Goal: Information Seeking & Learning: Check status

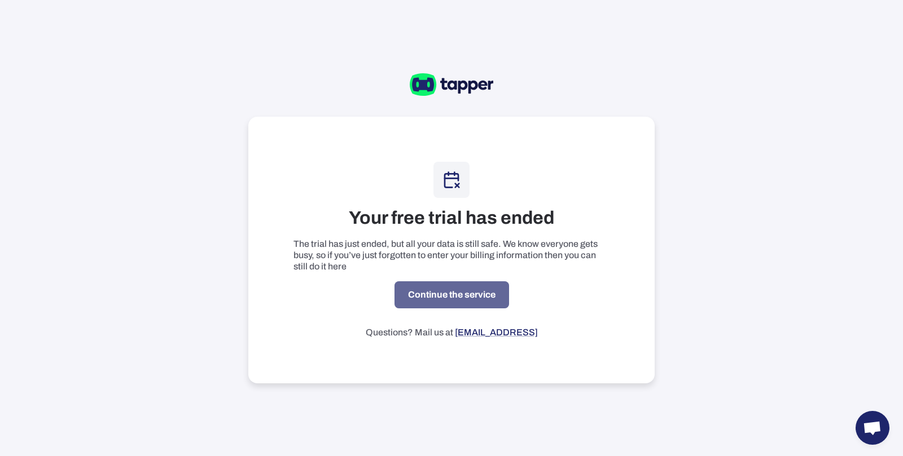
click at [491, 285] on link "Continue the service" at bounding box center [451, 294] width 115 height 27
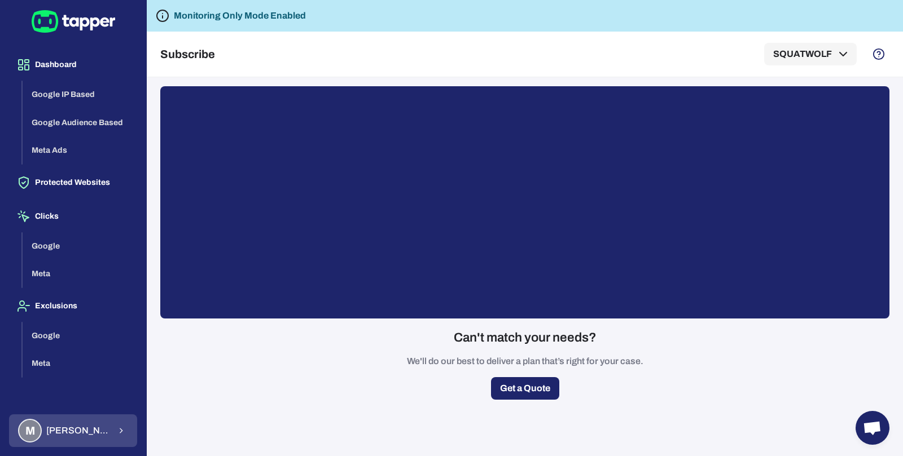
click at [108, 426] on span "Muhammad Hamza Muzaffar" at bounding box center [78, 430] width 64 height 11
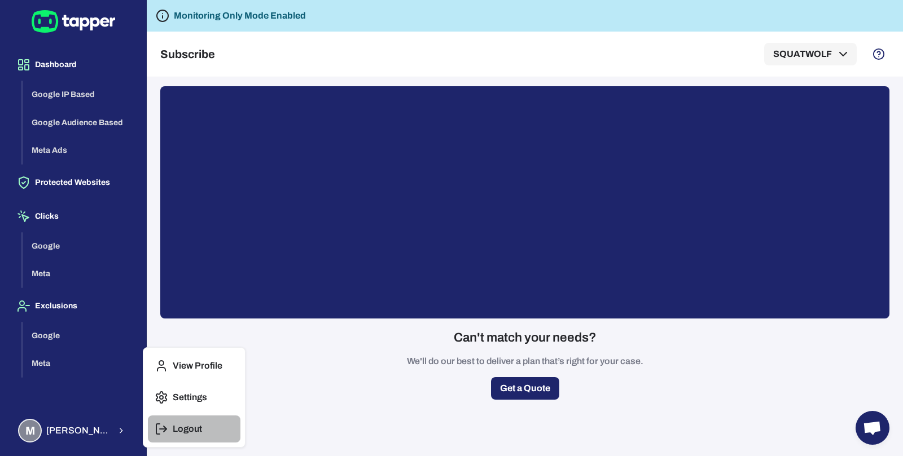
click at [184, 426] on p "Logout" at bounding box center [187, 429] width 29 height 11
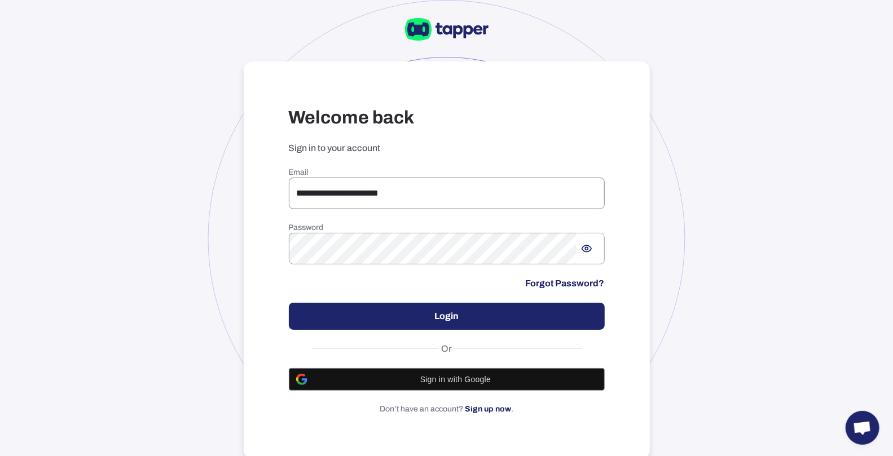
click at [366, 184] on input "**********" at bounding box center [447, 194] width 316 height 32
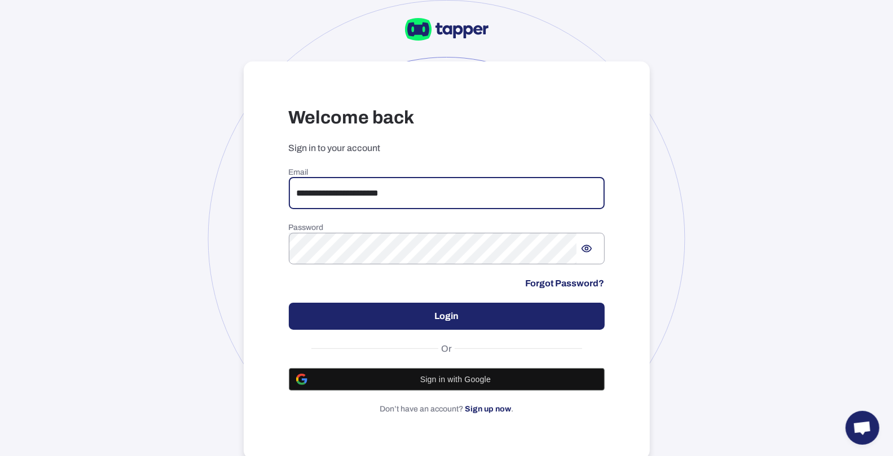
click at [366, 184] on input "**********" at bounding box center [447, 194] width 316 height 32
paste input "**********"
type input "**********"
click at [440, 319] on button "Login" at bounding box center [447, 316] width 316 height 27
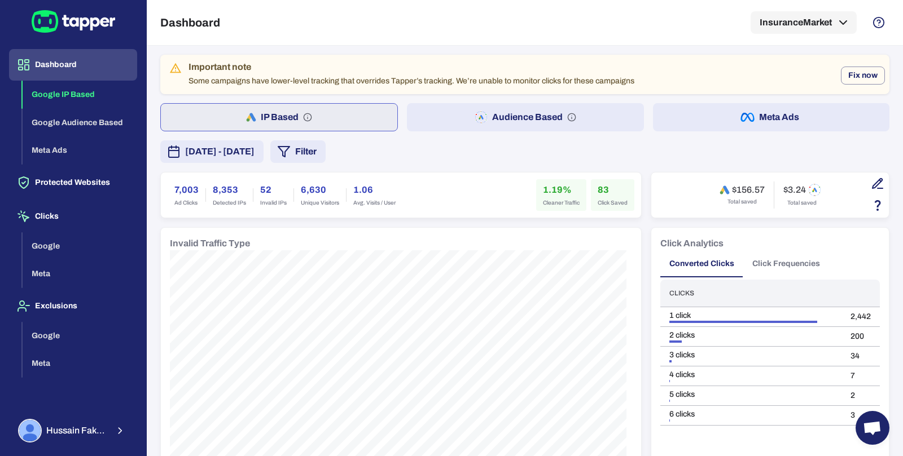
click at [254, 149] on span "September 12, 2025 - September 18, 2025" at bounding box center [219, 152] width 69 height 14
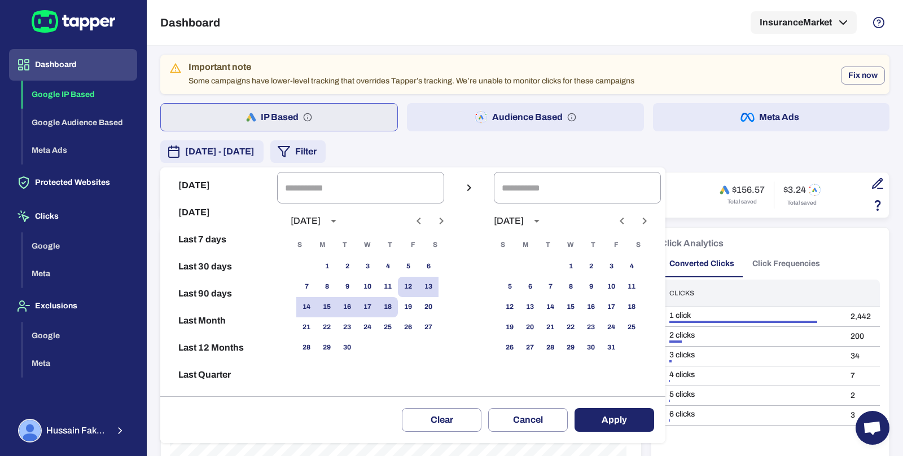
click at [423, 225] on icon "Previous month" at bounding box center [419, 221] width 14 height 14
click at [310, 261] on button "1" at bounding box center [306, 267] width 20 height 20
type input "**********"
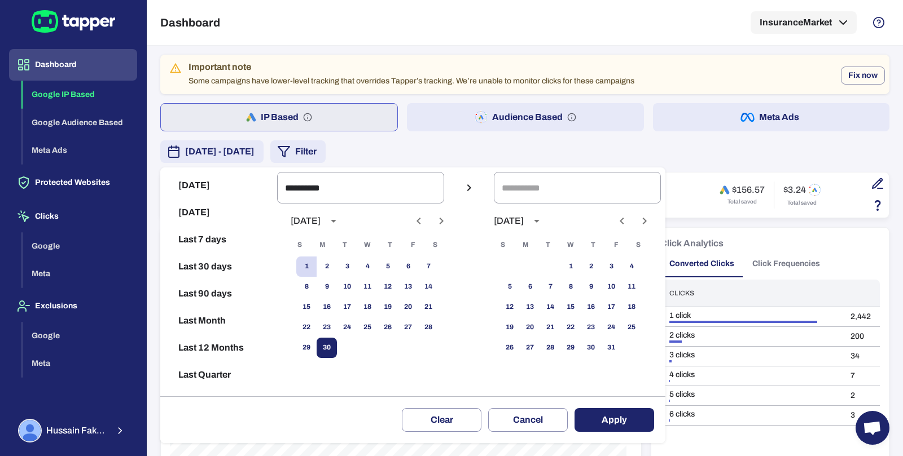
click at [337, 342] on button "30" at bounding box center [326, 348] width 20 height 20
type input "**********"
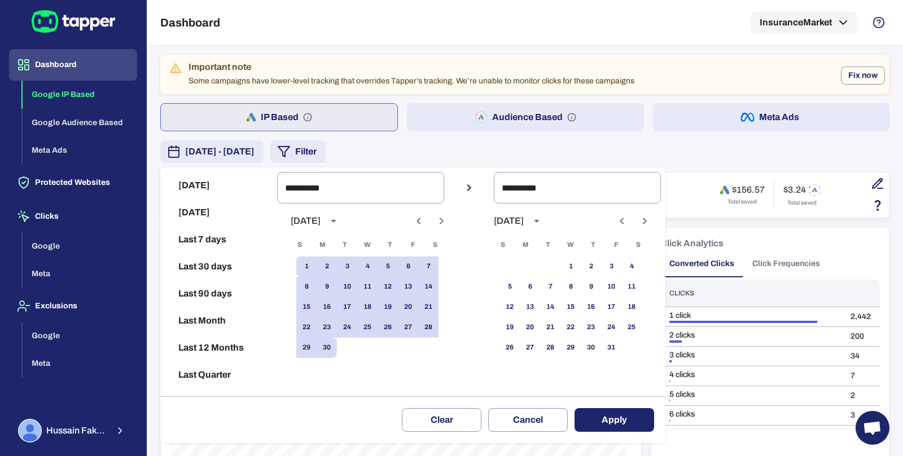
click at [603, 422] on button "Apply" at bounding box center [614, 420] width 80 height 24
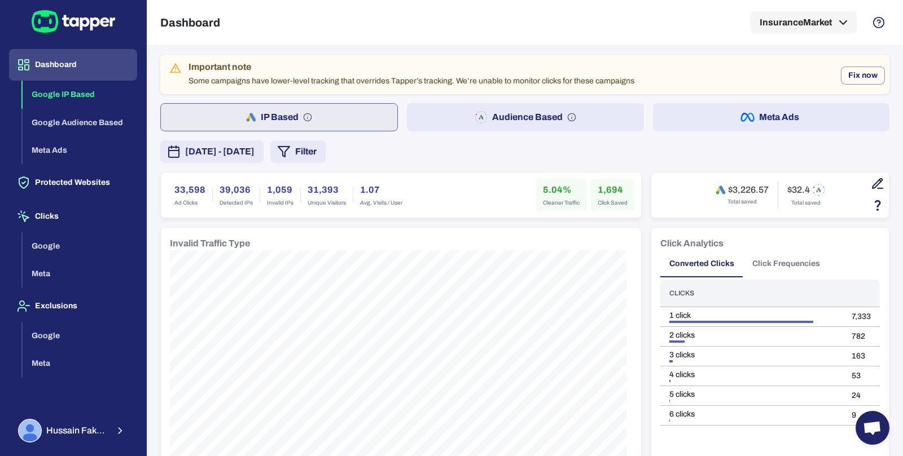
click at [420, 122] on button "Audience Based" at bounding box center [525, 117] width 236 height 28
click at [676, 112] on button "Meta Ads" at bounding box center [771, 117] width 236 height 28
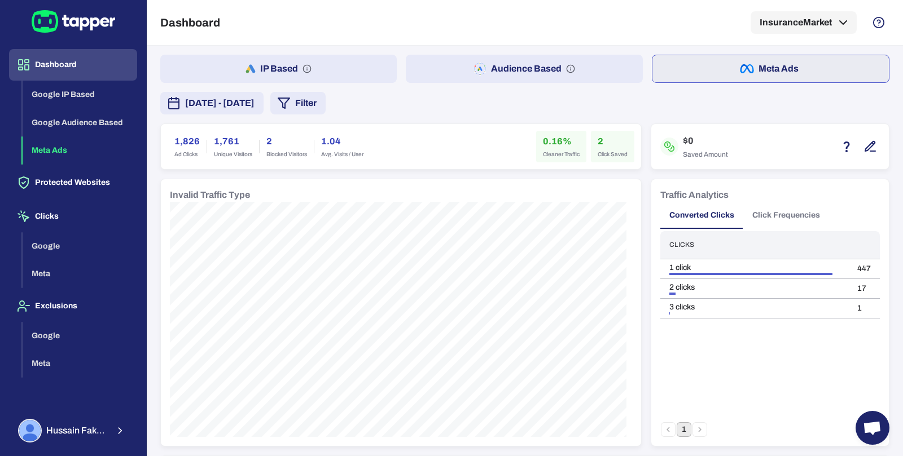
click at [445, 65] on button "Audience Based" at bounding box center [524, 69] width 236 height 28
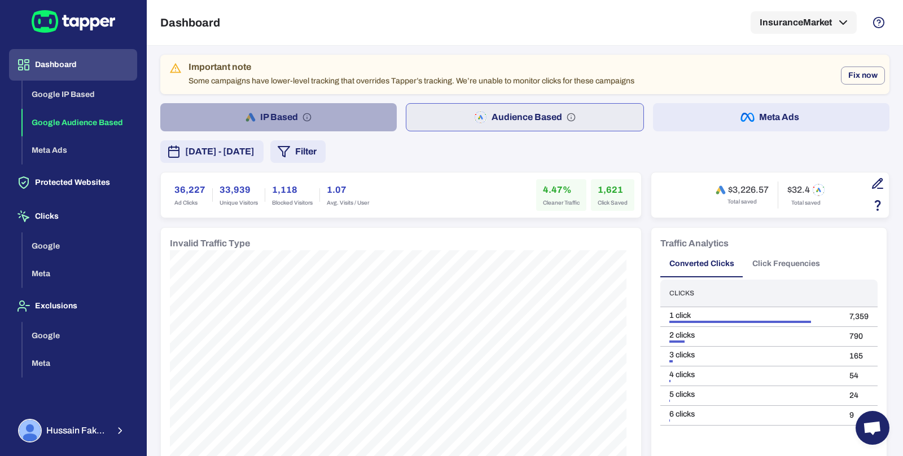
click at [311, 106] on button "IP Based" at bounding box center [278, 117] width 236 height 28
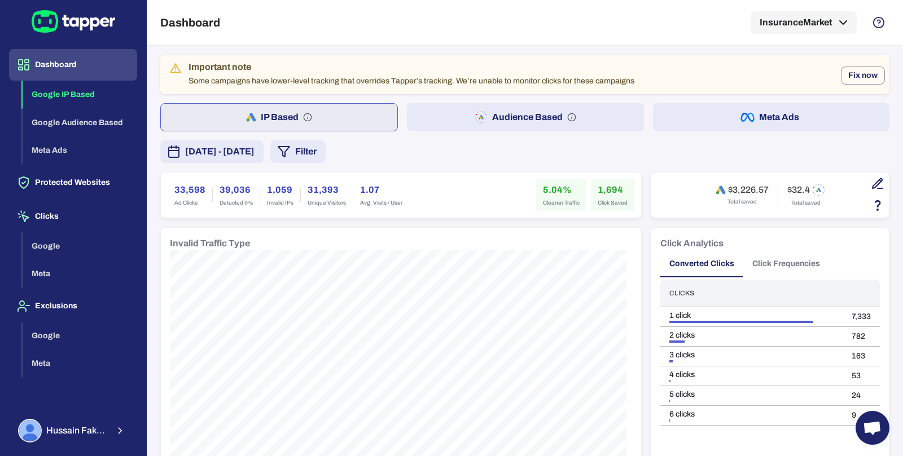
click at [424, 116] on button "Audience Based" at bounding box center [525, 117] width 236 height 28
click at [350, 127] on button "IP Based" at bounding box center [278, 117] width 236 height 28
click at [416, 122] on button "Audience Based" at bounding box center [525, 117] width 236 height 28
click at [364, 120] on button "IP Based" at bounding box center [278, 117] width 236 height 28
click at [429, 118] on button "Audience Based" at bounding box center [525, 117] width 236 height 28
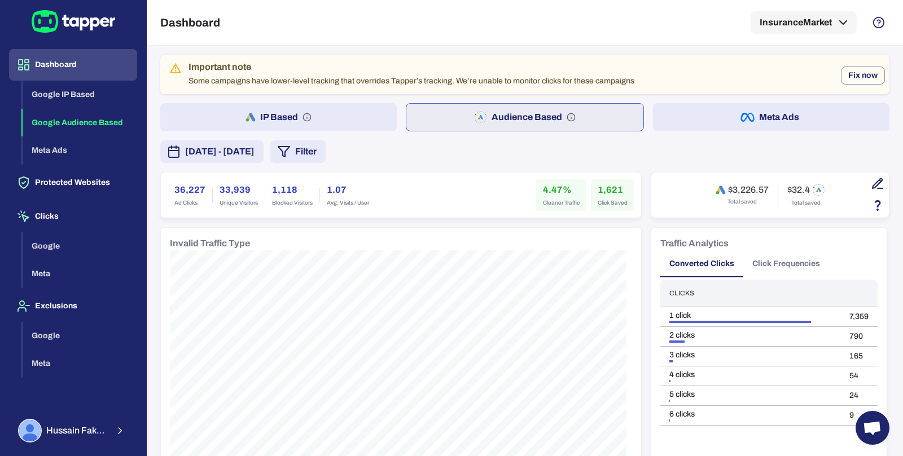
click at [338, 126] on button "IP Based" at bounding box center [278, 117] width 236 height 28
click at [430, 113] on button "Audience Based" at bounding box center [525, 117] width 236 height 28
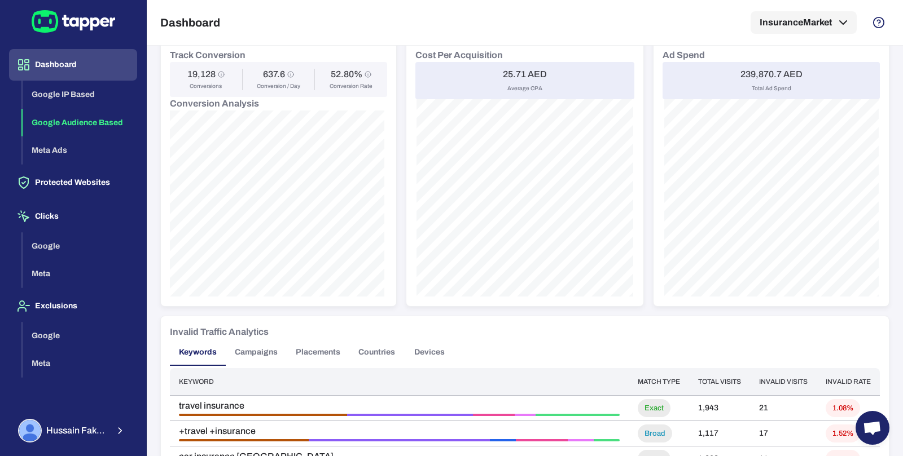
scroll to position [648, 0]
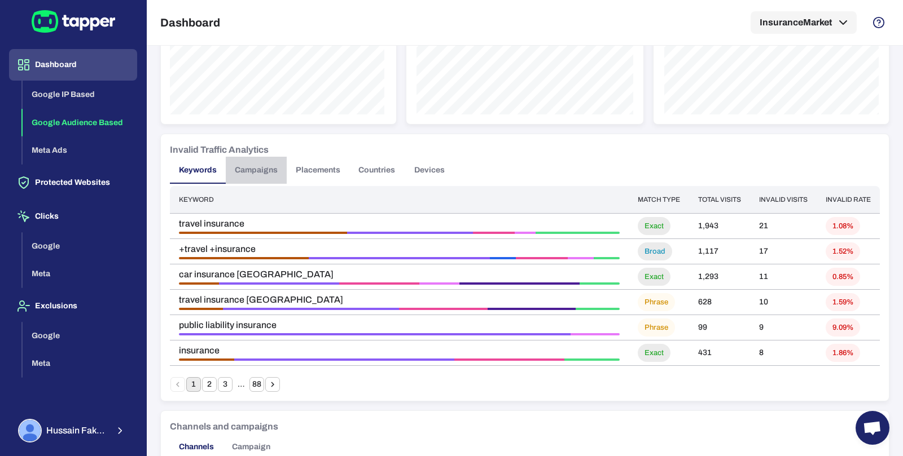
click at [269, 173] on button "Campaigns" at bounding box center [256, 170] width 61 height 27
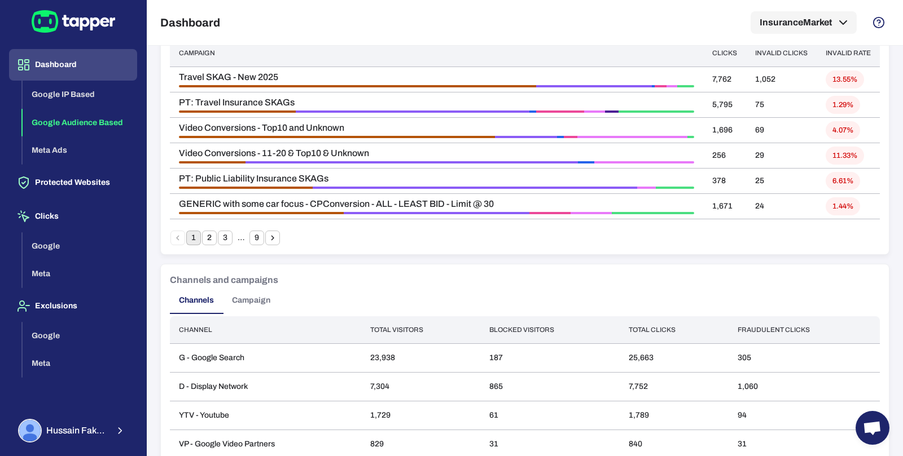
scroll to position [835, 0]
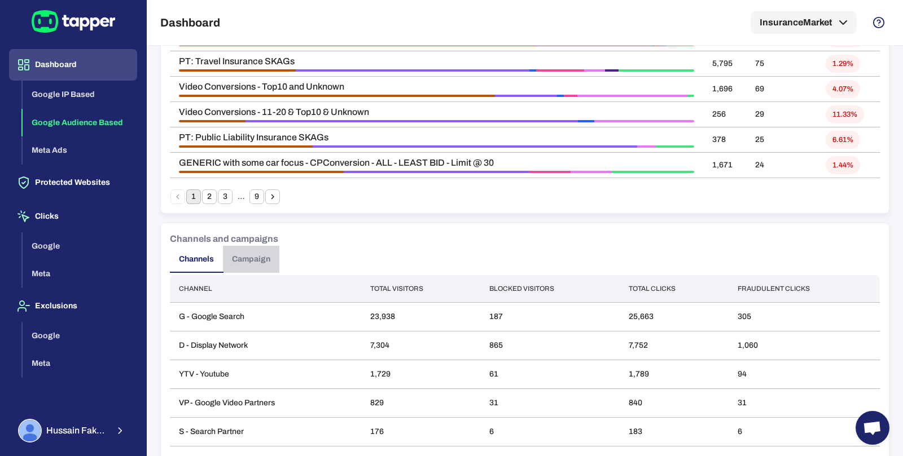
click at [241, 252] on button "Campaign" at bounding box center [251, 259] width 56 height 27
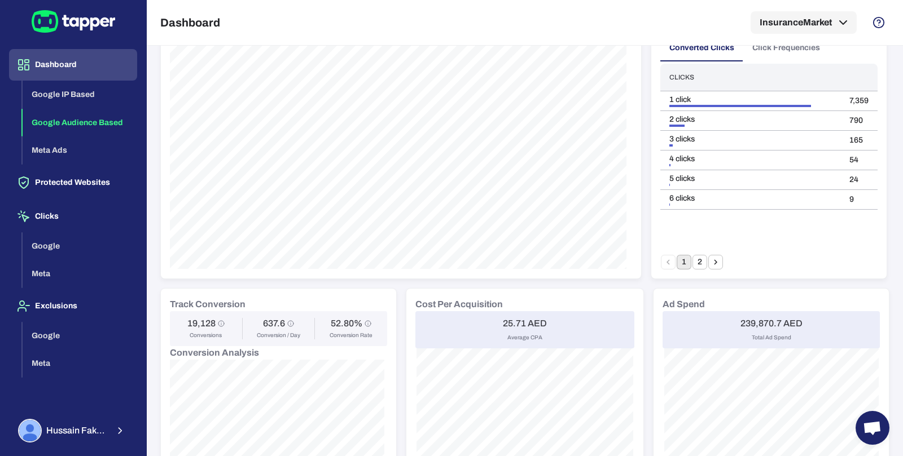
scroll to position [0, 0]
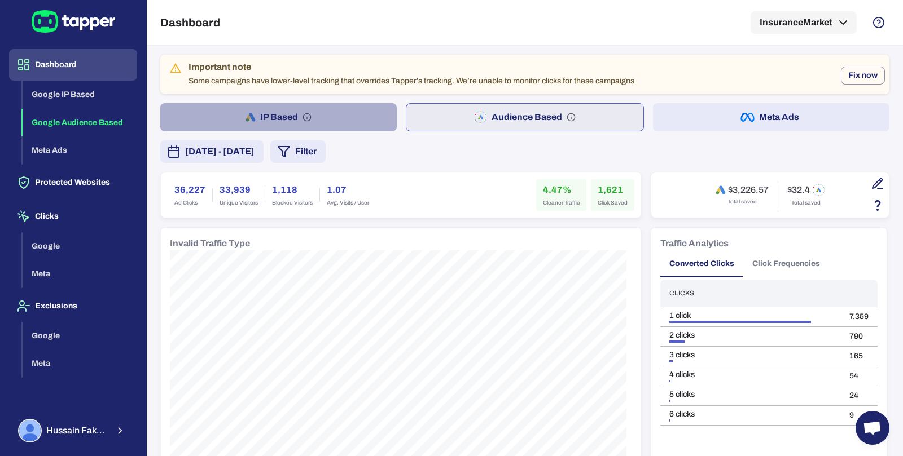
click at [351, 117] on button "IP Based" at bounding box center [278, 117] width 236 height 28
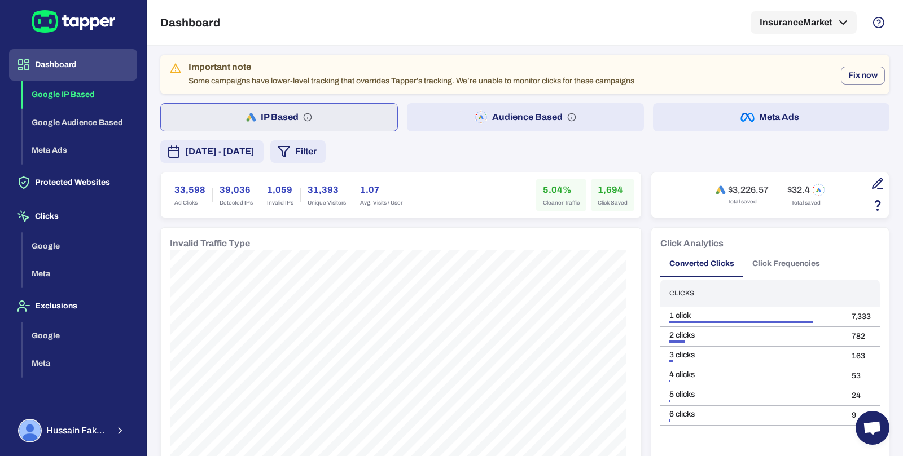
click at [439, 111] on button "Audience Based" at bounding box center [525, 117] width 236 height 28
click at [343, 117] on button "IP Based" at bounding box center [278, 117] width 236 height 28
click at [263, 160] on button "June 1, 2025 - June 30, 2025" at bounding box center [211, 151] width 103 height 23
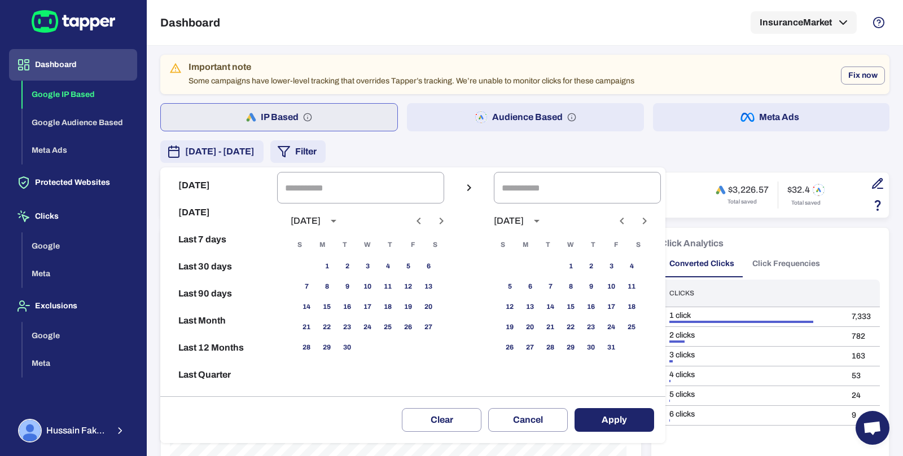
click at [428, 213] on button "Previous month" at bounding box center [418, 221] width 19 height 19
click at [420, 218] on icon "Previous month" at bounding box center [418, 221] width 4 height 7
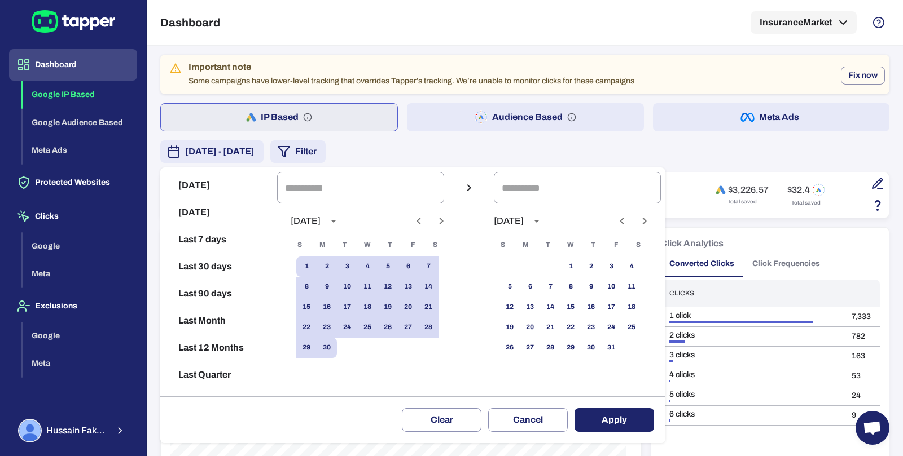
click at [425, 223] on icon "Previous month" at bounding box center [419, 221] width 14 height 14
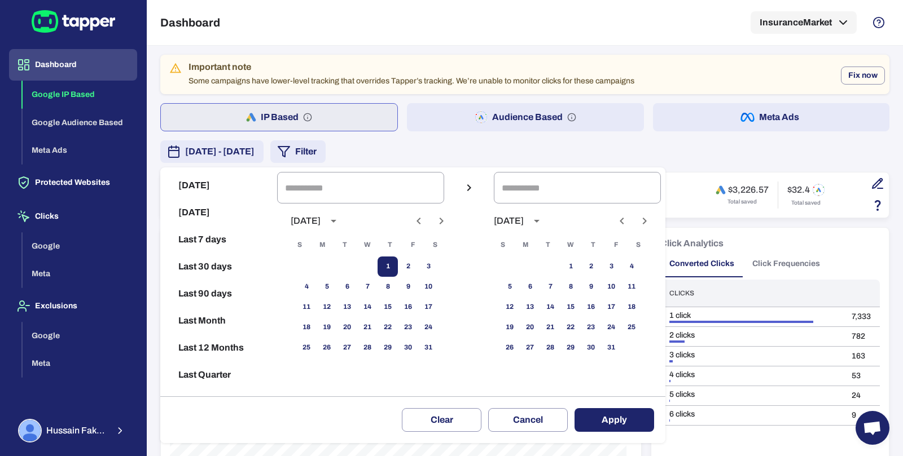
click at [398, 264] on button "1" at bounding box center [387, 267] width 20 height 20
type input "**********"
click at [429, 341] on button "31" at bounding box center [428, 348] width 20 height 20
type input "**********"
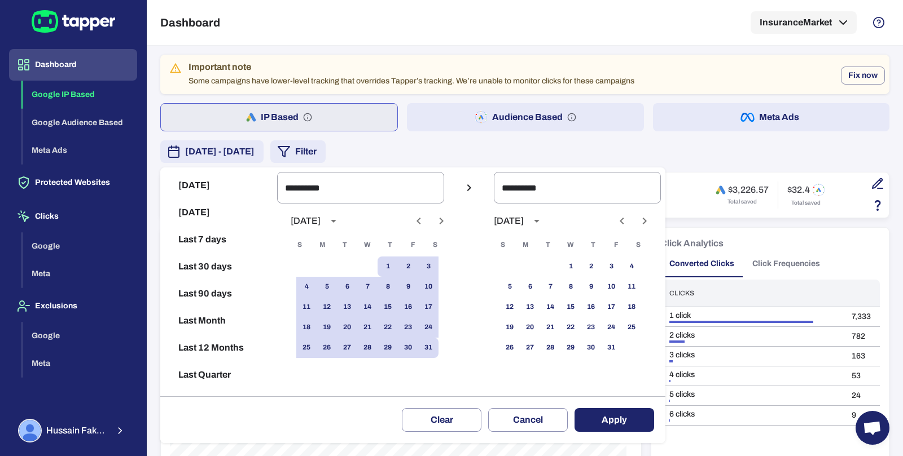
click at [625, 430] on button "Apply" at bounding box center [614, 420] width 80 height 24
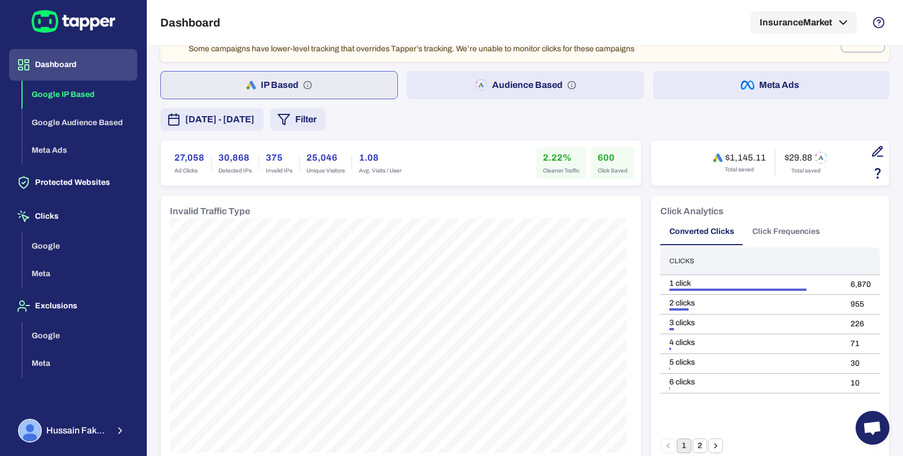
scroll to position [24, 0]
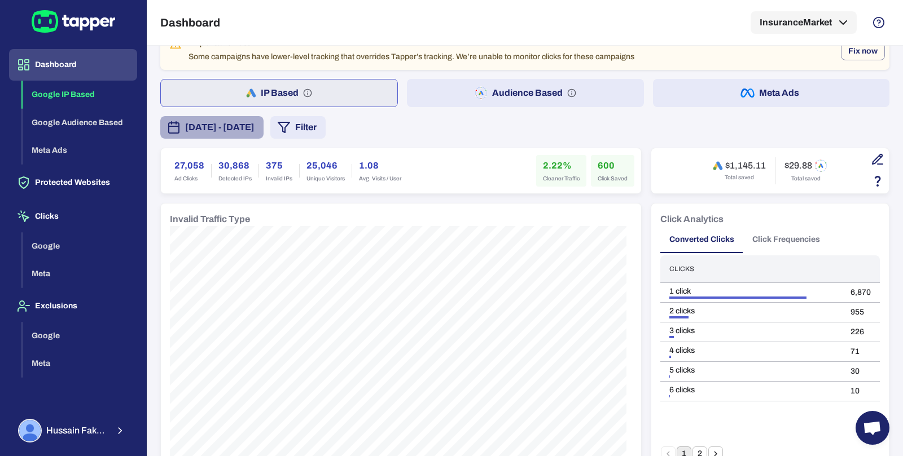
click at [263, 134] on button "May 1, 2025 - May 31, 2025" at bounding box center [211, 127] width 103 height 23
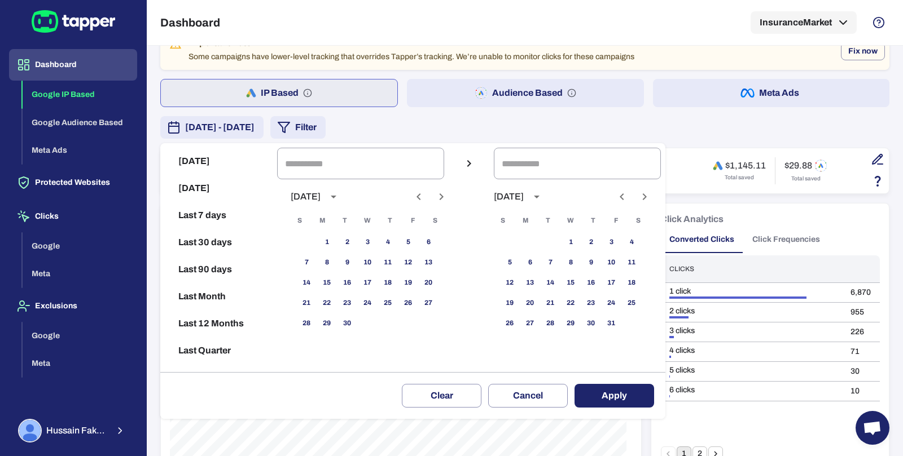
click at [420, 196] on icon "Previous month" at bounding box center [418, 196] width 4 height 7
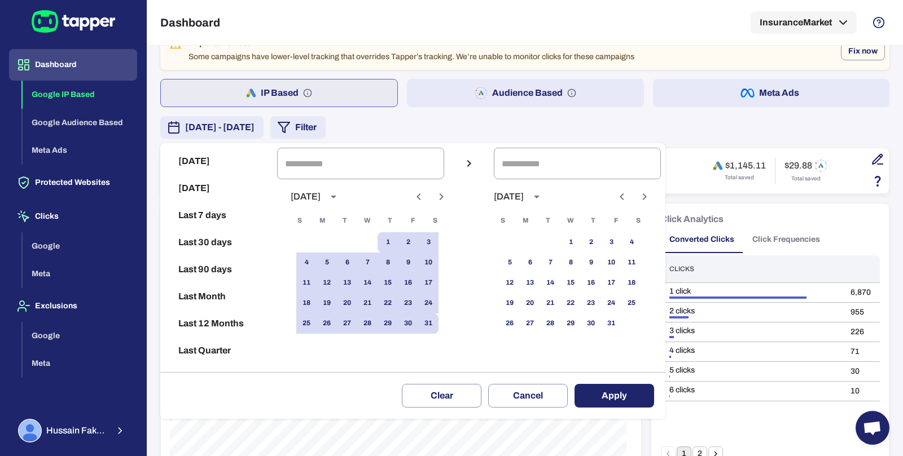
click at [420, 196] on icon "Previous month" at bounding box center [418, 196] width 4 height 7
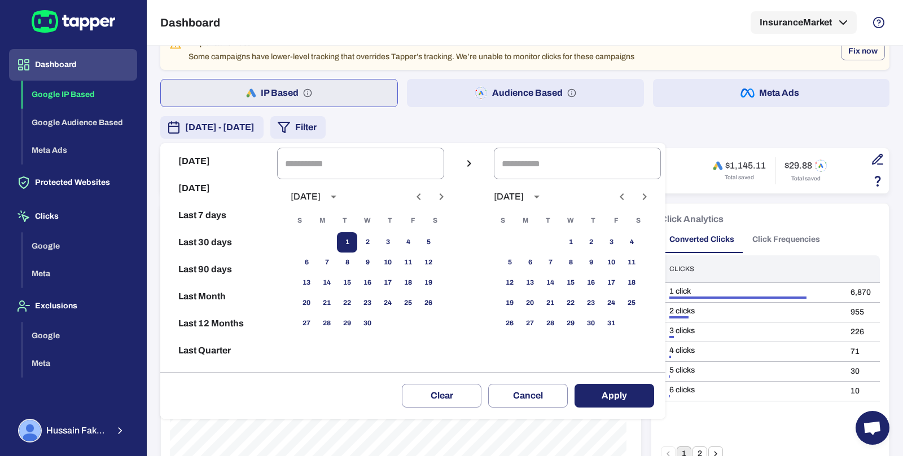
click at [357, 237] on button "1" at bounding box center [347, 242] width 20 height 20
type input "**********"
click at [373, 320] on button "30" at bounding box center [367, 324] width 20 height 20
type input "**********"
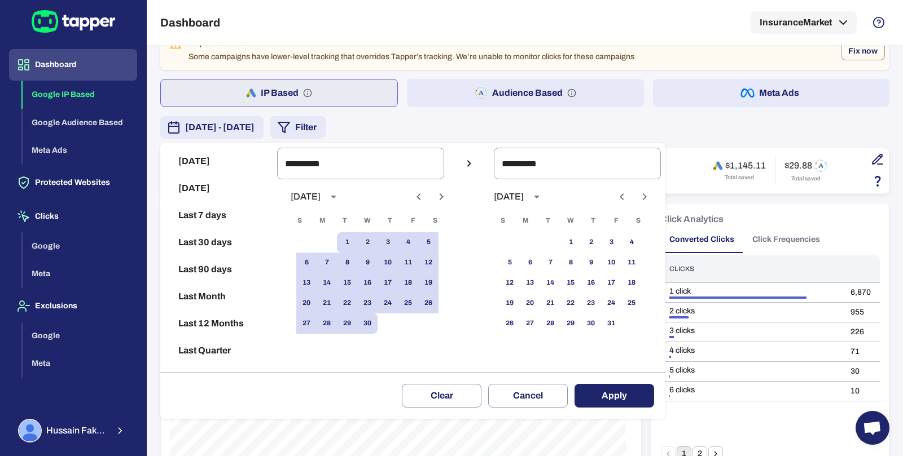
click at [601, 391] on button "Apply" at bounding box center [614, 396] width 80 height 24
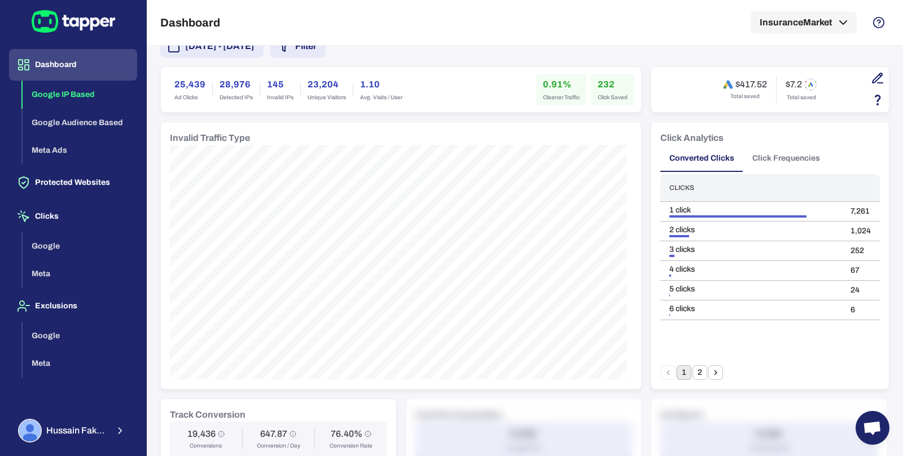
scroll to position [79, 0]
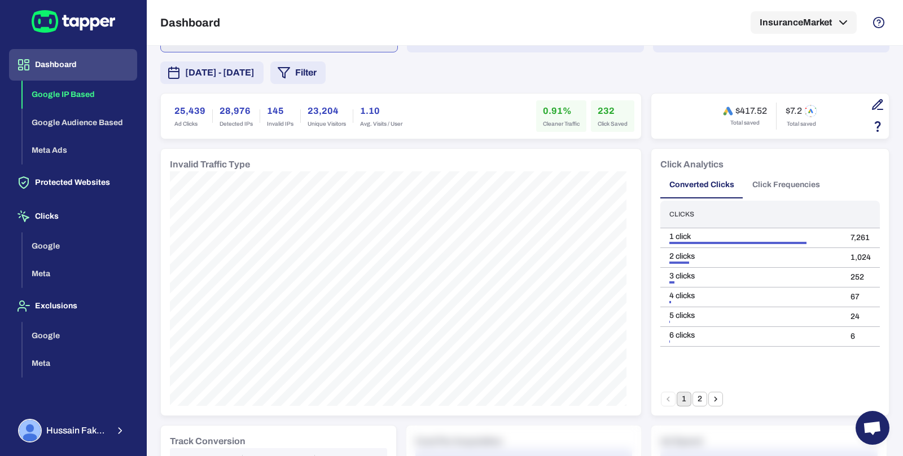
click at [251, 73] on span "April 1, 2025 - April 30, 2025" at bounding box center [219, 73] width 69 height 14
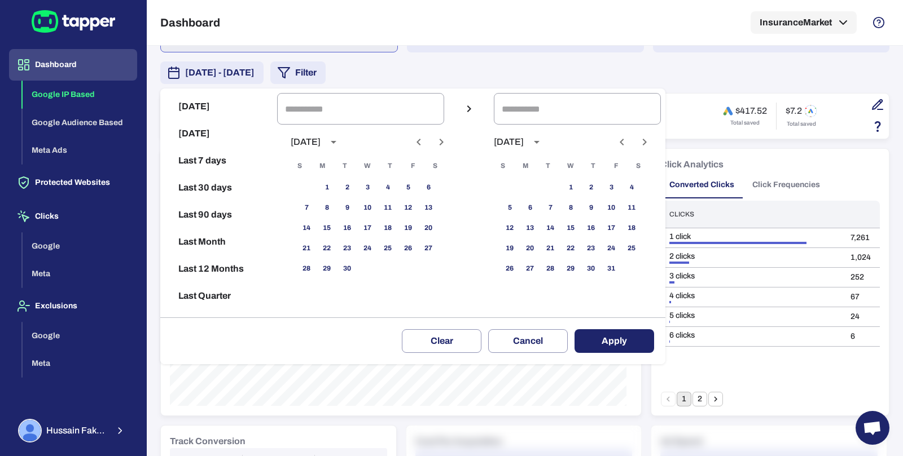
click at [425, 148] on icon "Previous month" at bounding box center [419, 142] width 14 height 14
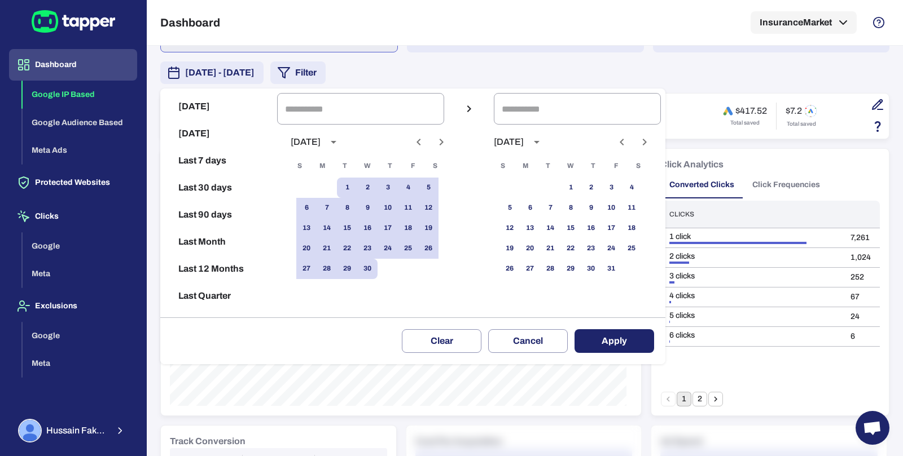
click at [425, 148] on icon "Previous month" at bounding box center [419, 142] width 14 height 14
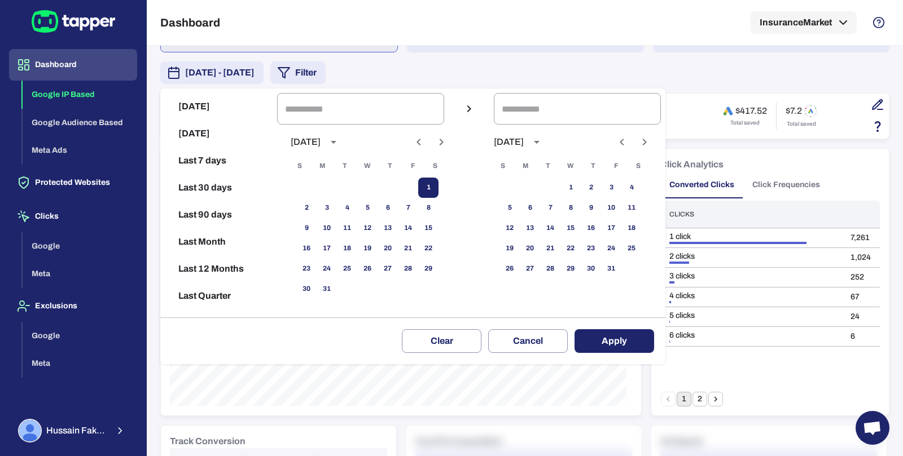
click at [435, 191] on button "1" at bounding box center [428, 188] width 20 height 20
type input "**********"
click at [316, 293] on button "30" at bounding box center [306, 289] width 20 height 20
type input "**********"
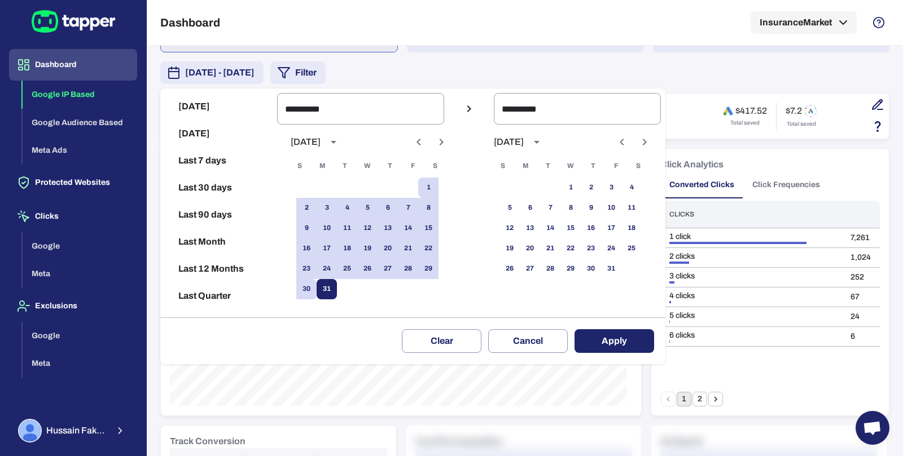
click at [334, 292] on button "31" at bounding box center [326, 289] width 20 height 20
type input "**********"
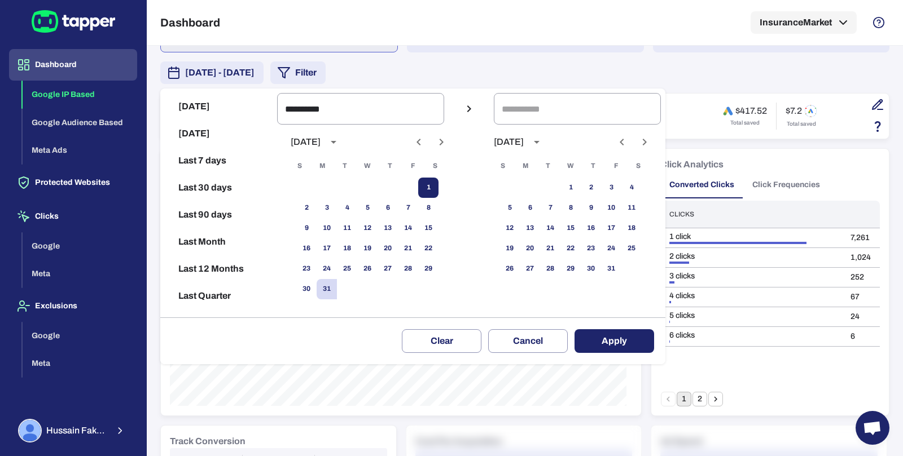
click at [431, 187] on button "1" at bounding box center [428, 188] width 20 height 20
type input "**********"
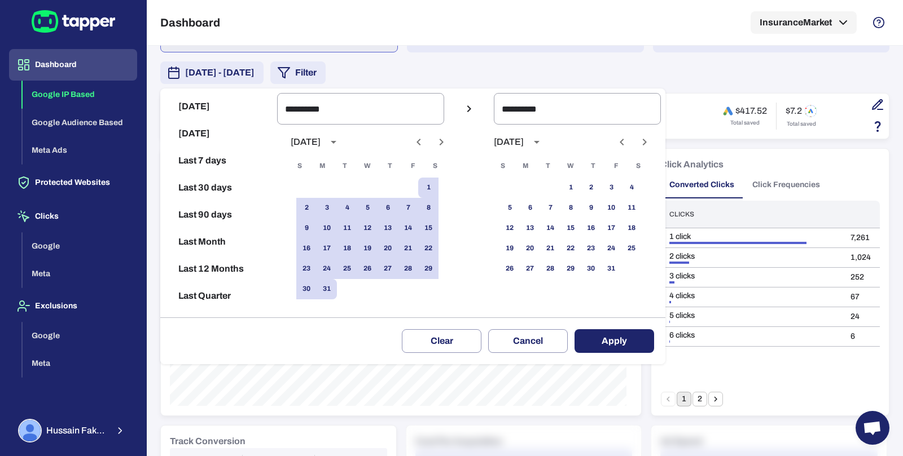
click at [600, 342] on button "Apply" at bounding box center [614, 341] width 80 height 24
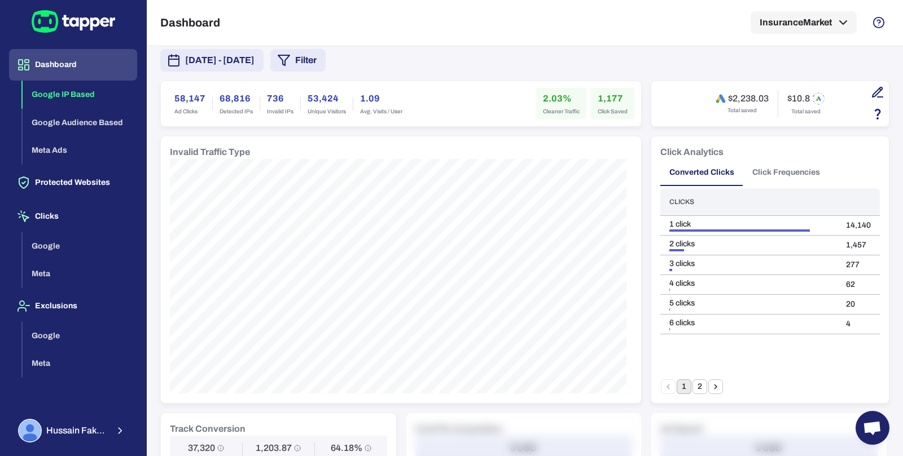
scroll to position [91, 0]
click at [254, 57] on span "March 1, 2025 - March 31, 2025" at bounding box center [219, 61] width 69 height 14
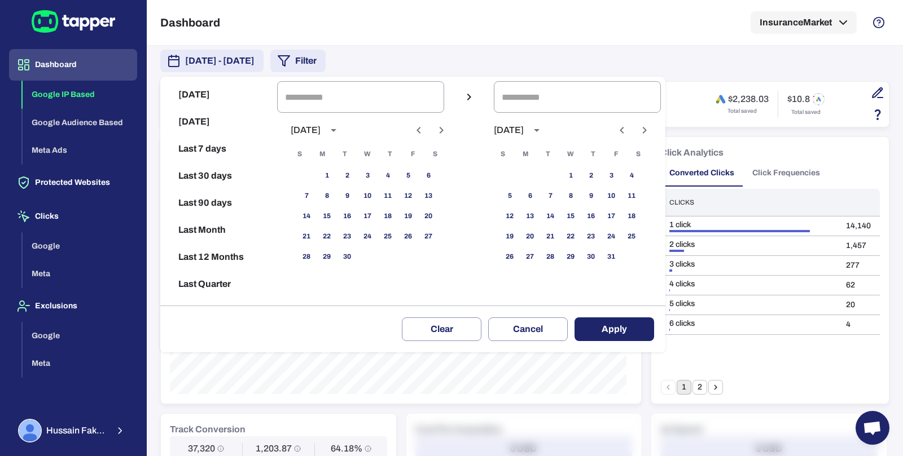
click at [422, 131] on icon "Previous month" at bounding box center [419, 131] width 14 height 14
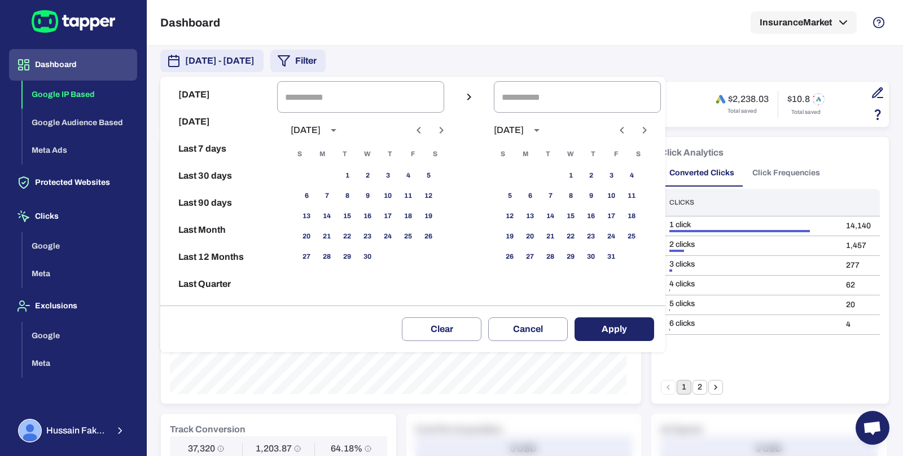
click at [422, 131] on icon "Previous month" at bounding box center [419, 131] width 14 height 14
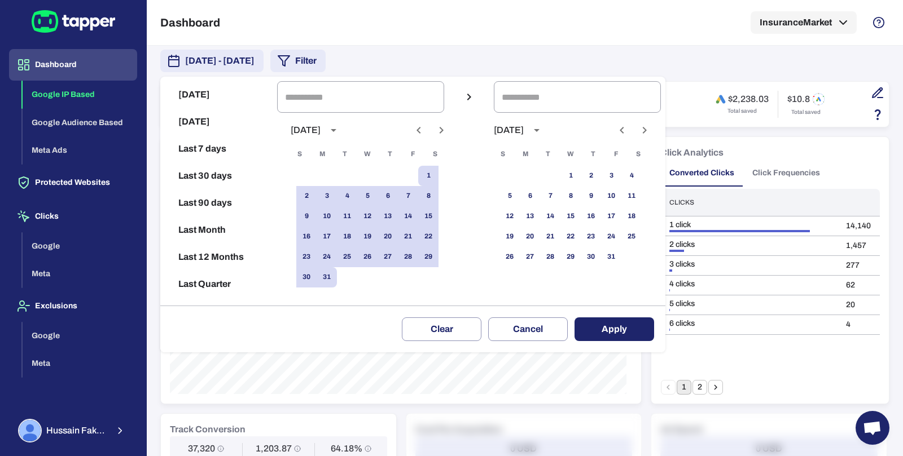
click at [422, 131] on icon "Previous month" at bounding box center [419, 131] width 14 height 14
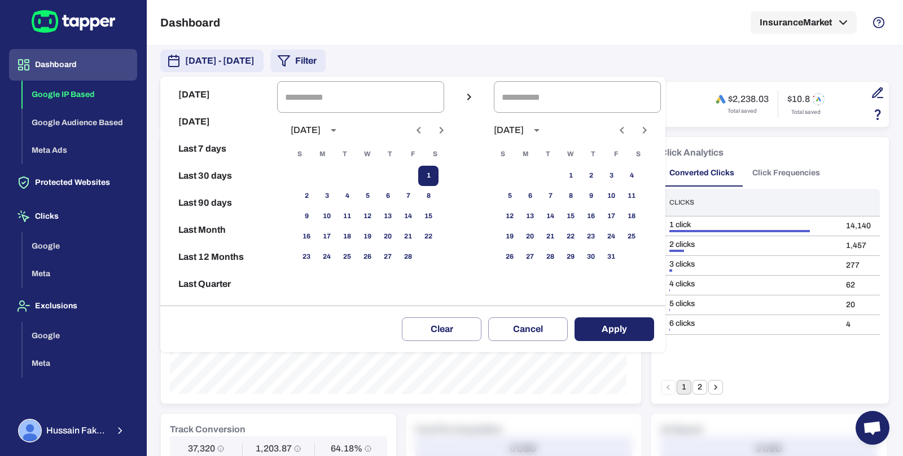
click at [434, 173] on button "1" at bounding box center [428, 176] width 20 height 20
type input "**********"
click at [418, 254] on button "28" at bounding box center [408, 257] width 20 height 20
type input "**********"
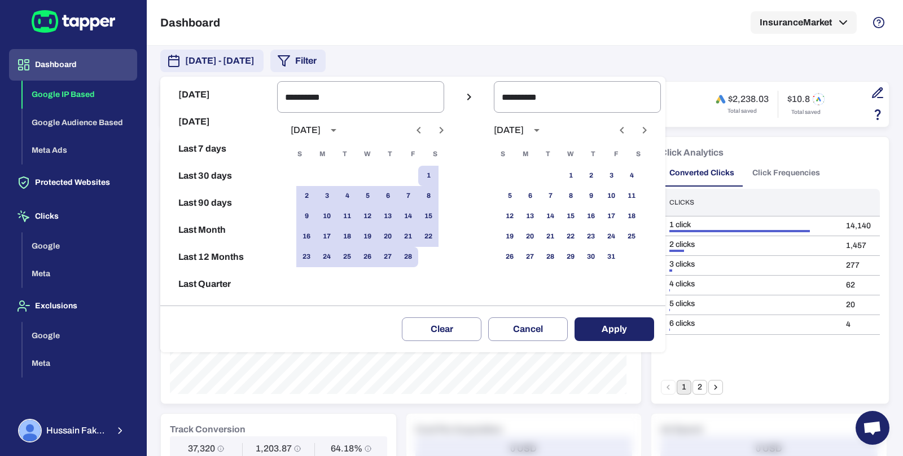
click at [633, 342] on div "Clear Cancel Apply" at bounding box center [412, 329] width 505 height 47
click at [628, 334] on button "Apply" at bounding box center [614, 330] width 80 height 24
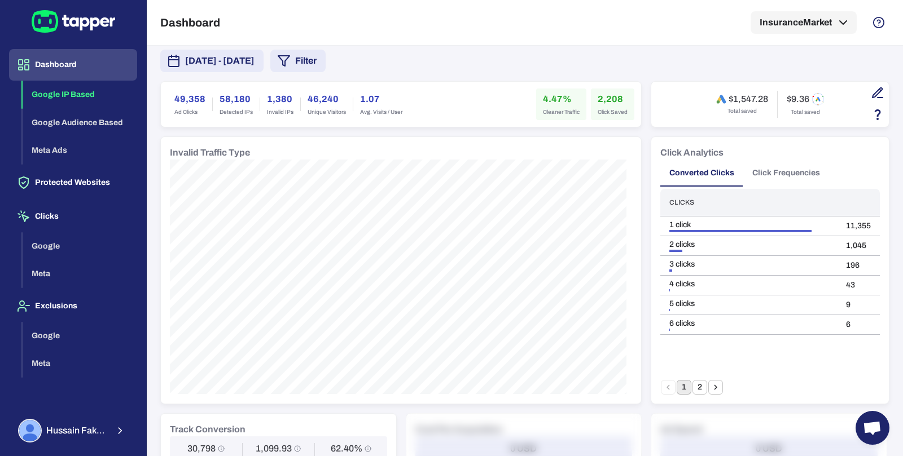
click at [251, 69] on button "February 1, 2025 - February 28, 2025" at bounding box center [211, 61] width 103 height 23
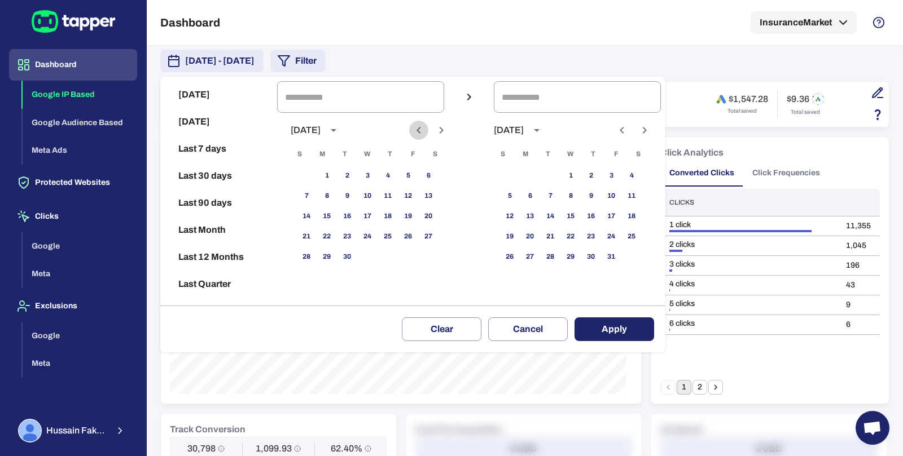
click at [420, 127] on button "Previous month" at bounding box center [418, 130] width 19 height 19
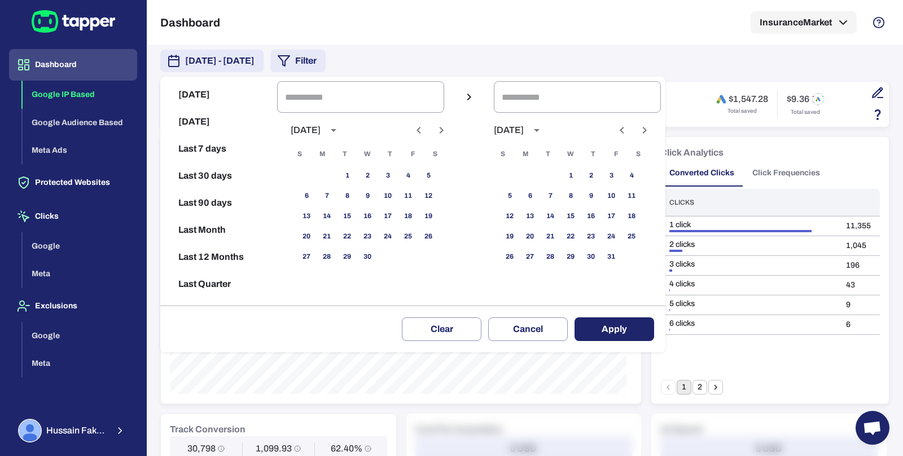
click at [420, 127] on button "Previous month" at bounding box center [418, 130] width 19 height 19
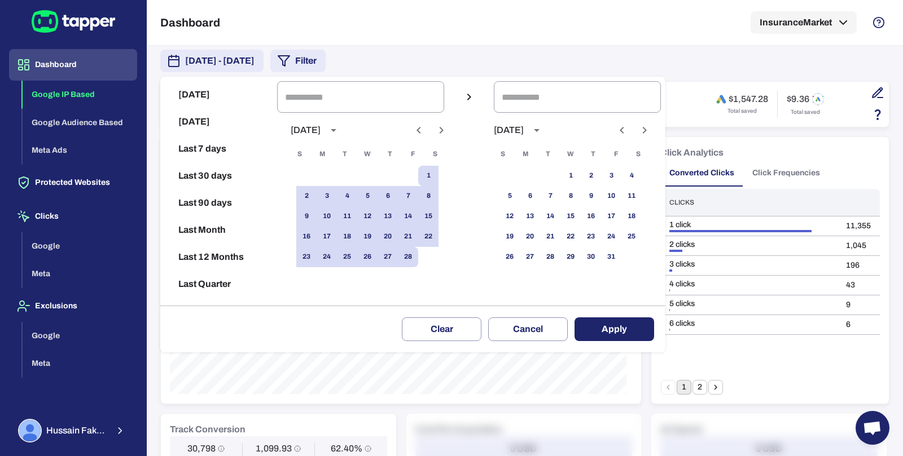
click at [426, 137] on button "Previous month" at bounding box center [418, 130] width 19 height 19
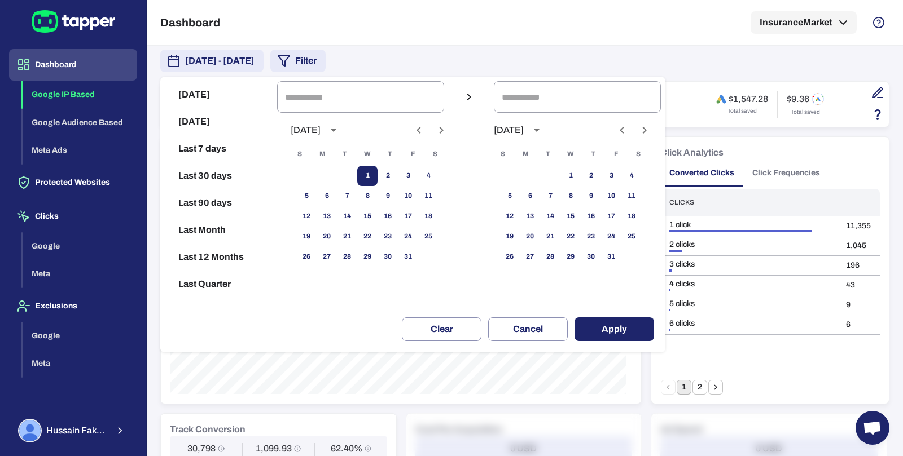
click at [372, 175] on button "1" at bounding box center [367, 176] width 20 height 20
type input "**********"
click at [413, 257] on button "31" at bounding box center [408, 257] width 20 height 20
type input "**********"
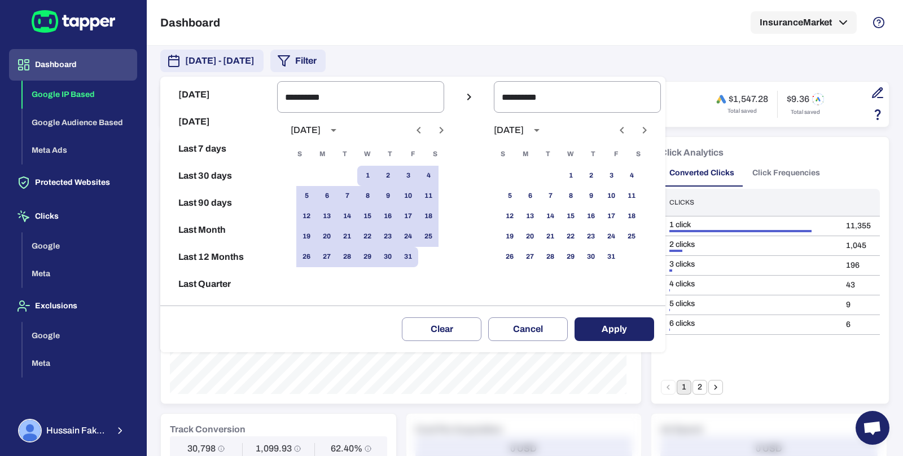
click at [605, 324] on button "Apply" at bounding box center [614, 330] width 80 height 24
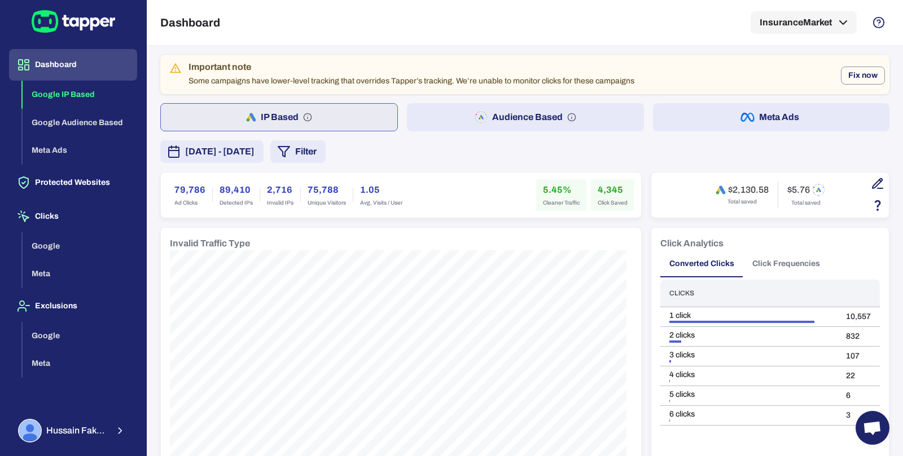
click at [254, 155] on span "January 1, 2025 - January 31, 2025" at bounding box center [219, 152] width 69 height 14
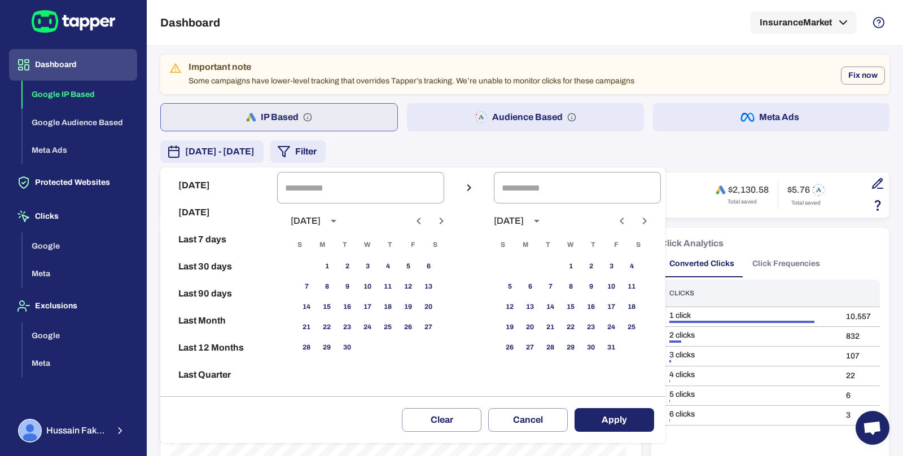
click at [424, 219] on icon "Previous month" at bounding box center [419, 221] width 14 height 14
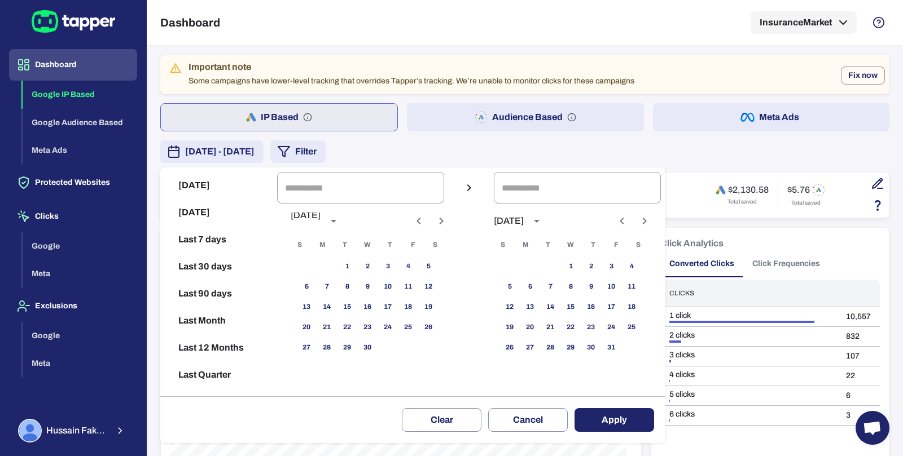
click at [424, 219] on icon "Previous month" at bounding box center [419, 221] width 14 height 14
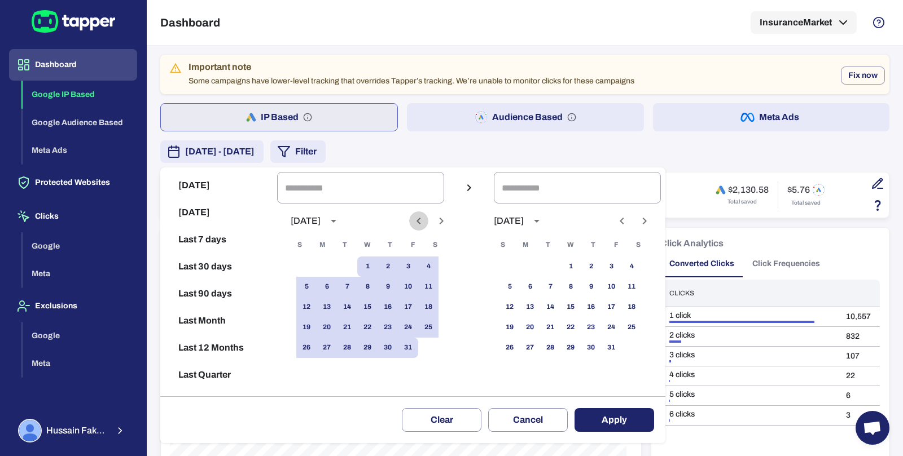
click at [424, 219] on icon "Previous month" at bounding box center [419, 221] width 14 height 14
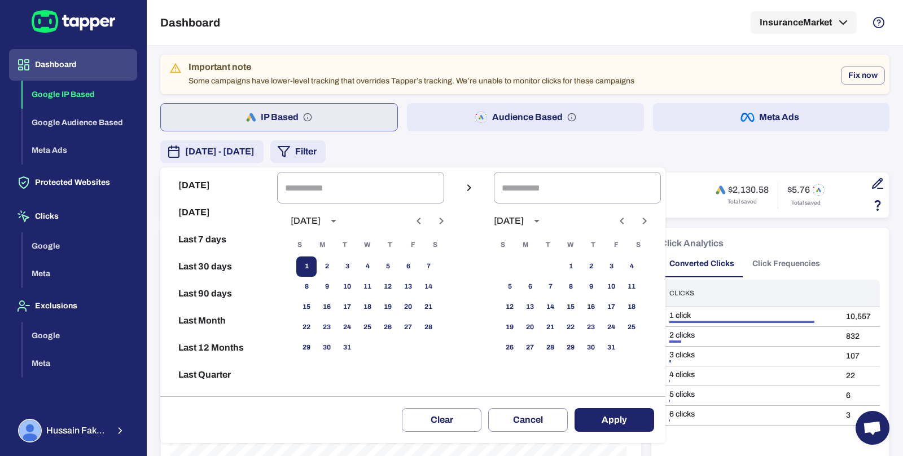
click at [316, 258] on button "1" at bounding box center [306, 267] width 20 height 20
type input "**********"
click at [355, 337] on button "24" at bounding box center [347, 328] width 20 height 20
type input "**********"
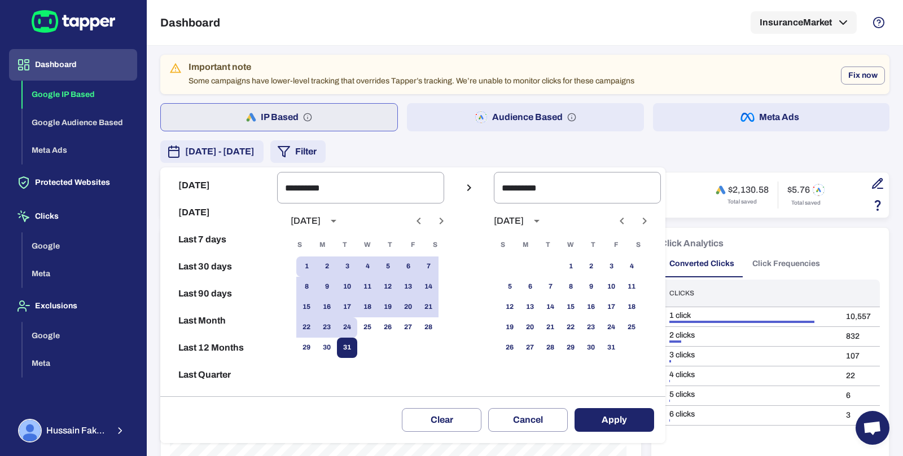
click at [355, 344] on button "31" at bounding box center [347, 348] width 20 height 20
type input "**********"
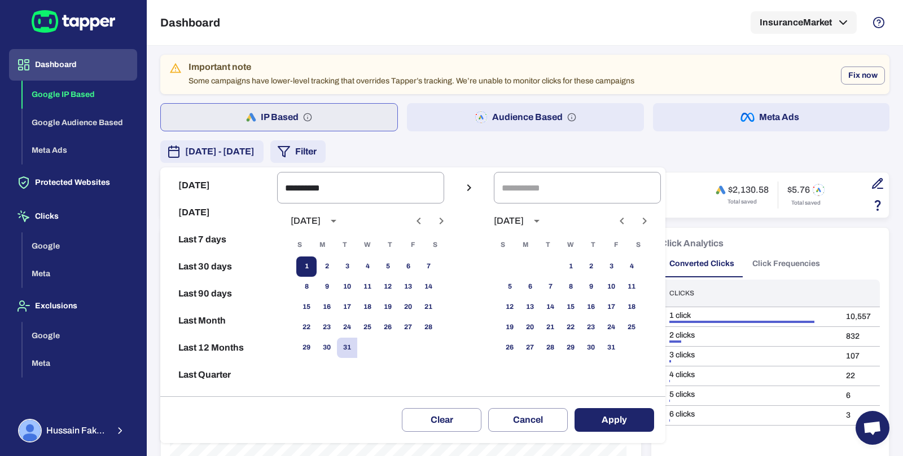
click at [316, 275] on button "1" at bounding box center [306, 267] width 20 height 20
type input "**********"
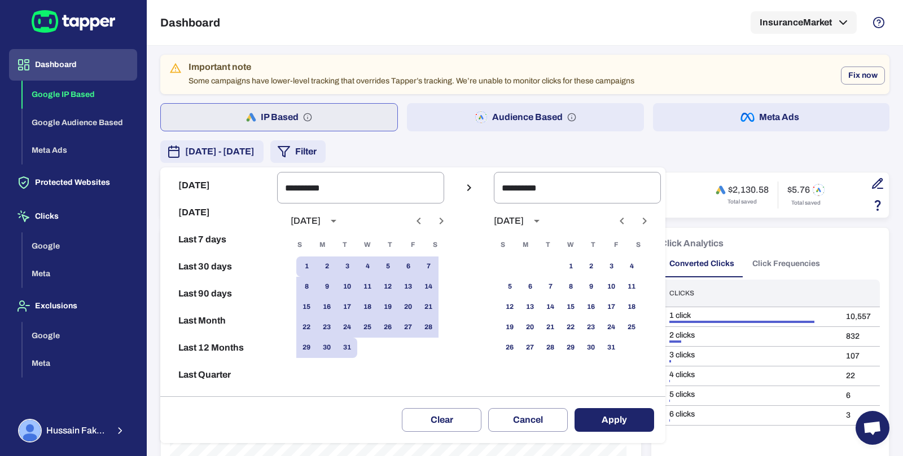
click at [624, 424] on button "Apply" at bounding box center [614, 420] width 80 height 24
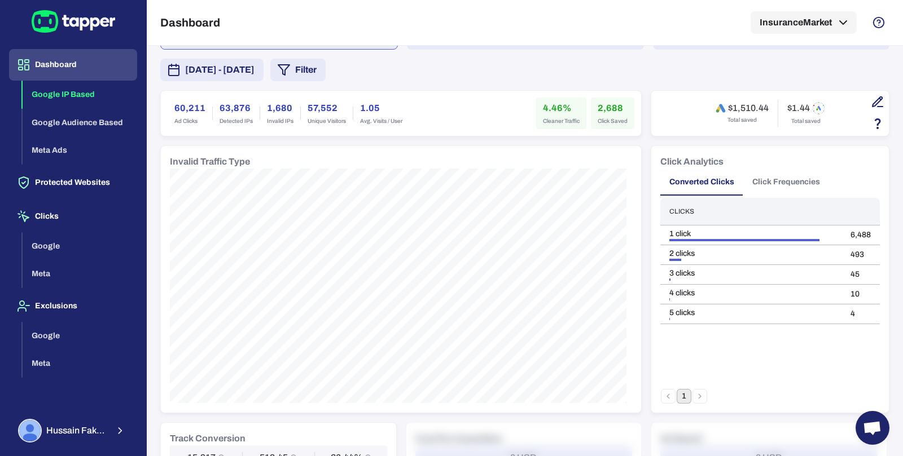
scroll to position [81, 0]
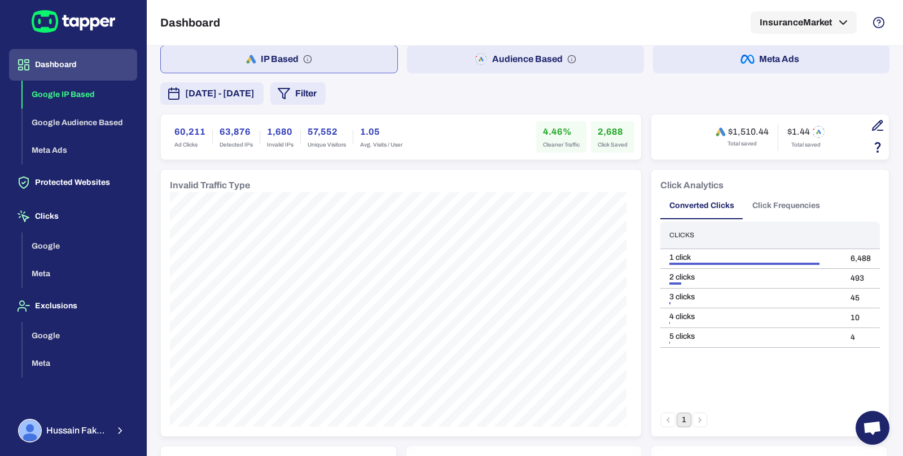
scroll to position [60, 0]
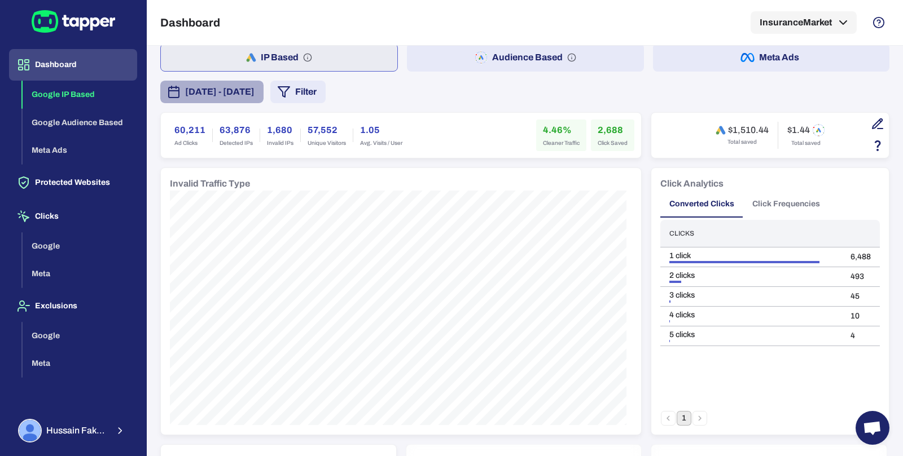
click at [254, 92] on span "[DATE] - [DATE]" at bounding box center [219, 92] width 69 height 14
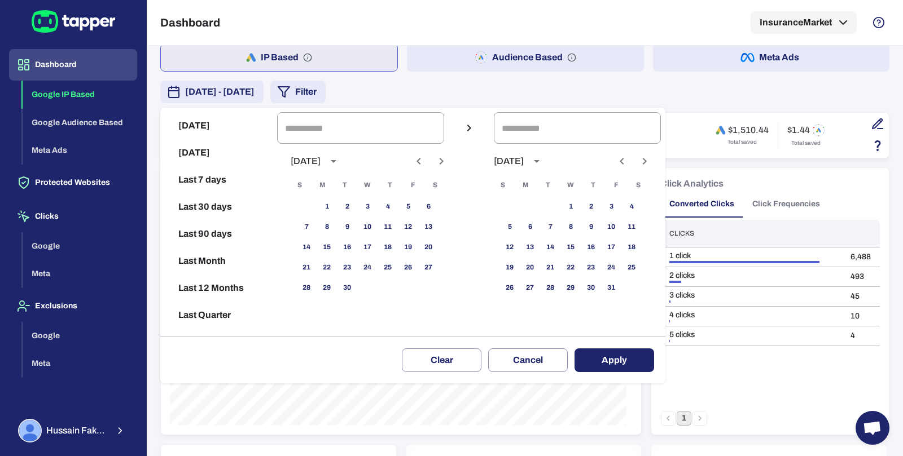
click at [425, 159] on icon "Previous month" at bounding box center [419, 162] width 14 height 14
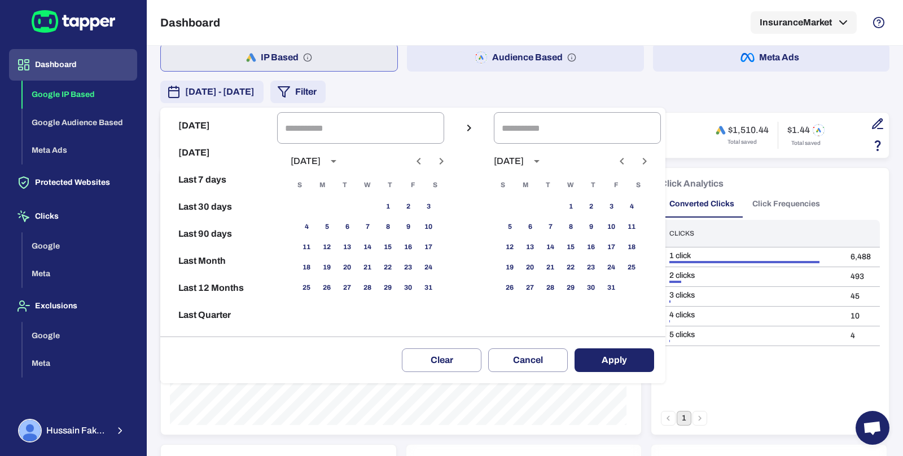
click at [425, 159] on icon "Previous month" at bounding box center [419, 162] width 14 height 14
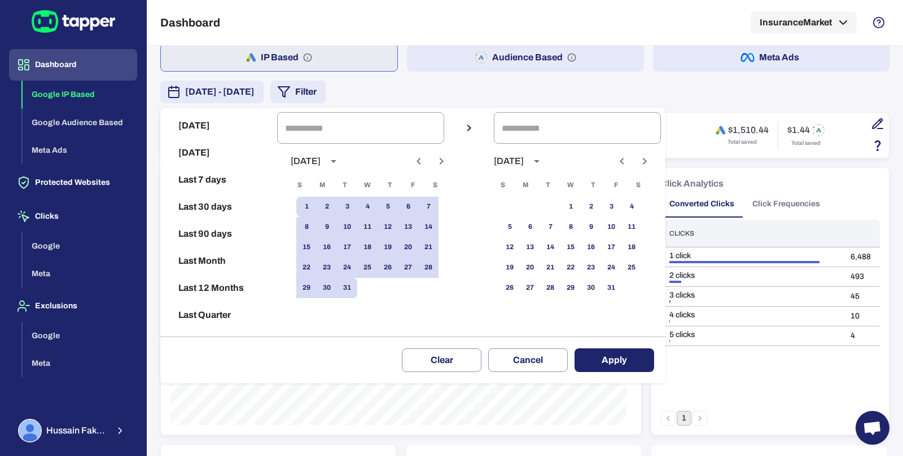
click at [425, 159] on icon "Previous month" at bounding box center [419, 162] width 14 height 14
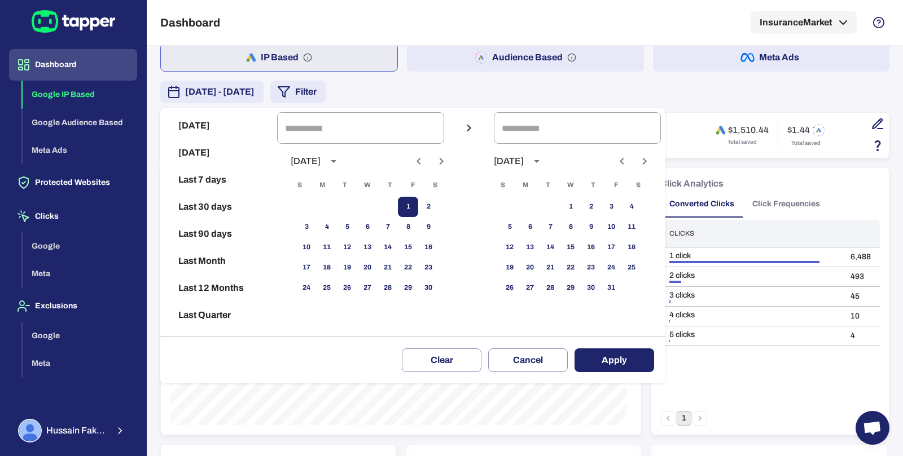
click at [416, 201] on button "1" at bounding box center [408, 207] width 20 height 20
type input "**********"
click at [437, 286] on button "30" at bounding box center [428, 288] width 20 height 20
type input "**********"
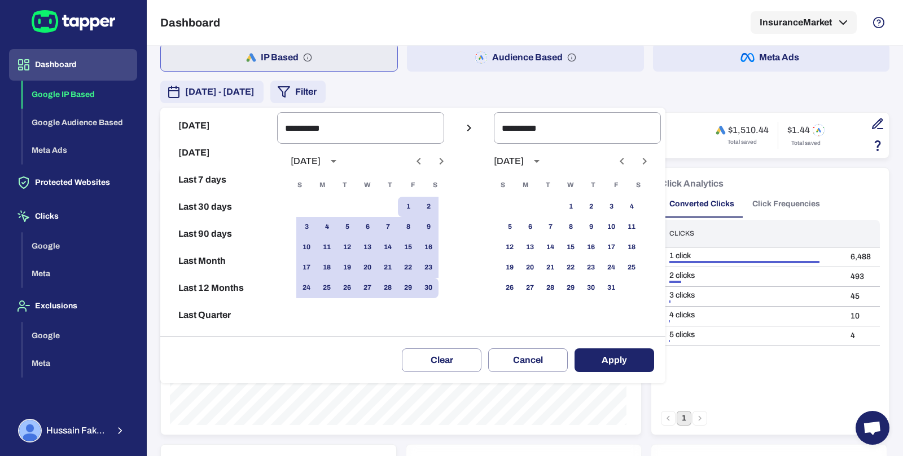
click at [589, 363] on button "Apply" at bounding box center [614, 361] width 80 height 24
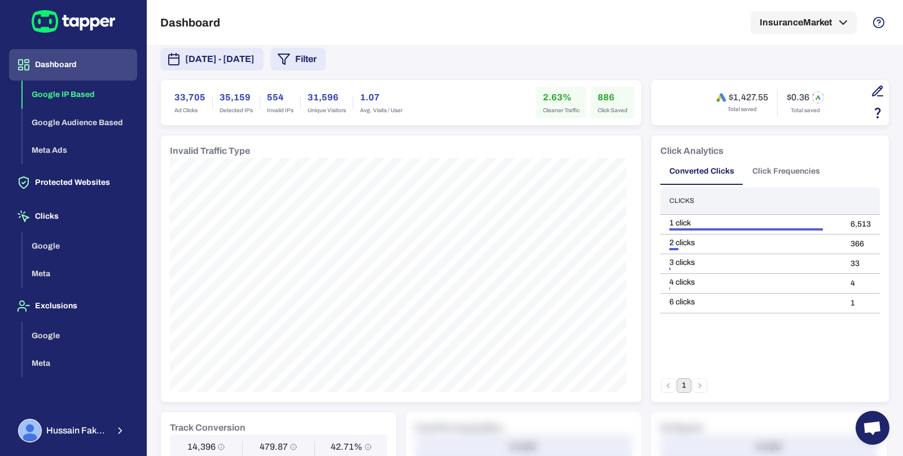
scroll to position [86, 0]
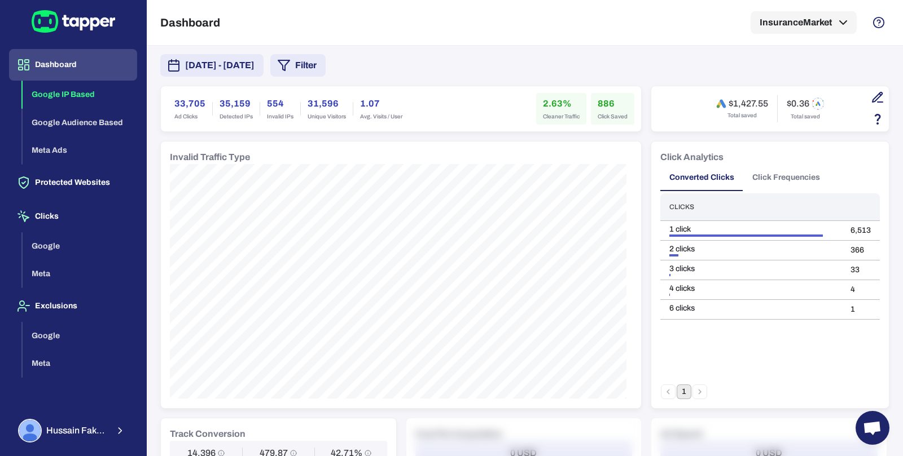
click at [263, 72] on button "[DATE] - [DATE]" at bounding box center [211, 65] width 103 height 23
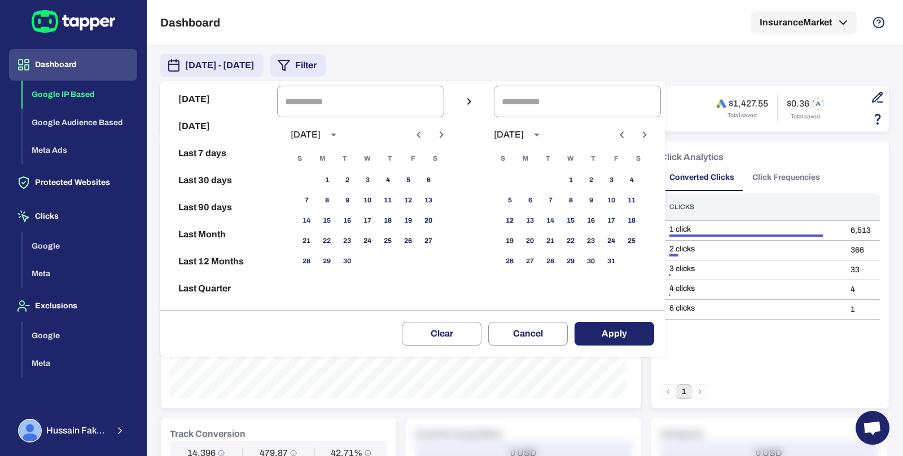
click at [425, 130] on icon "Previous month" at bounding box center [419, 135] width 14 height 14
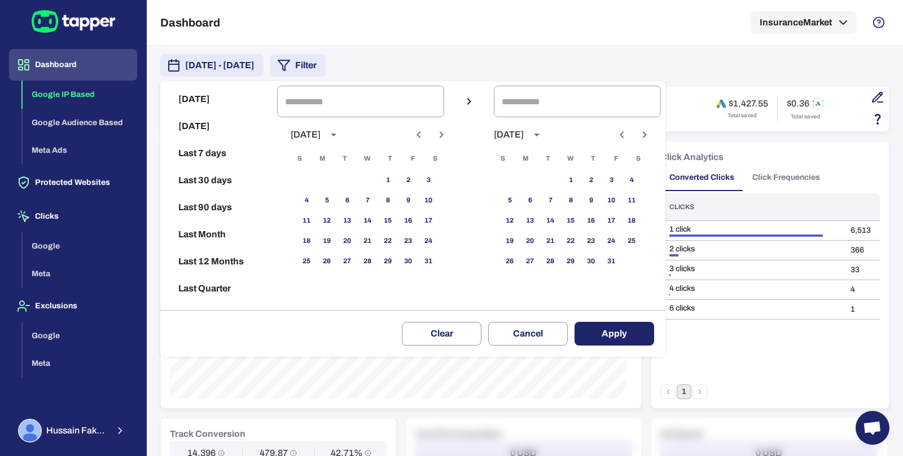
click at [425, 130] on icon "Previous month" at bounding box center [419, 135] width 14 height 14
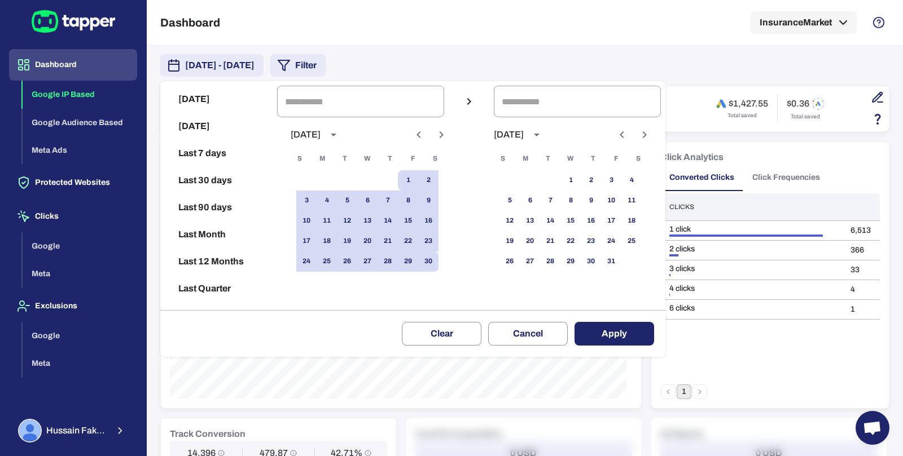
click at [425, 130] on icon "Previous month" at bounding box center [419, 135] width 14 height 14
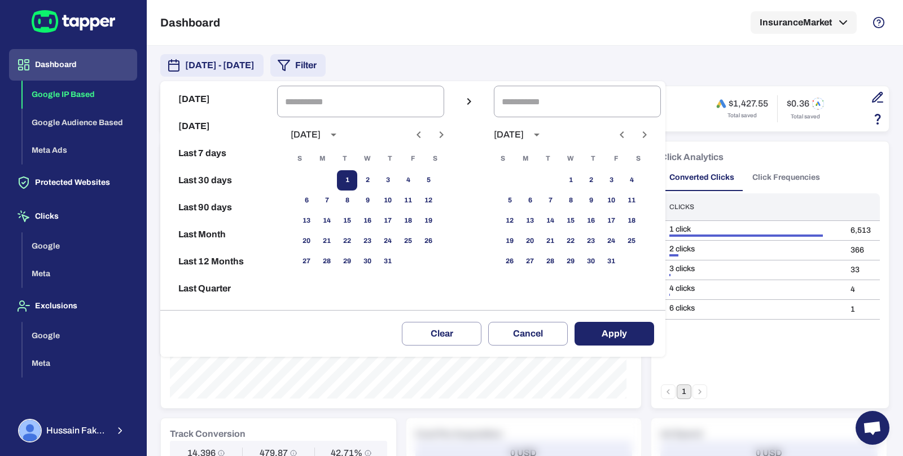
click at [357, 173] on button "1" at bounding box center [347, 180] width 20 height 20
type input "**********"
click at [397, 256] on button "31" at bounding box center [387, 262] width 20 height 20
type input "**********"
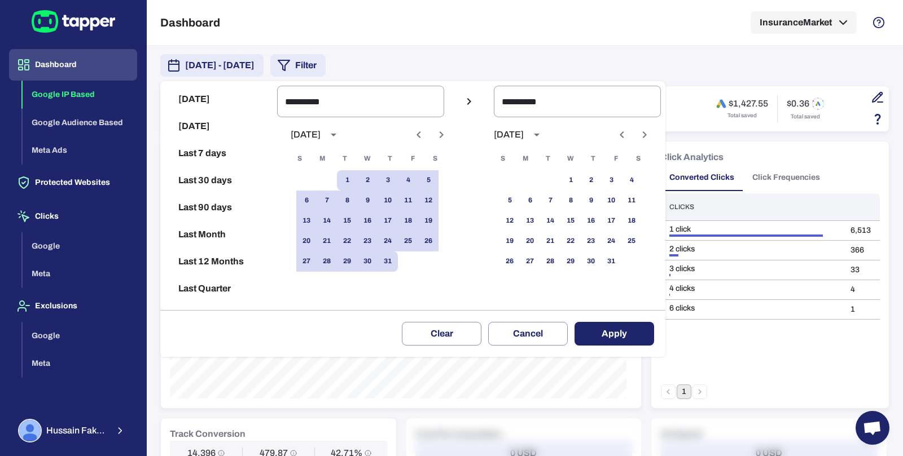
click at [620, 341] on button "Apply" at bounding box center [614, 334] width 80 height 24
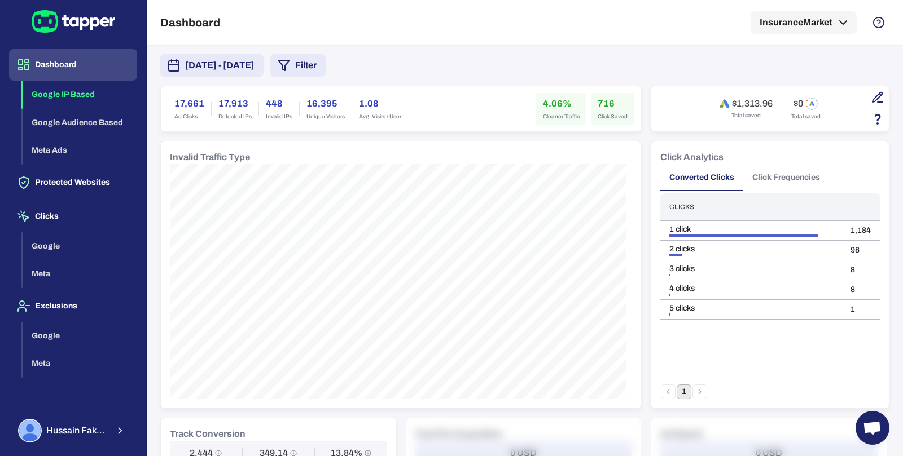
click at [254, 59] on span "[DATE] - [DATE]" at bounding box center [219, 66] width 69 height 14
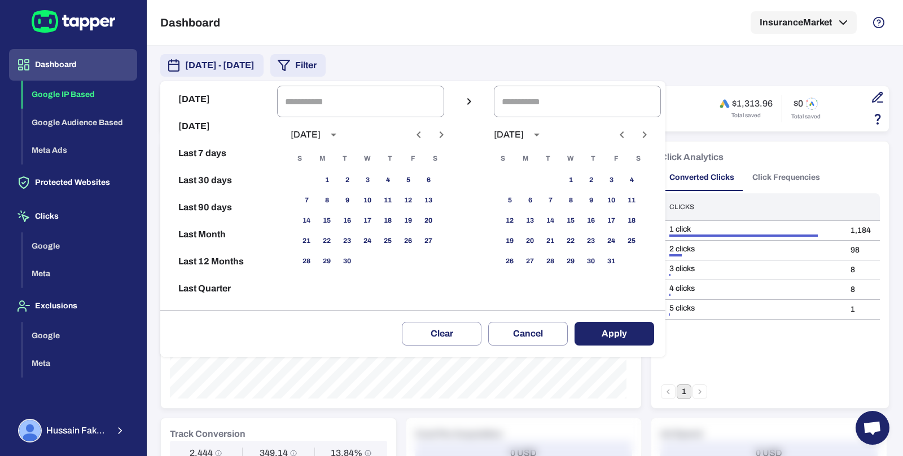
click at [433, 138] on div at bounding box center [429, 134] width 7 height 19
click at [424, 137] on icon "Previous month" at bounding box center [419, 135] width 14 height 14
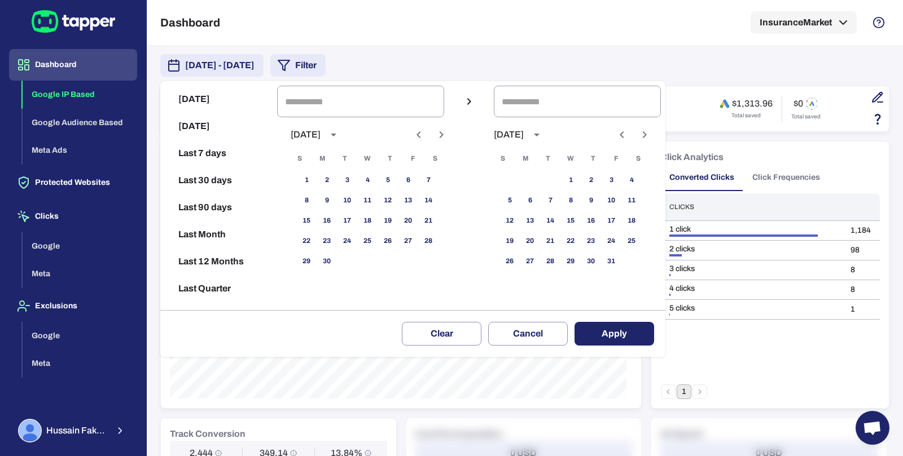
click at [424, 137] on icon "Previous month" at bounding box center [419, 135] width 14 height 14
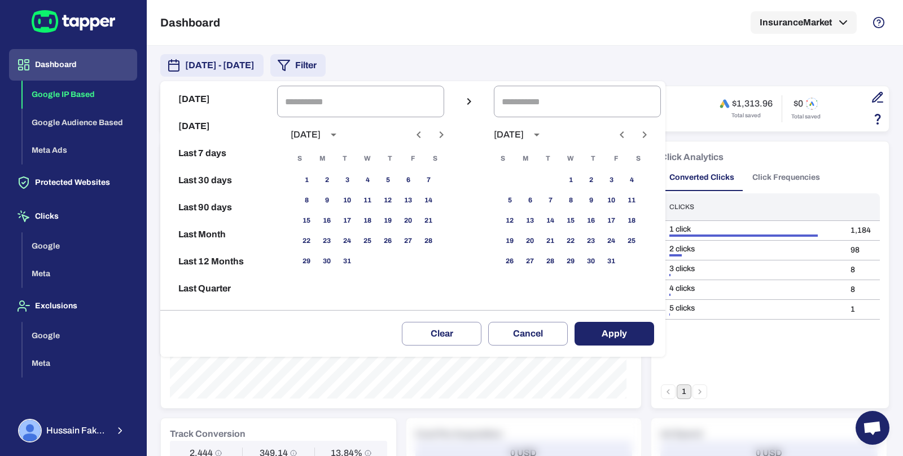
click at [421, 138] on icon "Previous month" at bounding box center [419, 135] width 14 height 14
click at [412, 176] on button "1" at bounding box center [408, 180] width 20 height 20
type input "**********"
click at [435, 252] on button "30" at bounding box center [428, 262] width 20 height 20
type input "**********"
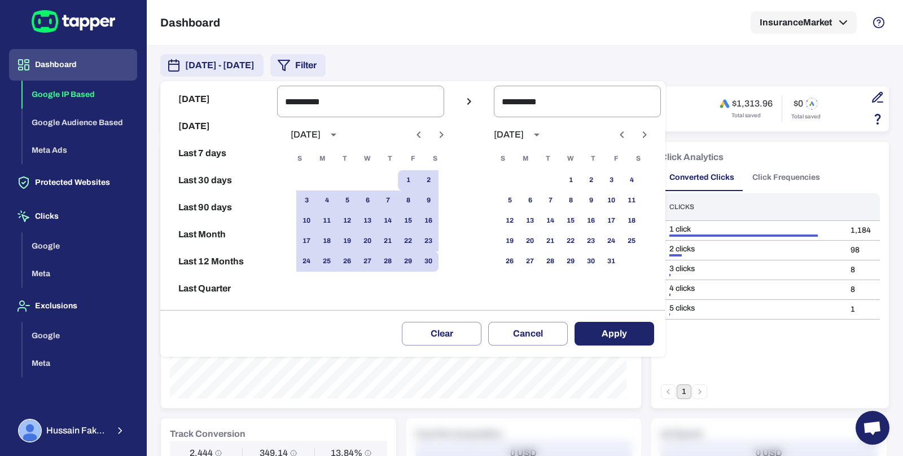
click at [623, 332] on button "Apply" at bounding box center [614, 334] width 80 height 24
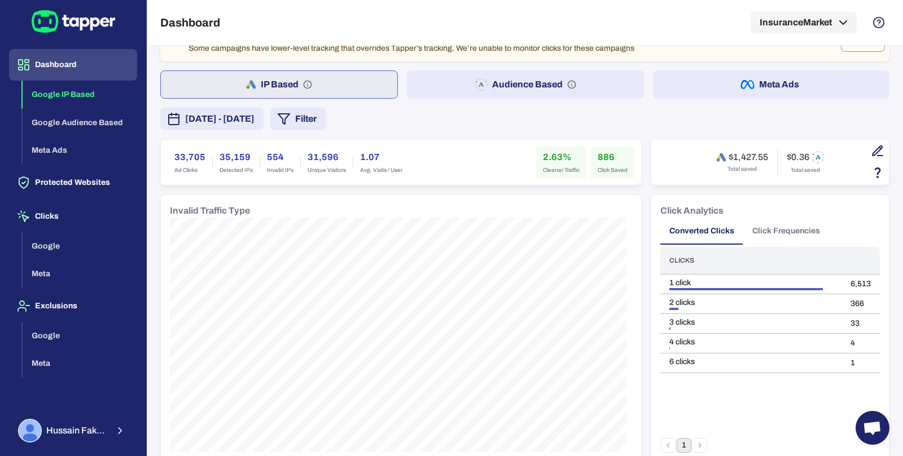
scroll to position [30, 0]
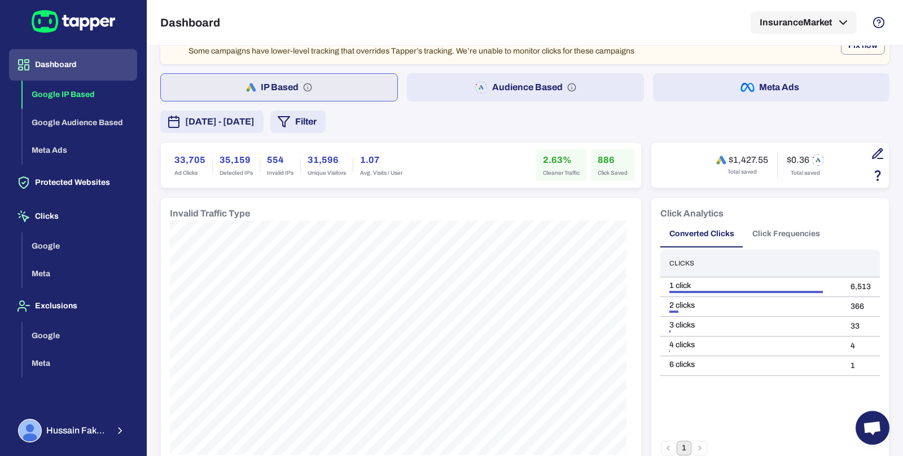
click at [870, 152] on icon "button" at bounding box center [877, 154] width 14 height 14
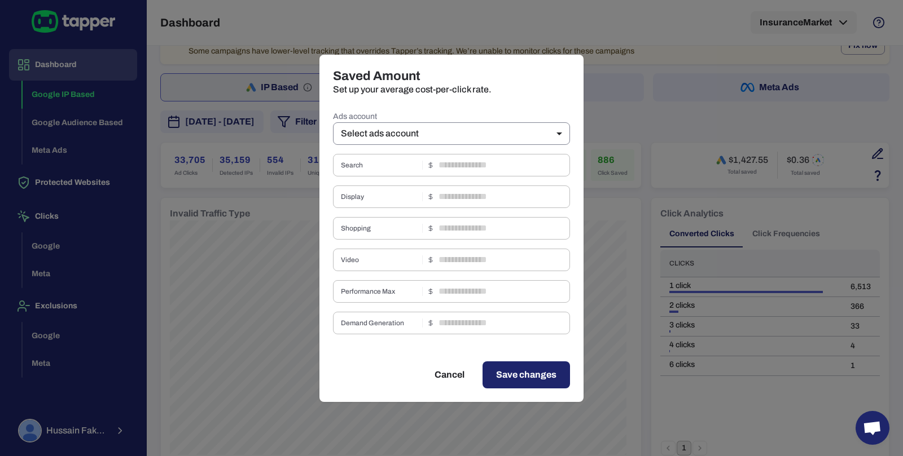
click at [442, 130] on body "Dashboard Google IP Based Google Audience Based Meta Ads Protected Websites Cli…" at bounding box center [451, 228] width 903 height 456
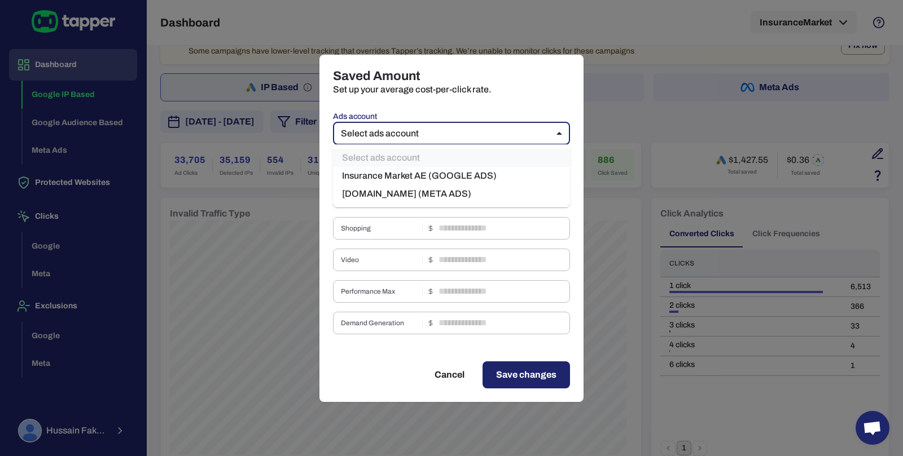
click at [675, 103] on div at bounding box center [451, 228] width 903 height 456
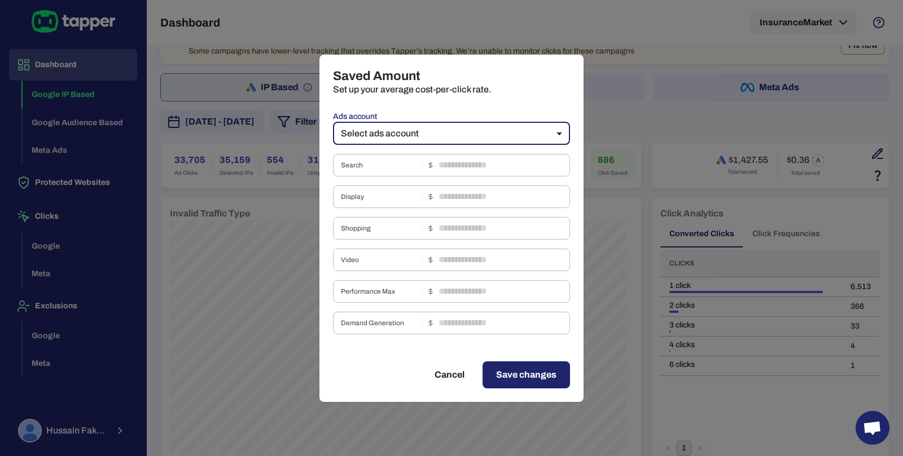
click at [683, 86] on div "Saved Amount Set up your average cost-per-click rate. Ads account Select ads ac…" at bounding box center [451, 228] width 903 height 456
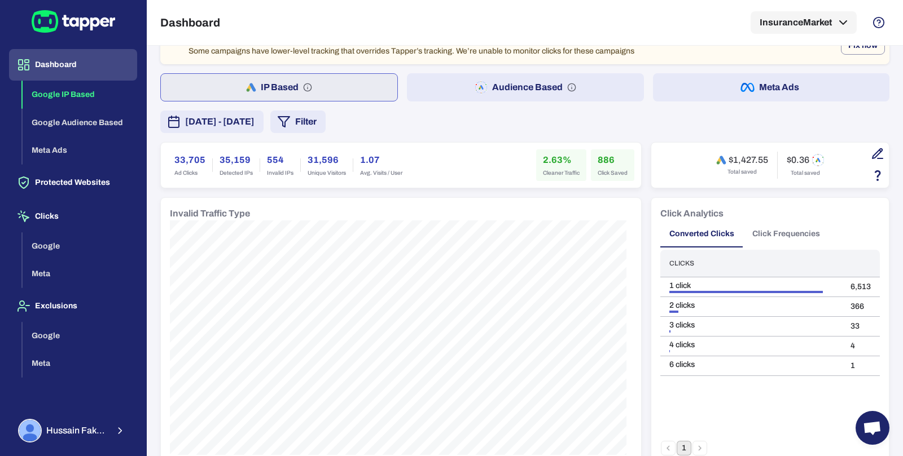
click at [676, 93] on button "Meta Ads" at bounding box center [771, 87] width 236 height 28
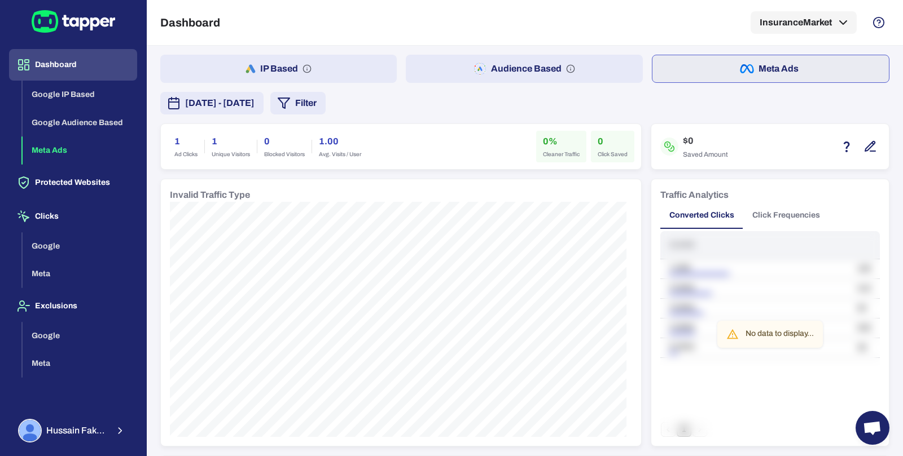
click at [339, 70] on button "IP Based" at bounding box center [278, 69] width 236 height 28
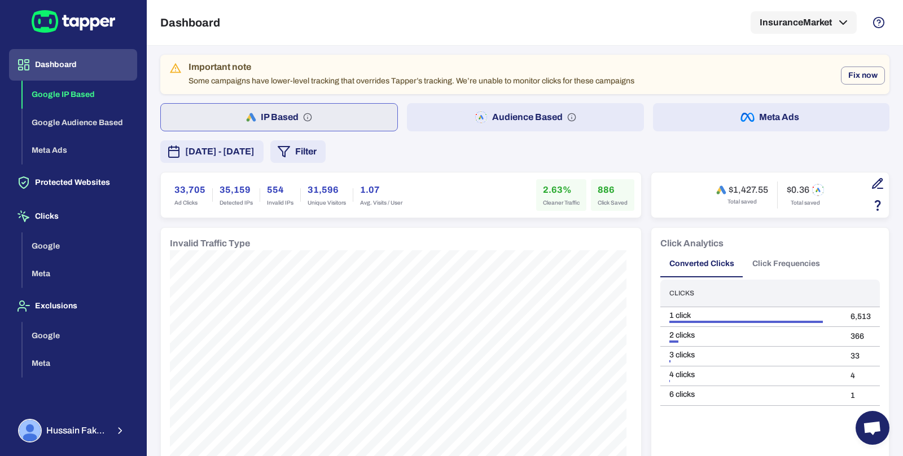
click at [870, 189] on icon "button" at bounding box center [877, 184] width 14 height 14
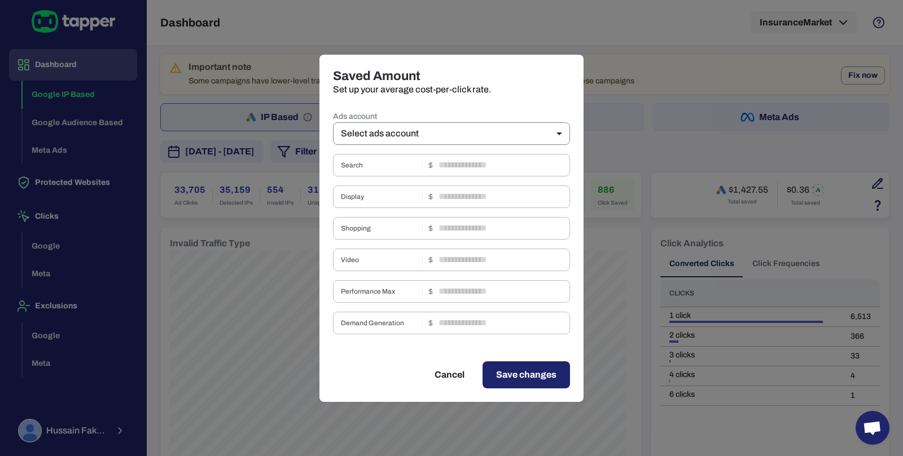
click at [488, 127] on body "Dashboard Google IP Based Google Audience Based Meta Ads Protected Websites Cli…" at bounding box center [451, 228] width 903 height 456
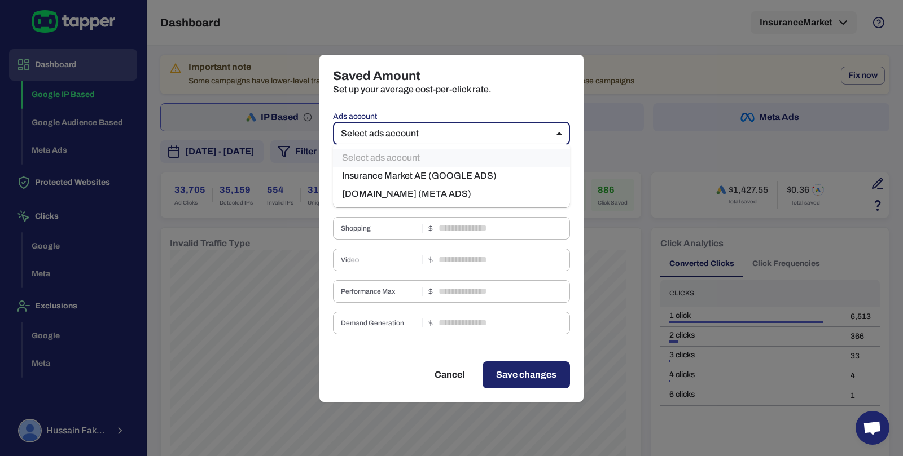
click at [425, 189] on li "[DOMAIN_NAME] (META ADS)" at bounding box center [451, 194] width 237 height 18
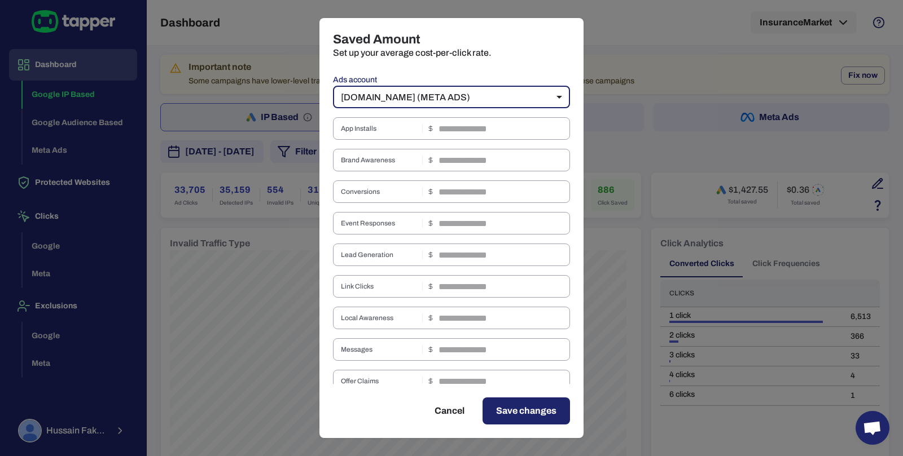
click at [496, 89] on body "Dashboard Google IP Based Google Audience Based Meta Ads Protected Websites Cli…" at bounding box center [451, 228] width 903 height 456
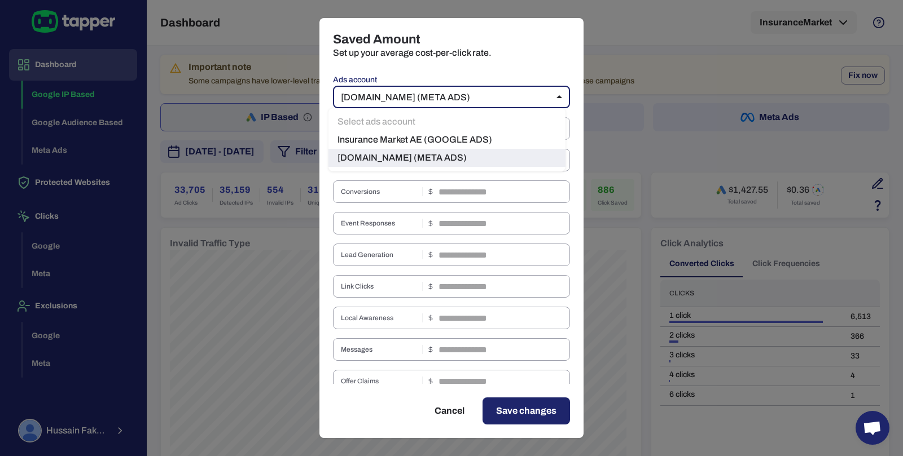
click at [443, 140] on li "Insurance Market AE (GOOGLE ADS)" at bounding box center [446, 140] width 237 height 18
type input "***"
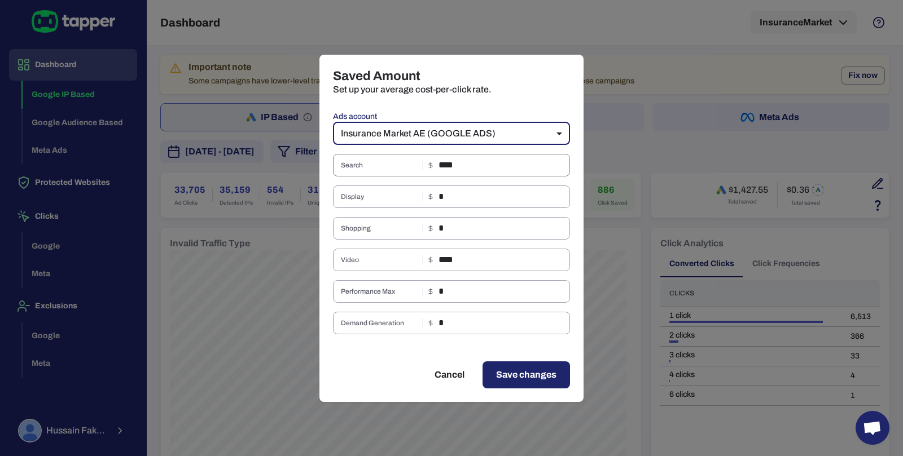
click at [464, 170] on input "****" at bounding box center [503, 165] width 131 height 23
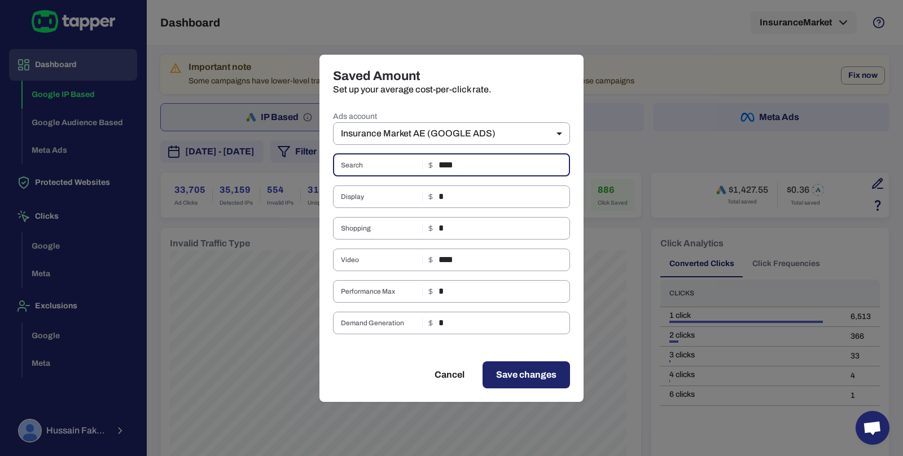
click at [464, 170] on input "****" at bounding box center [503, 165] width 131 height 23
paste input "text"
type input "***"
click at [472, 261] on input "****" at bounding box center [503, 260] width 131 height 23
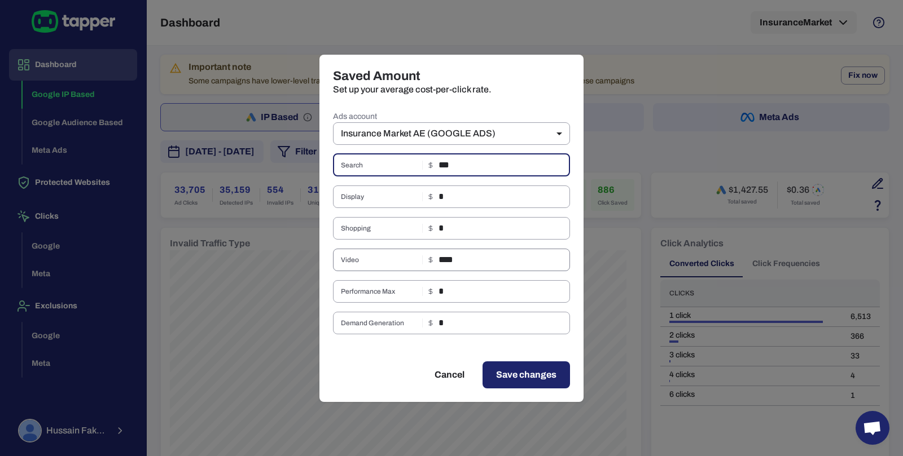
click at [472, 261] on input "****" at bounding box center [503, 260] width 131 height 23
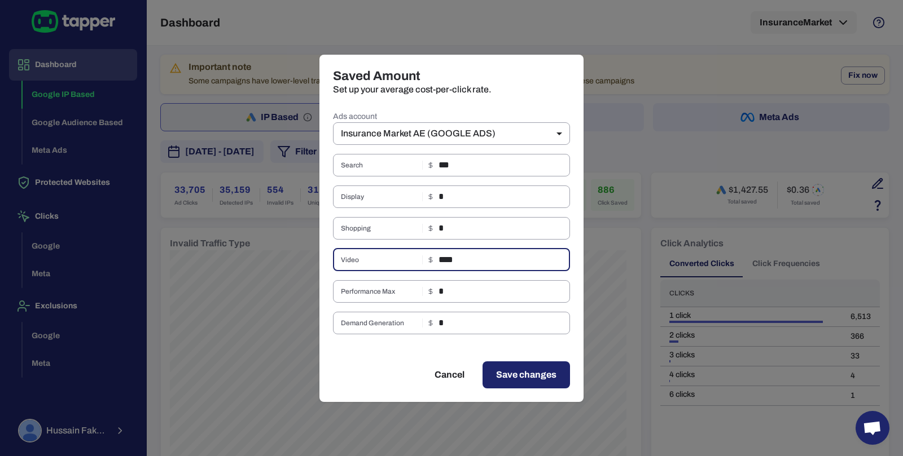
click at [472, 261] on input "****" at bounding box center [503, 260] width 131 height 23
paste input "text"
type input "****"
click at [502, 367] on button "Save changes" at bounding box center [525, 375] width 87 height 27
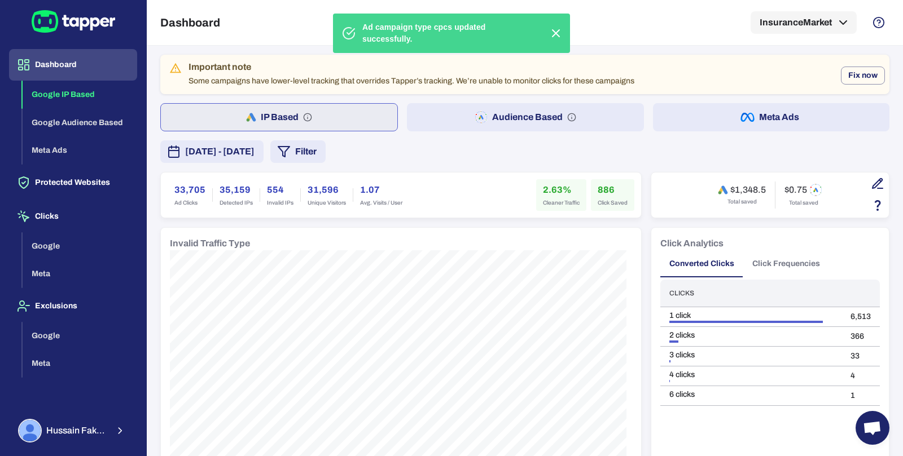
click at [617, 123] on button "Audience Based" at bounding box center [525, 117] width 236 height 28
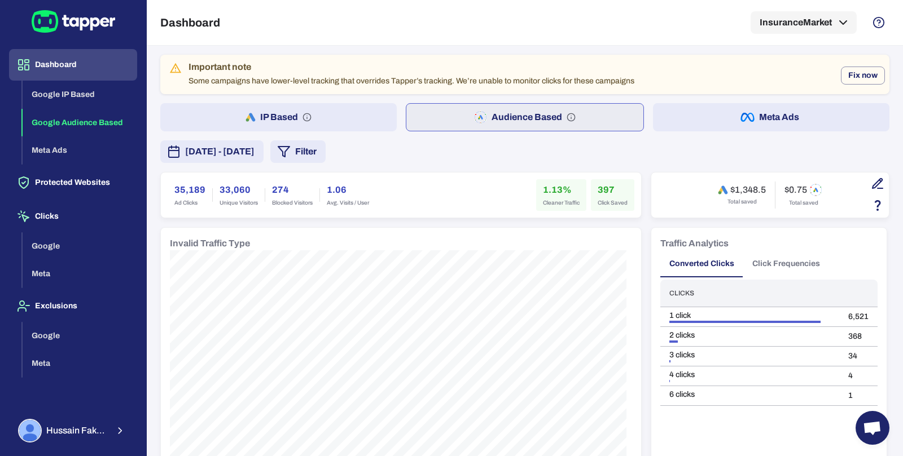
click at [286, 113] on button "IP Based" at bounding box center [278, 117] width 236 height 28
click at [420, 110] on button "Audience Based" at bounding box center [525, 117] width 236 height 28
click at [254, 157] on span "[DATE] - [DATE]" at bounding box center [219, 152] width 69 height 14
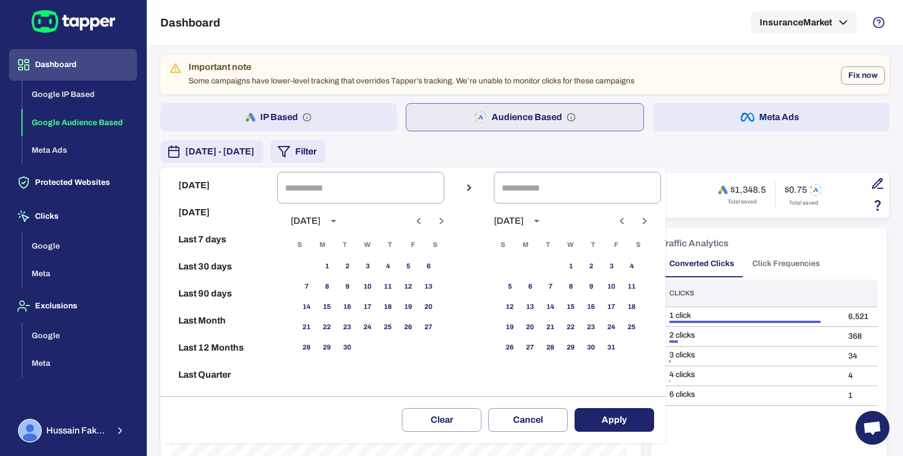
click at [448, 218] on icon "Next month" at bounding box center [441, 221] width 14 height 14
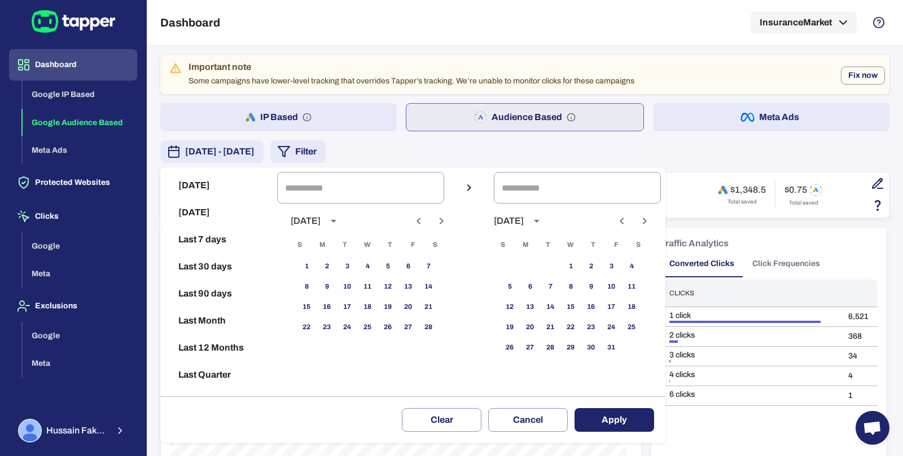
click at [448, 218] on icon "Next month" at bounding box center [441, 221] width 14 height 14
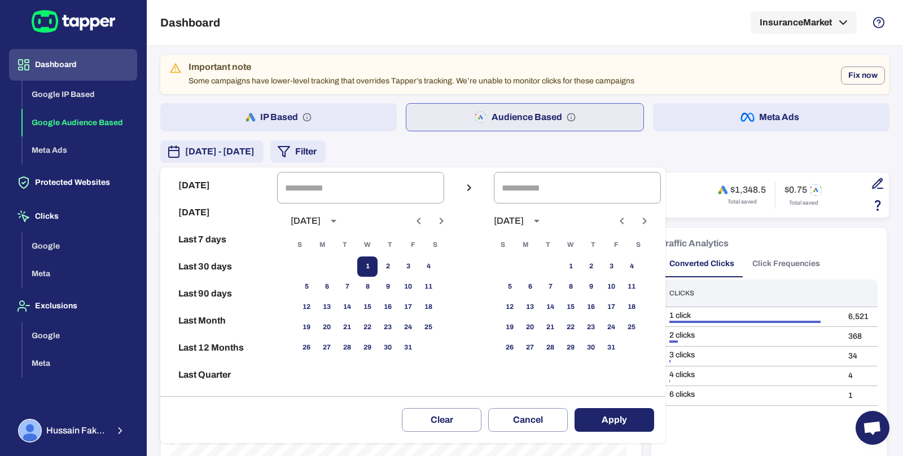
click at [373, 262] on button "1" at bounding box center [367, 267] width 20 height 20
type input "**********"
click at [411, 340] on button "31" at bounding box center [408, 348] width 20 height 20
type input "**********"
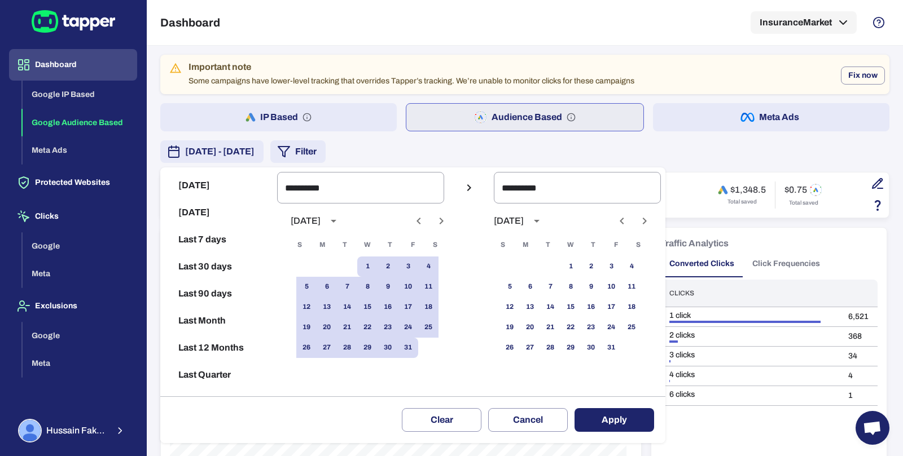
click at [599, 413] on button "Apply" at bounding box center [614, 420] width 80 height 24
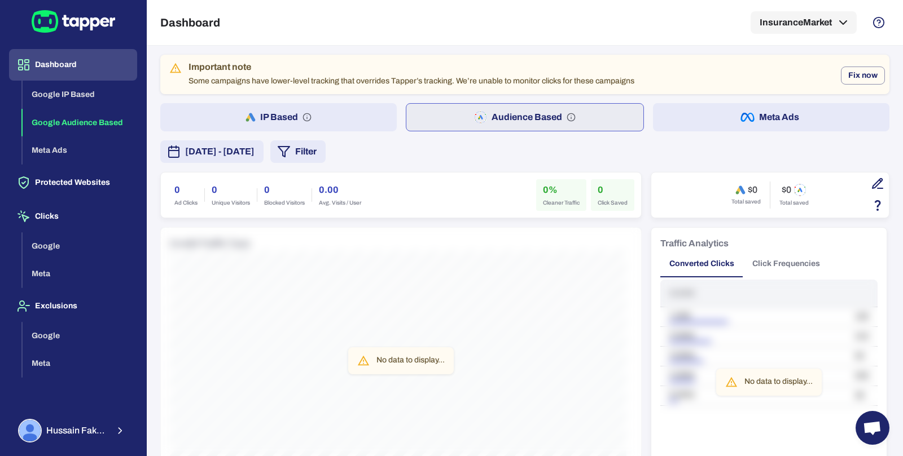
click at [254, 149] on span "[DATE] - [DATE]" at bounding box center [219, 152] width 69 height 14
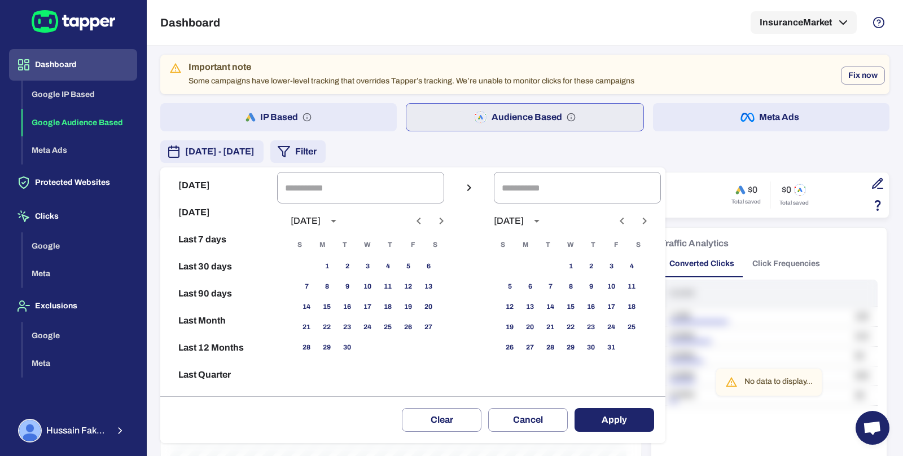
click at [428, 222] on button "Previous month" at bounding box center [418, 221] width 19 height 19
click at [445, 221] on icon "Next month" at bounding box center [441, 221] width 14 height 14
click at [425, 223] on icon "Previous month" at bounding box center [419, 221] width 14 height 14
click at [417, 268] on button "1" at bounding box center [408, 267] width 20 height 20
click at [428, 232] on div "[DATE] S M T W T F S 1 2 3 4 5 6 7 8 9 10 11 12 13 14 15 16 17 18 19 20 21 22 2…" at bounding box center [367, 298] width 181 height 188
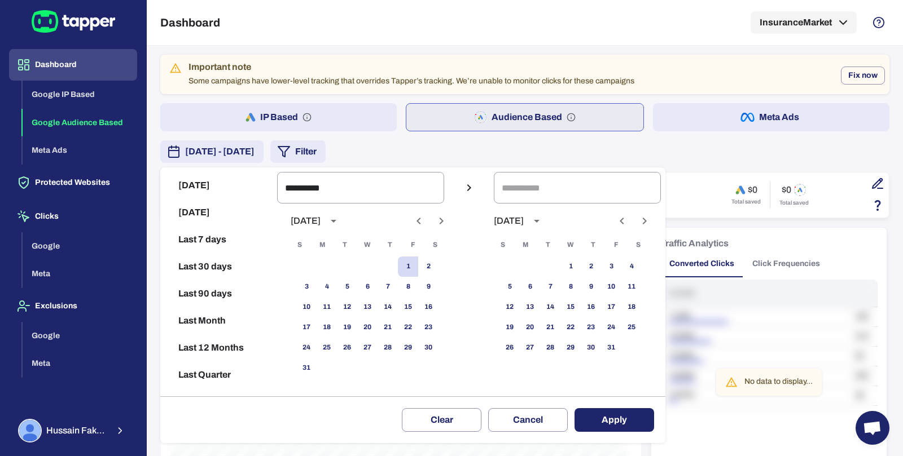
click at [425, 226] on icon "Previous month" at bounding box center [419, 221] width 14 height 14
click at [357, 266] on button "1" at bounding box center [347, 267] width 20 height 20
type input "**********"
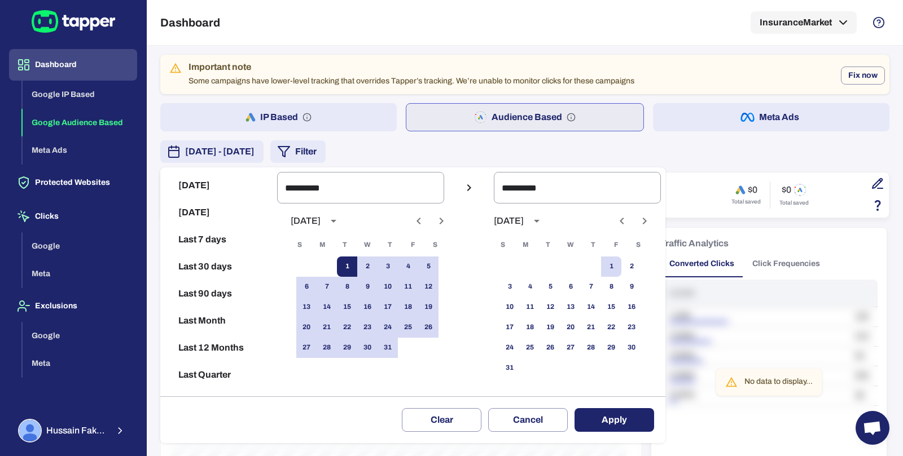
click at [357, 266] on button "1" at bounding box center [347, 267] width 20 height 20
click at [408, 341] on div "27 28 29 30 31" at bounding box center [367, 348] width 181 height 20
click at [398, 349] on button "31" at bounding box center [387, 348] width 20 height 20
type input "**********"
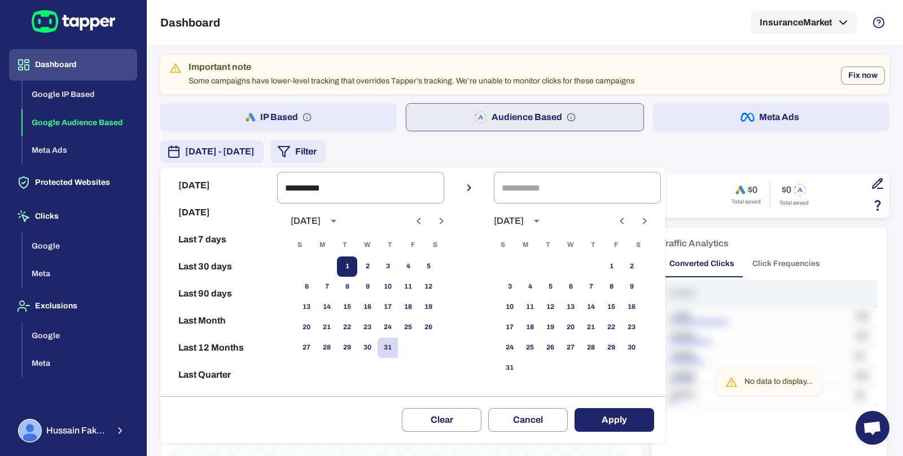
click at [355, 263] on button "1" at bounding box center [347, 267] width 20 height 20
type input "**********"
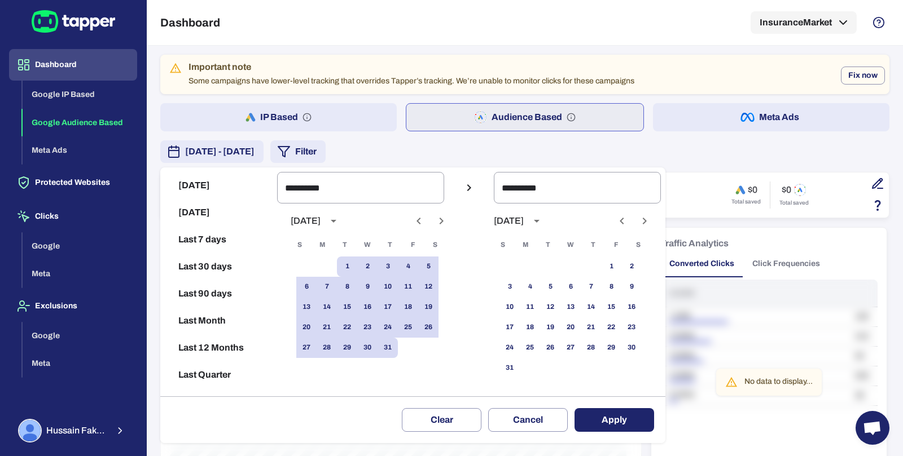
click at [593, 417] on button "Apply" at bounding box center [614, 420] width 80 height 24
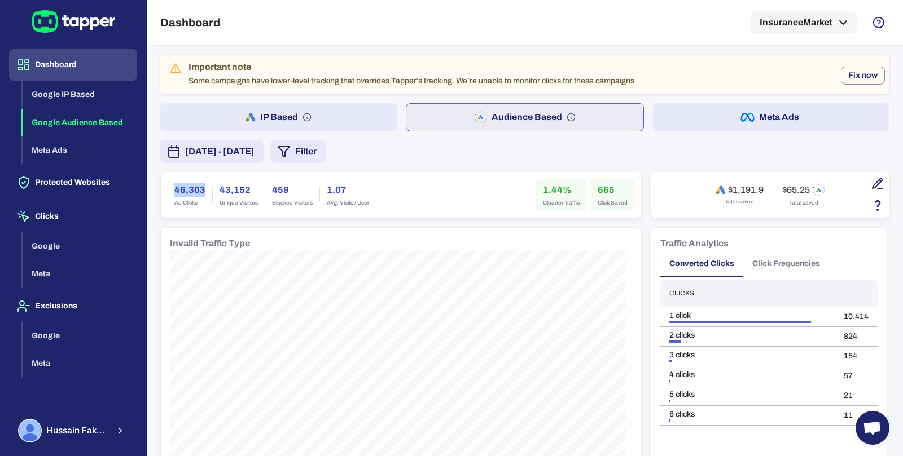
drag, startPoint x: 172, startPoint y: 186, endPoint x: 204, endPoint y: 189, distance: 32.3
click at [204, 189] on div "46,303 Ad Clicks" at bounding box center [190, 195] width 45 height 32
copy h6 "46,303"
click at [263, 156] on button "[DATE] - [DATE]" at bounding box center [211, 151] width 103 height 23
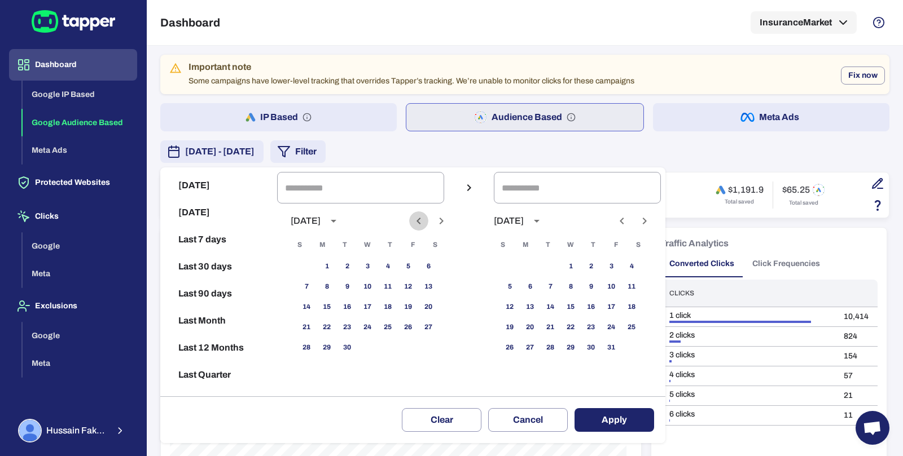
click at [425, 219] on icon "Previous month" at bounding box center [419, 221] width 14 height 14
drag, startPoint x: 408, startPoint y: 266, endPoint x: 388, endPoint y: 293, distance: 34.2
click at [408, 266] on button "1" at bounding box center [408, 267] width 20 height 20
type input "**********"
click at [316, 372] on button "31" at bounding box center [306, 368] width 20 height 20
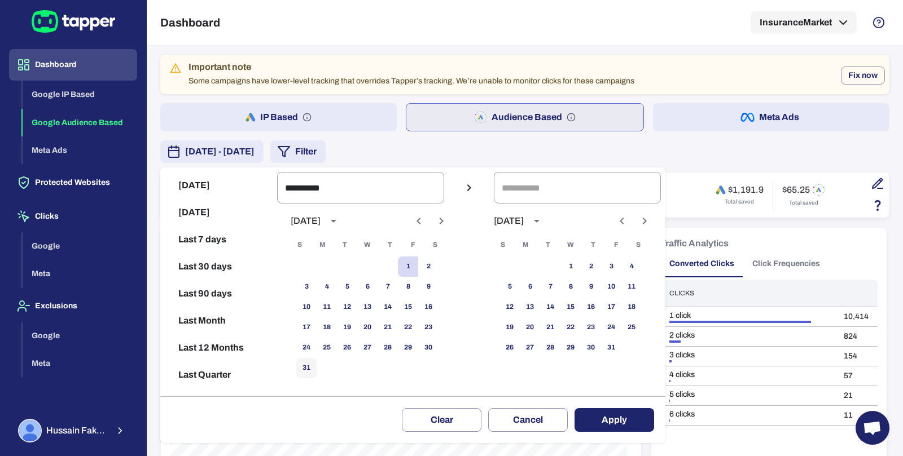
type input "**********"
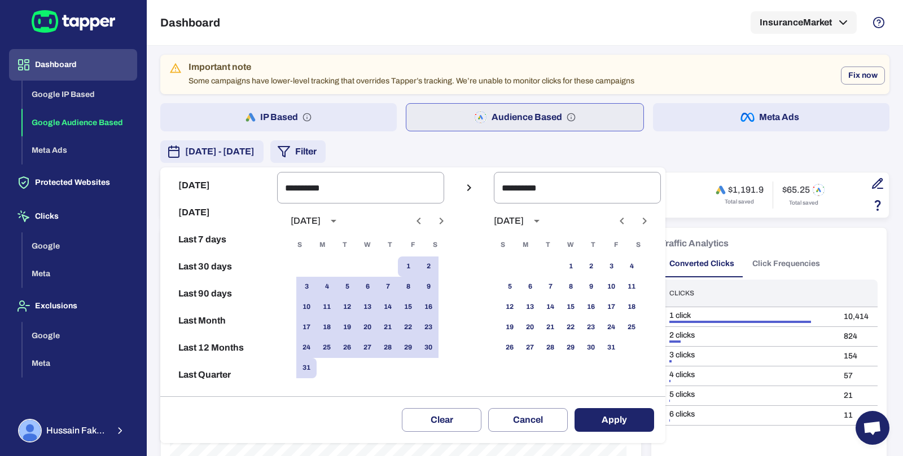
click at [638, 423] on button "Apply" at bounding box center [614, 420] width 80 height 24
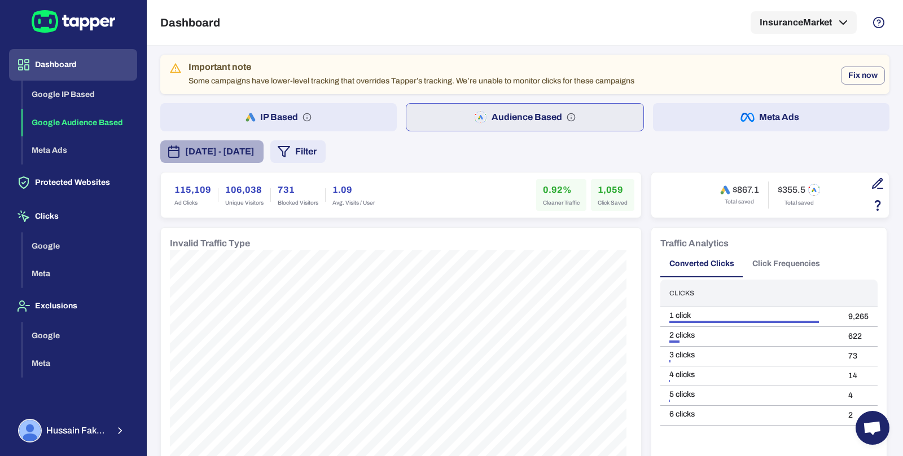
click at [254, 154] on span "[DATE] - [DATE]" at bounding box center [219, 152] width 69 height 14
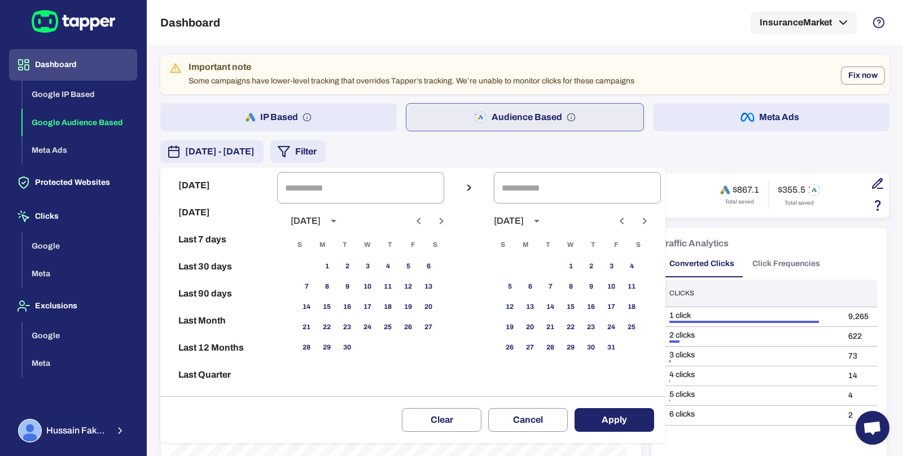
click at [425, 219] on icon "Previous month" at bounding box center [419, 221] width 14 height 14
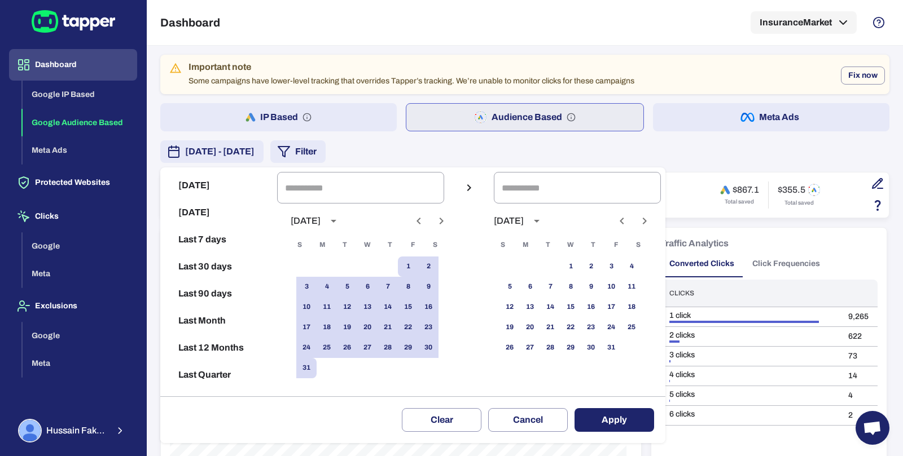
click at [425, 219] on icon "Previous month" at bounding box center [419, 221] width 14 height 14
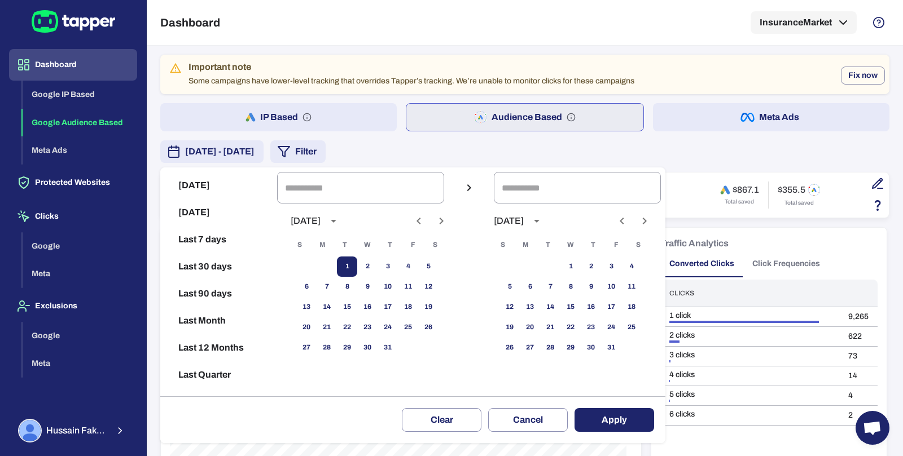
click at [355, 257] on button "1" at bounding box center [347, 267] width 20 height 20
type input "**********"
drag, startPoint x: 400, startPoint y: 346, endPoint x: 507, endPoint y: 372, distance: 109.7
click at [398, 346] on button "31" at bounding box center [387, 348] width 20 height 20
type input "**********"
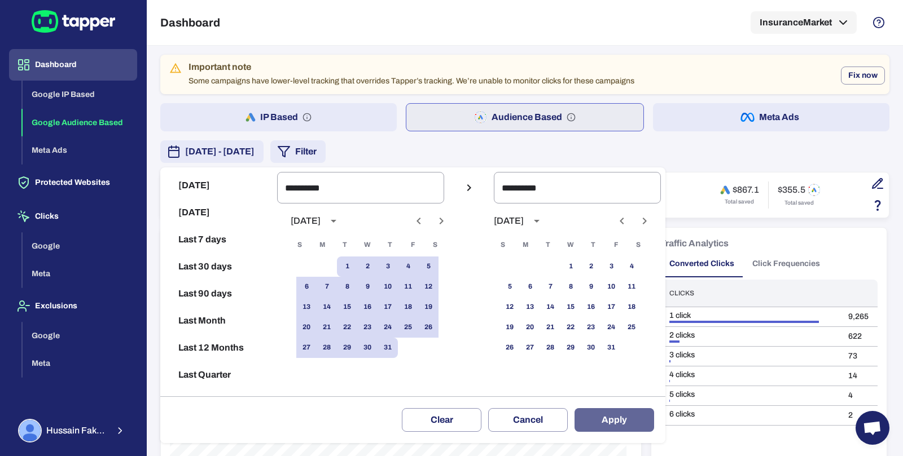
click at [620, 423] on button "Apply" at bounding box center [614, 420] width 80 height 24
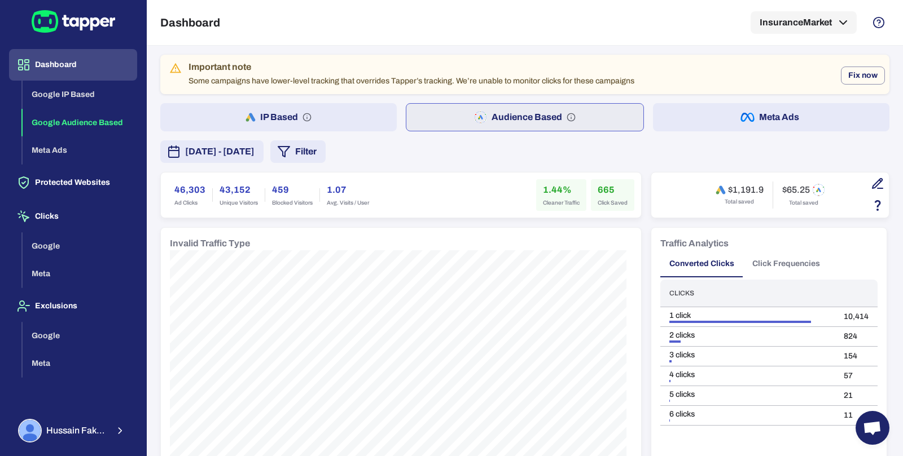
click at [335, 113] on button "IP Based" at bounding box center [278, 117] width 236 height 28
click at [465, 109] on button "Audience Based" at bounding box center [525, 117] width 236 height 28
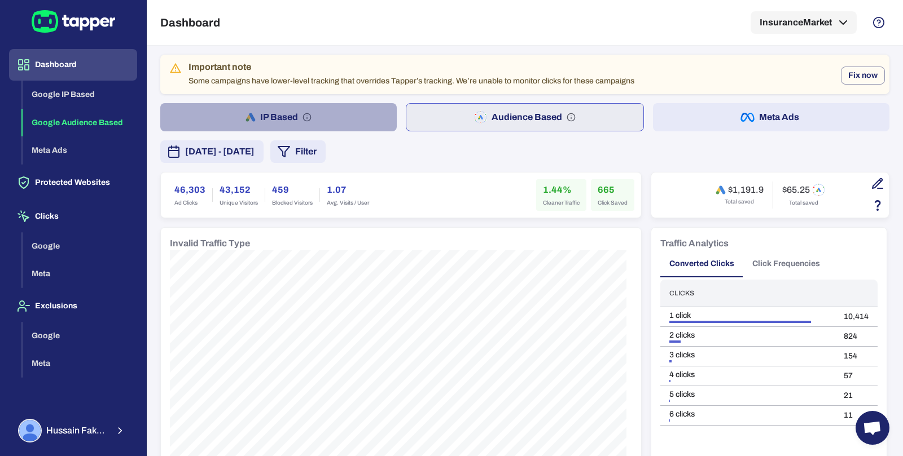
click at [349, 109] on button "IP Based" at bounding box center [278, 117] width 236 height 28
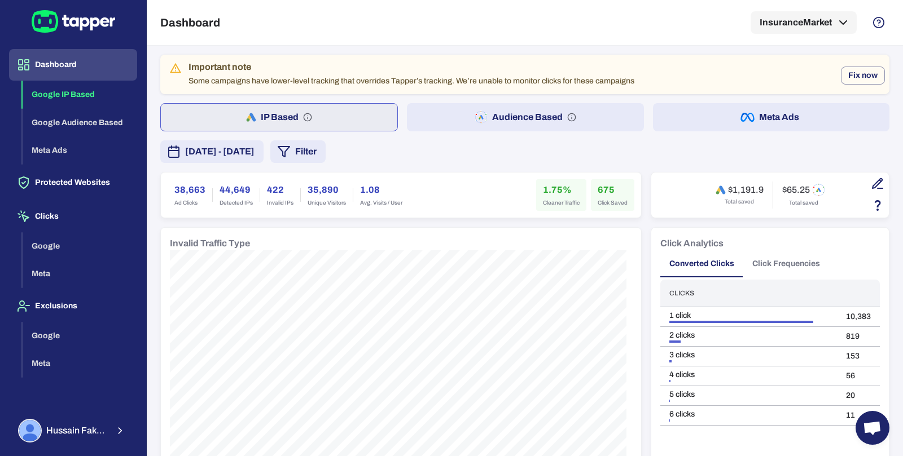
click at [450, 112] on button "Audience Based" at bounding box center [525, 117] width 236 height 28
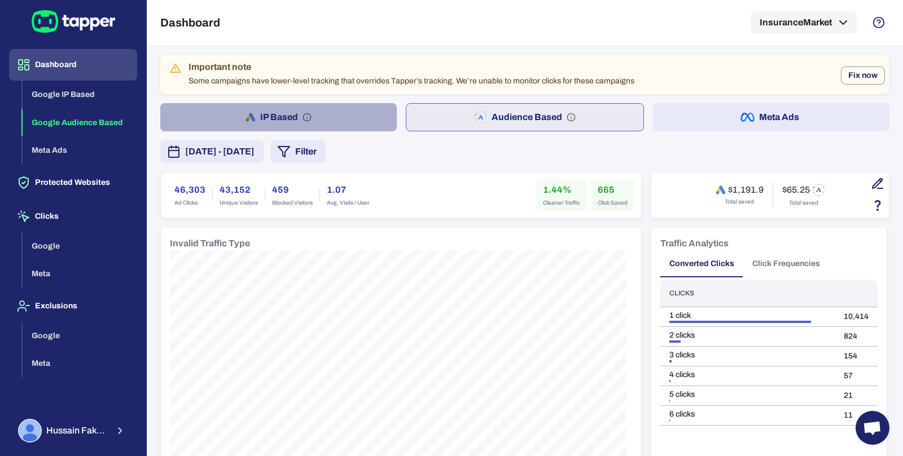
click at [307, 121] on button "IP Based" at bounding box center [278, 117] width 236 height 28
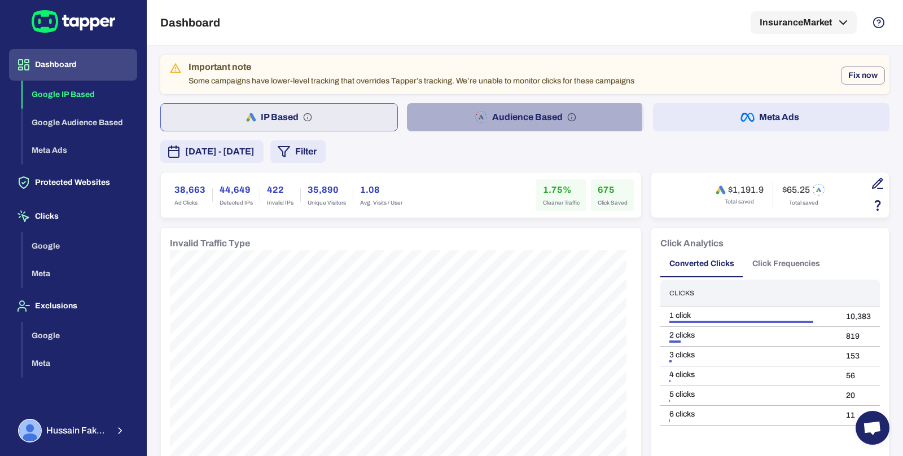
click at [438, 121] on button "Audience Based" at bounding box center [525, 117] width 236 height 28
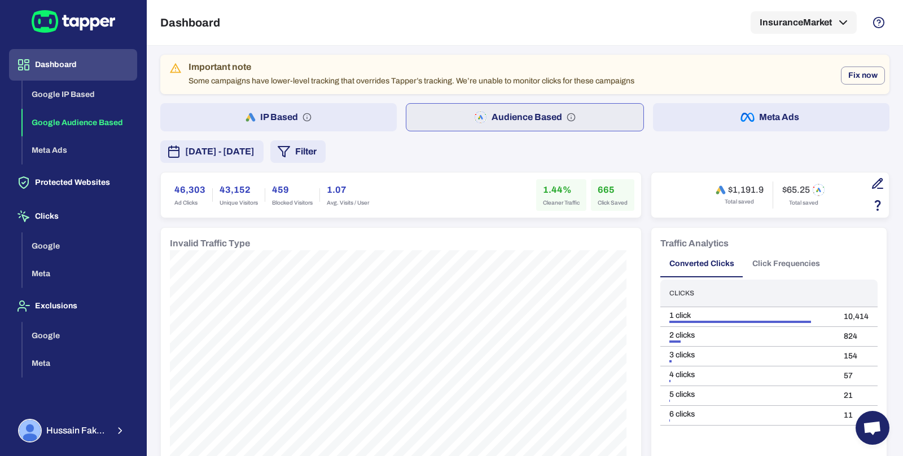
click at [341, 122] on button "IP Based" at bounding box center [278, 117] width 236 height 28
click at [461, 111] on button "Audience Based" at bounding box center [525, 117] width 236 height 28
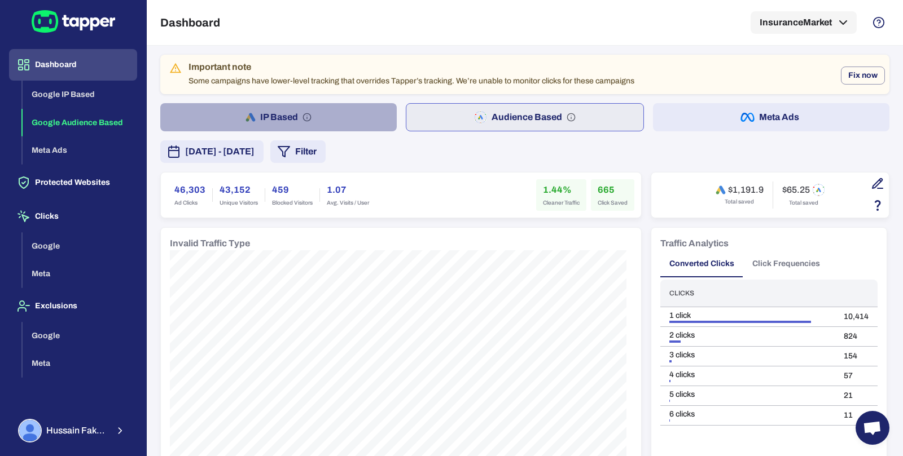
click at [353, 115] on button "IP Based" at bounding box center [278, 117] width 236 height 28
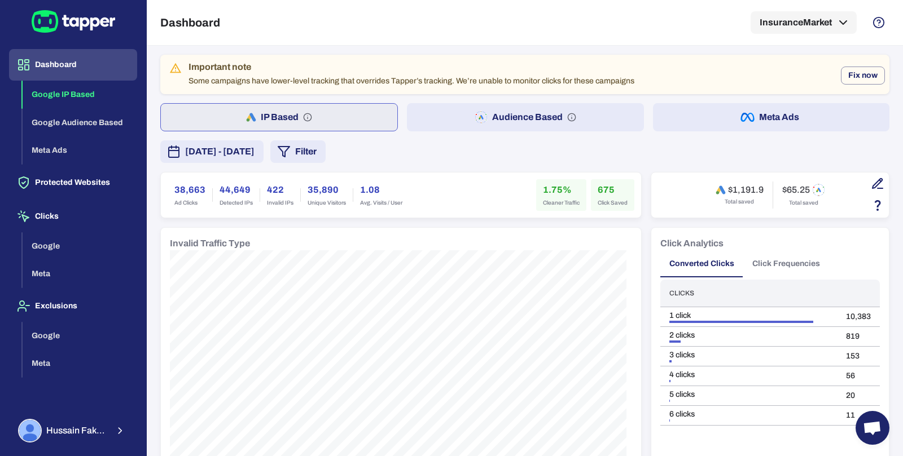
click at [461, 115] on button "Audience Based" at bounding box center [525, 117] width 236 height 28
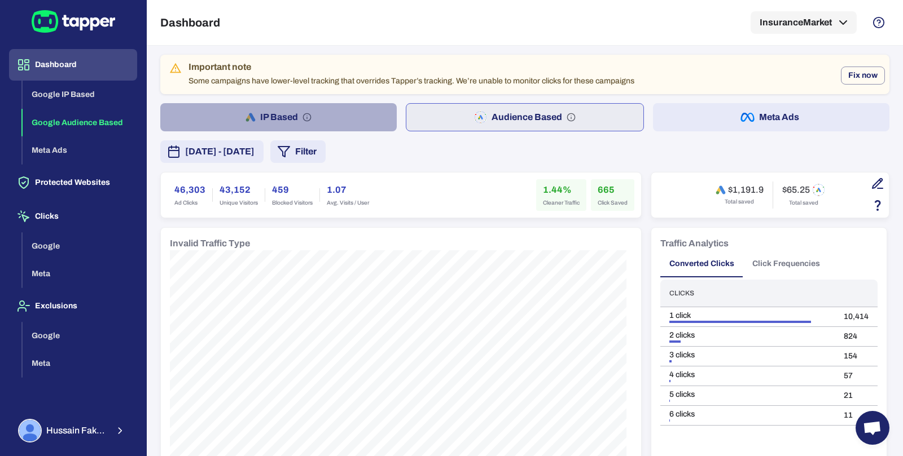
click at [387, 121] on button "IP Based" at bounding box center [278, 117] width 236 height 28
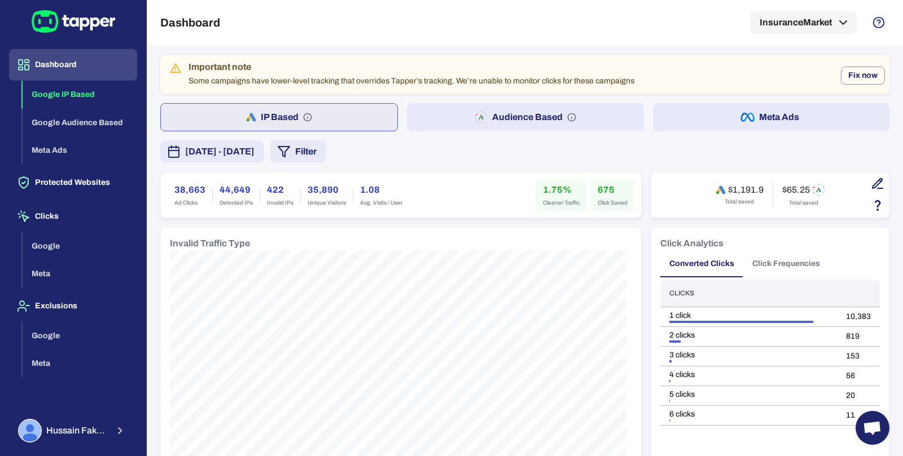
click at [474, 121] on icon "button" at bounding box center [480, 118] width 13 height 14
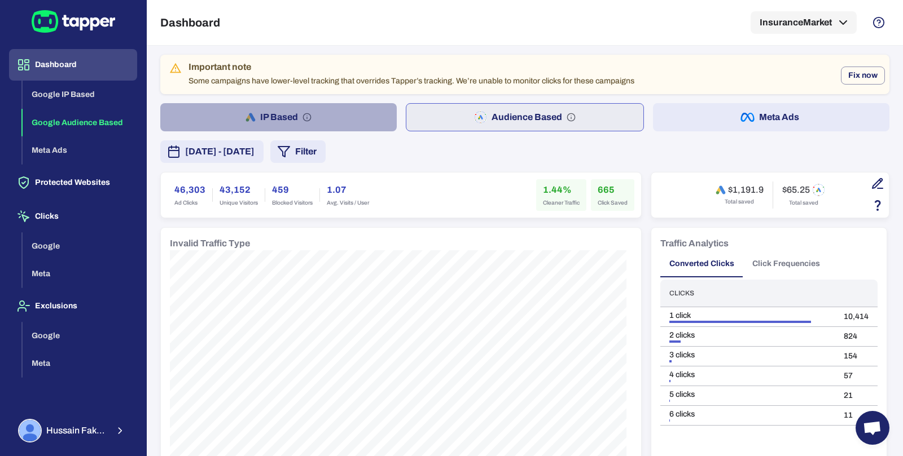
click at [344, 129] on button "IP Based" at bounding box center [278, 117] width 236 height 28
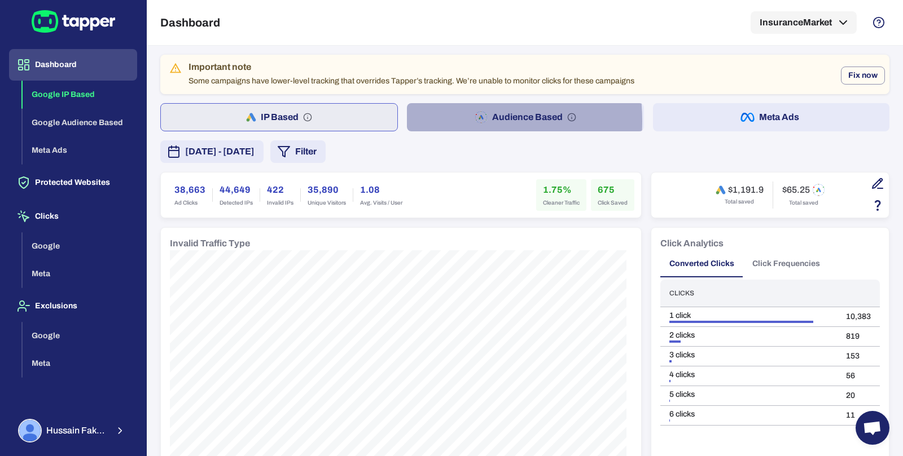
click at [421, 121] on button "Audience Based" at bounding box center [525, 117] width 236 height 28
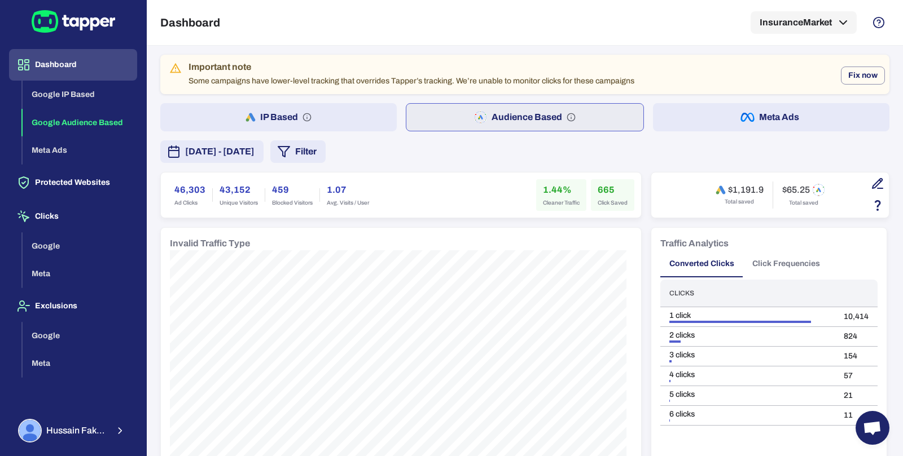
click at [318, 125] on button "IP Based" at bounding box center [278, 117] width 236 height 28
click at [435, 121] on button "Audience Based" at bounding box center [525, 117] width 236 height 28
click at [355, 126] on button "IP Based" at bounding box center [278, 117] width 236 height 28
click at [454, 106] on button "Audience Based" at bounding box center [525, 117] width 236 height 28
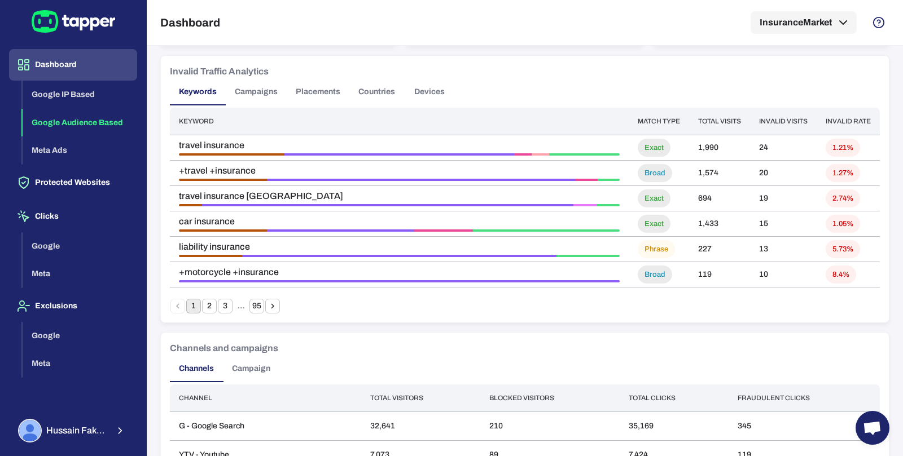
scroll to position [877, 0]
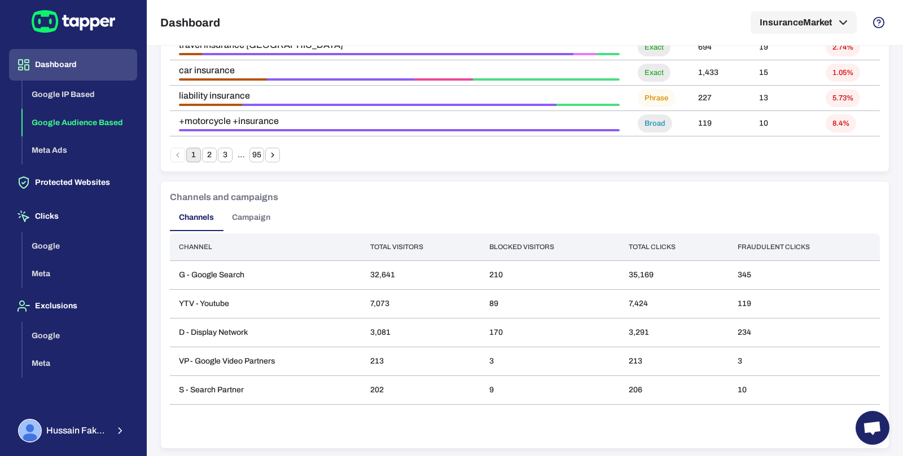
click at [251, 212] on button "Campaign" at bounding box center [251, 217] width 56 height 27
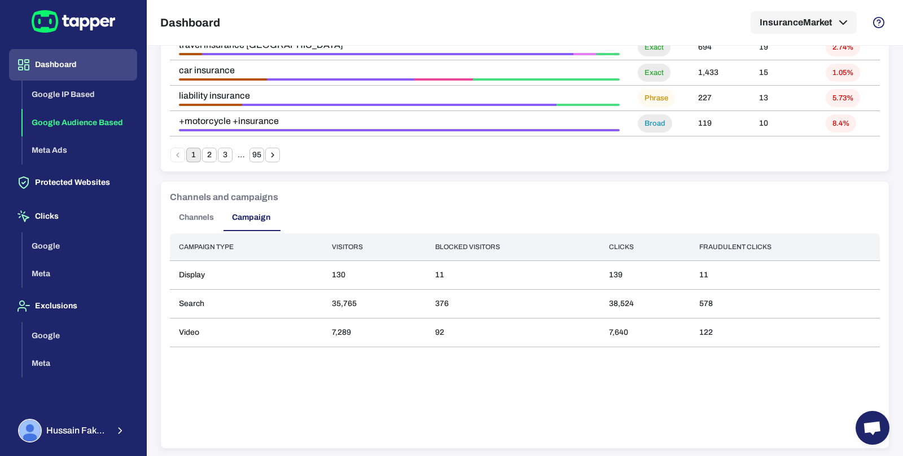
scroll to position [0, 0]
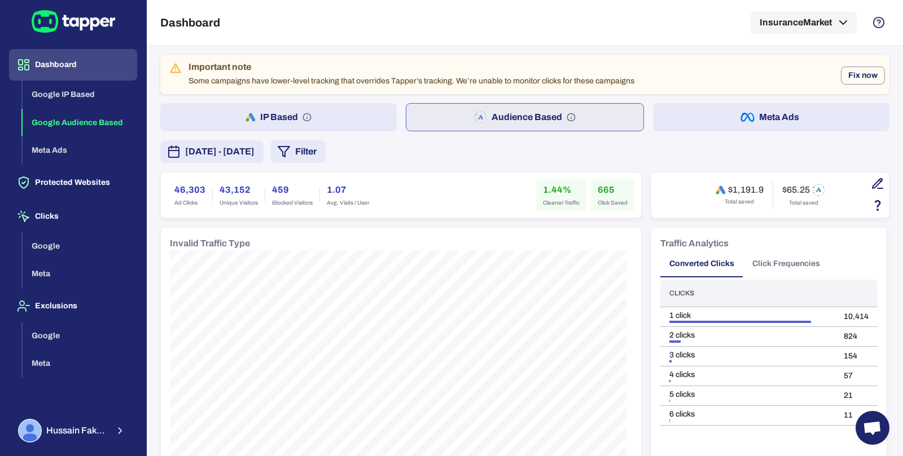
click at [357, 116] on button "IP Based" at bounding box center [278, 117] width 236 height 28
click at [442, 119] on button "Audience Based" at bounding box center [525, 117] width 236 height 28
click at [349, 113] on button "IP Based" at bounding box center [278, 117] width 236 height 28
click at [466, 115] on button "Audience Based" at bounding box center [525, 117] width 236 height 28
click at [340, 126] on button "IP Based" at bounding box center [278, 117] width 236 height 28
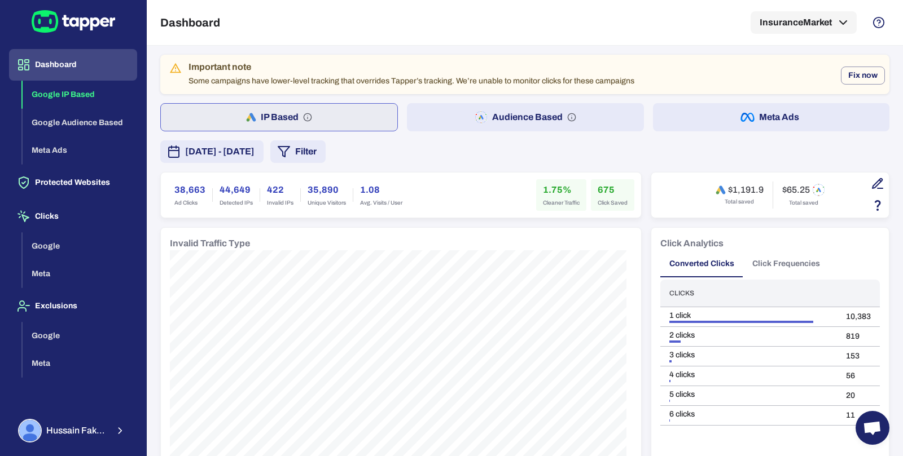
click at [407, 117] on button "Audience Based" at bounding box center [525, 117] width 236 height 28
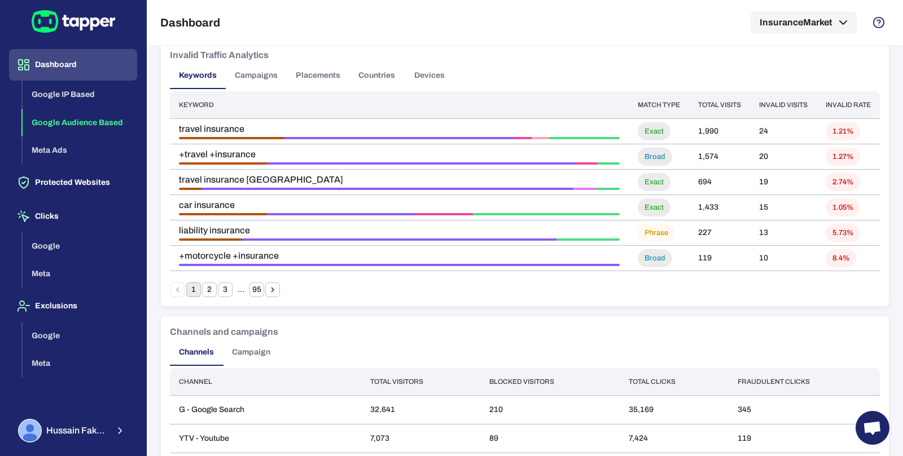
scroll to position [877, 0]
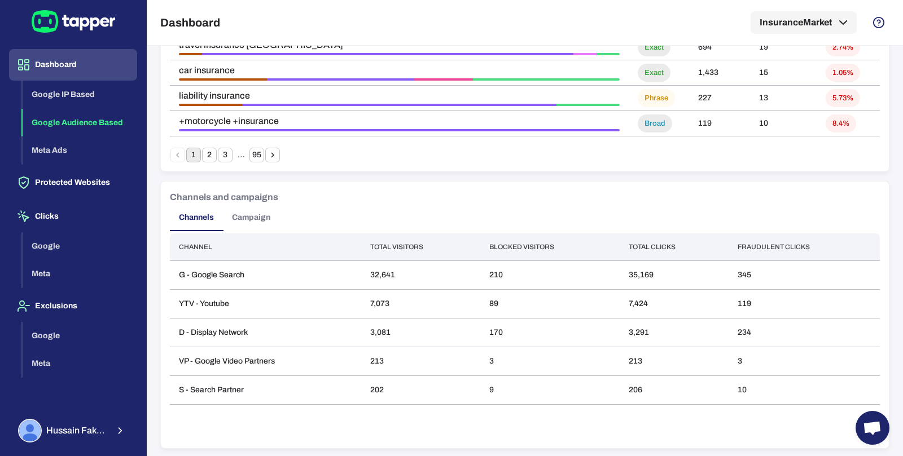
click at [249, 218] on button "Campaign" at bounding box center [251, 217] width 56 height 27
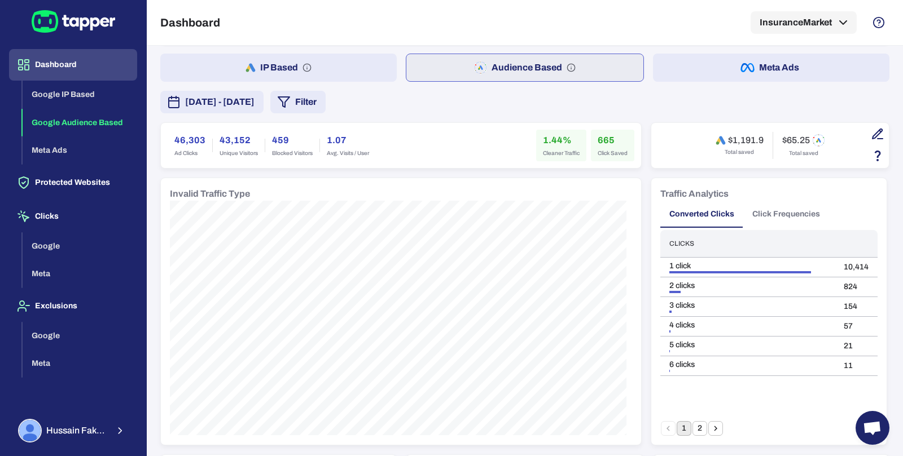
scroll to position [0, 0]
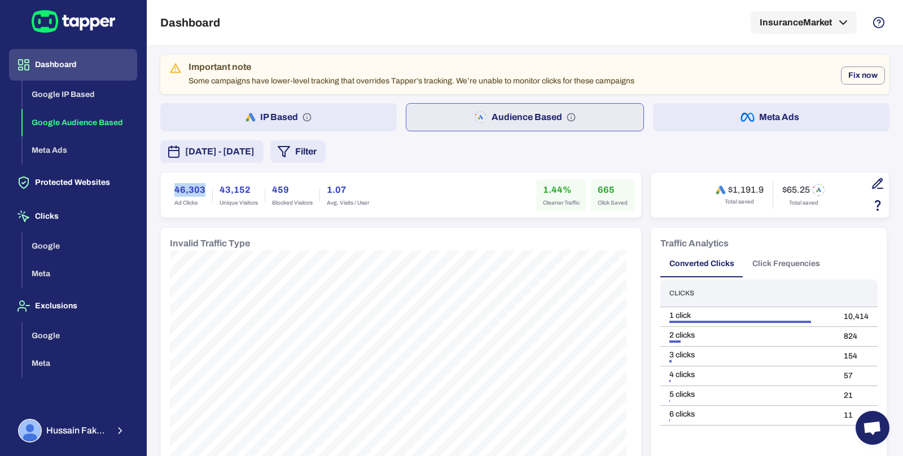
drag, startPoint x: 164, startPoint y: 186, endPoint x: 209, endPoint y: 186, distance: 45.7
click at [209, 186] on div "46,303 Ad Clicks 43,152 Unique Visitors 459 Blocked Visitors 1.07 Avg. Visits /…" at bounding box center [401, 195] width 480 height 45
copy h6 "46,303"
click at [254, 155] on span "[DATE] - [DATE]" at bounding box center [219, 152] width 69 height 14
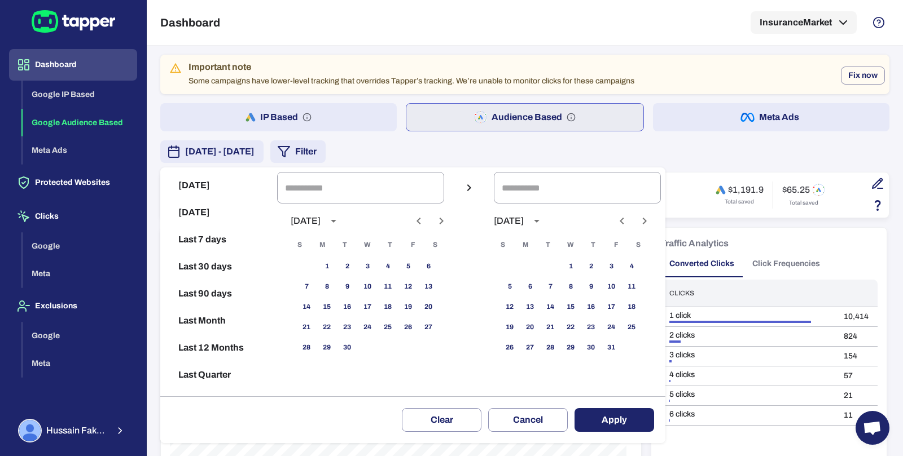
click at [442, 218] on button "Next month" at bounding box center [441, 221] width 19 height 19
click at [420, 219] on button "Previous month" at bounding box center [418, 221] width 19 height 19
click at [415, 267] on button "1" at bounding box center [408, 267] width 20 height 20
type input "**********"
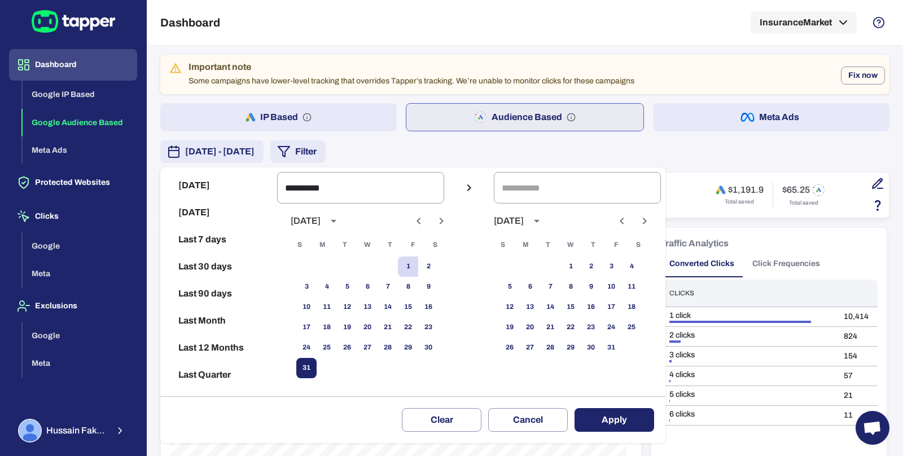
click at [314, 367] on button "31" at bounding box center [306, 368] width 20 height 20
type input "**********"
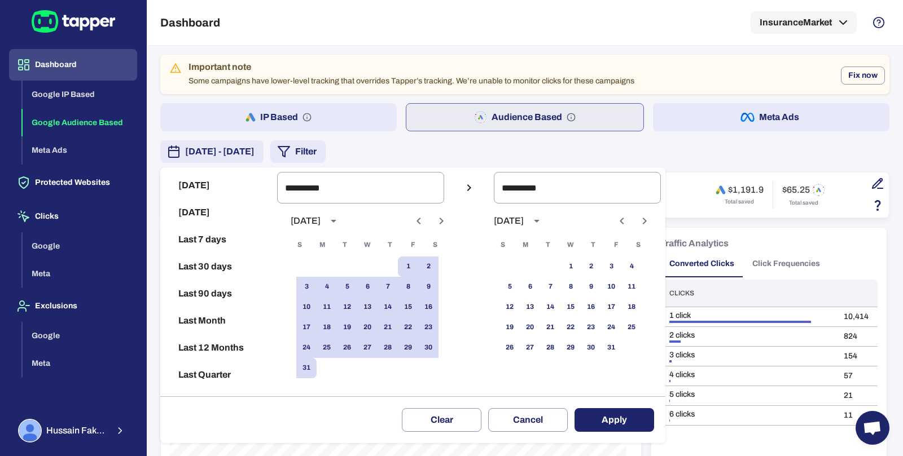
click at [631, 415] on button "Apply" at bounding box center [614, 420] width 80 height 24
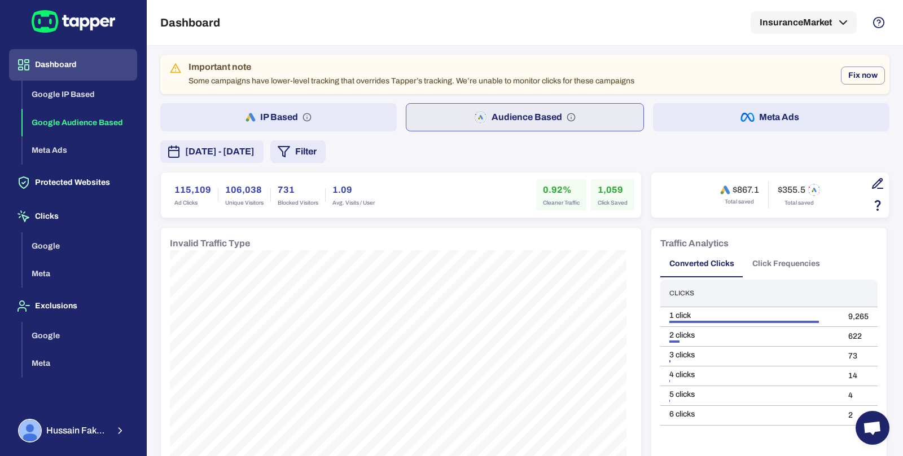
click at [363, 121] on button "IP Based" at bounding box center [278, 117] width 236 height 28
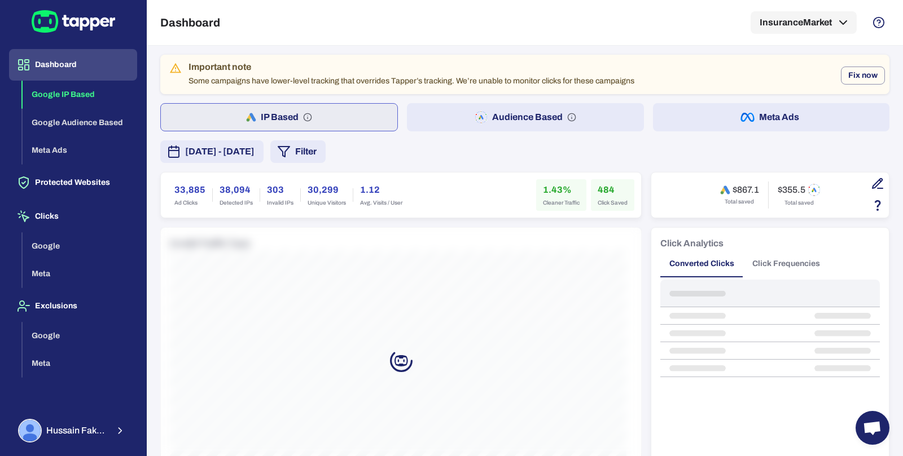
click at [416, 116] on button "Audience Based" at bounding box center [525, 117] width 236 height 28
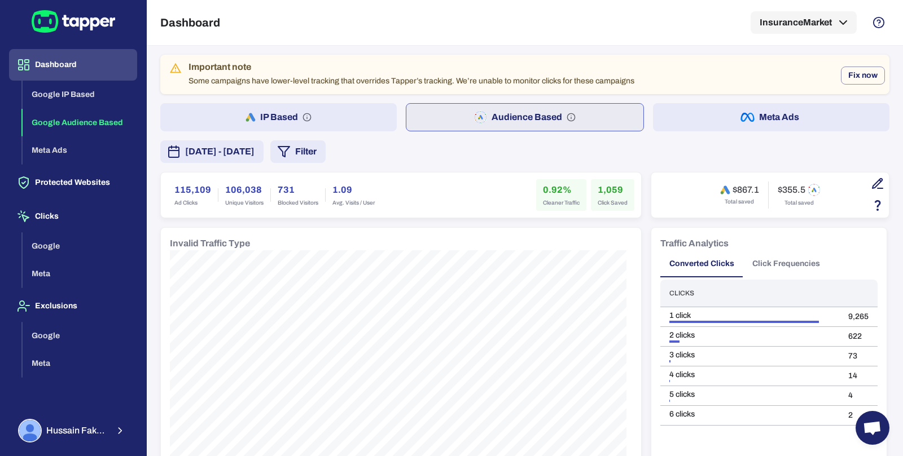
click at [355, 112] on button "IP Based" at bounding box center [278, 117] width 236 height 28
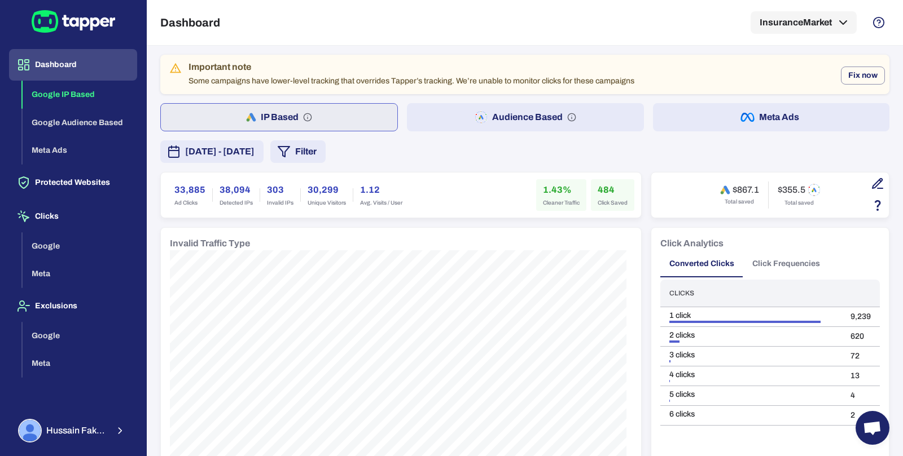
click at [439, 109] on button "Audience Based" at bounding box center [525, 117] width 236 height 28
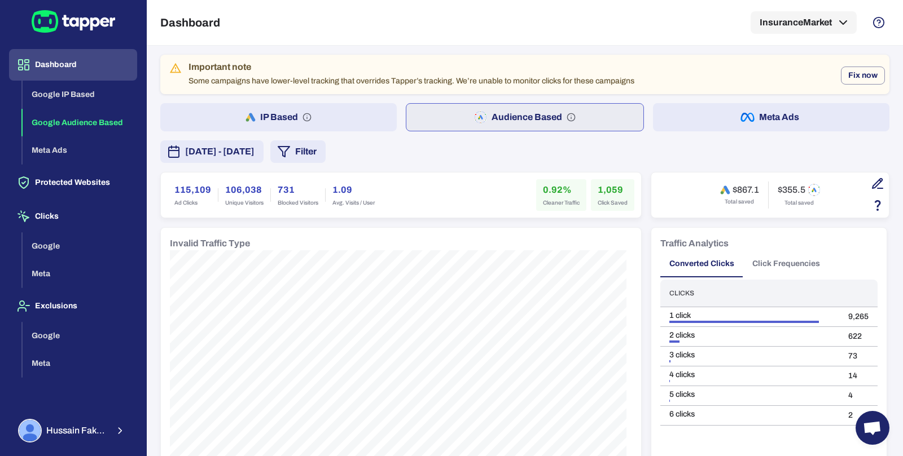
click at [384, 118] on button "IP Based" at bounding box center [278, 117] width 236 height 28
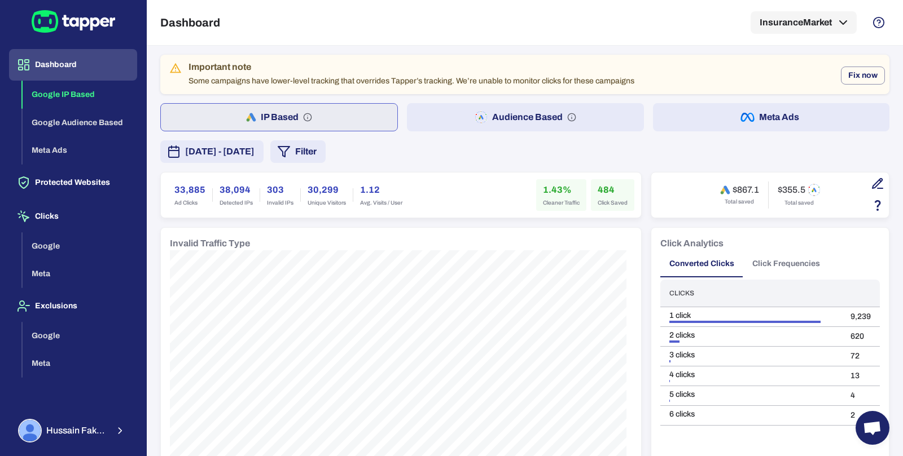
click at [465, 113] on button "Audience Based" at bounding box center [525, 117] width 236 height 28
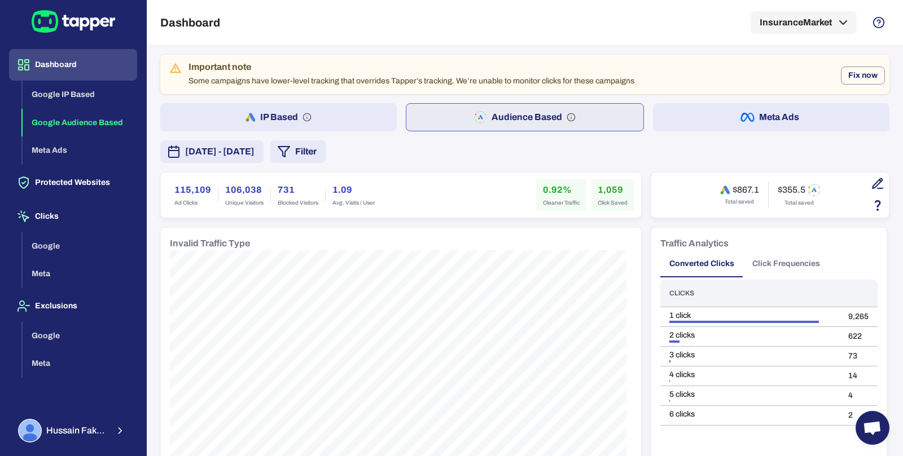
click at [353, 118] on button "IP Based" at bounding box center [278, 117] width 236 height 28
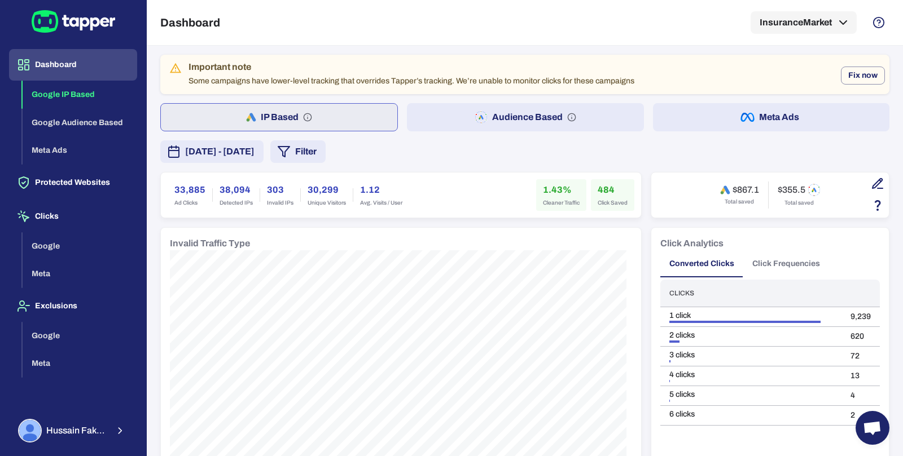
click at [446, 122] on button "Audience Based" at bounding box center [525, 117] width 236 height 28
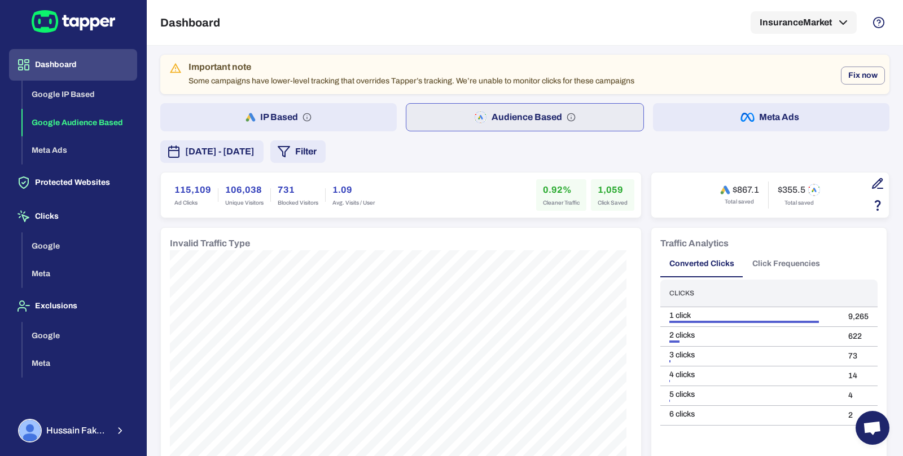
click at [331, 115] on button "IP Based" at bounding box center [278, 117] width 236 height 28
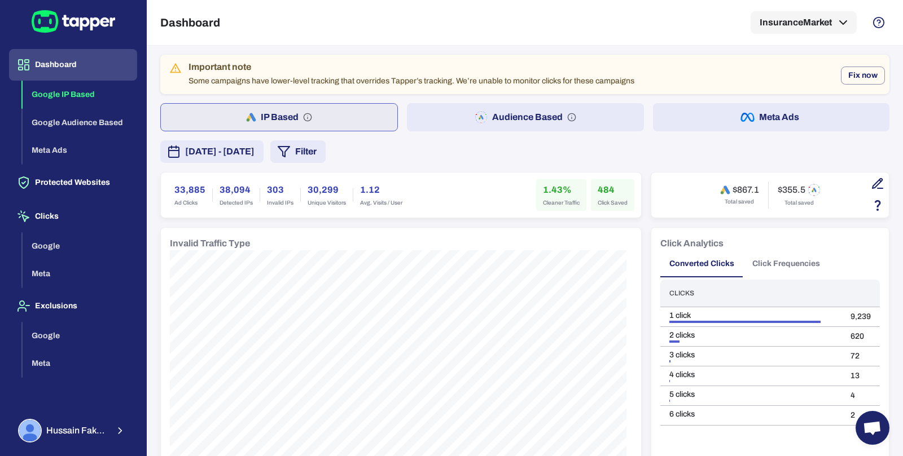
click at [451, 118] on button "Audience Based" at bounding box center [525, 117] width 236 height 28
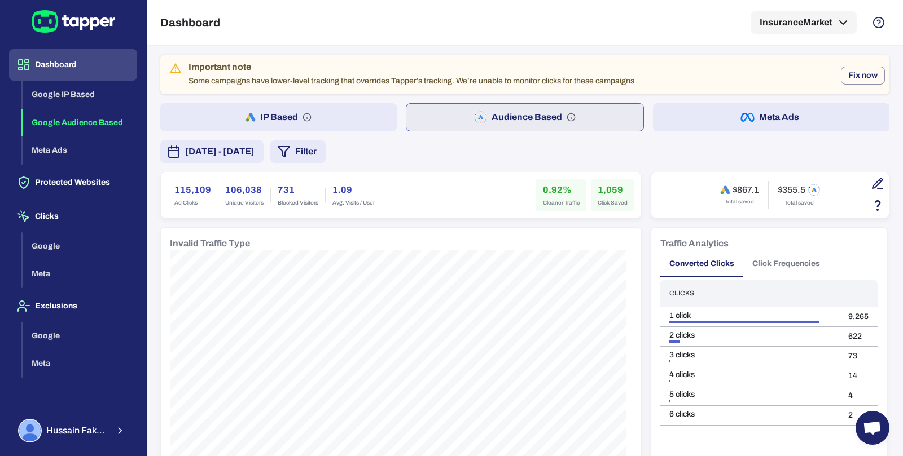
click at [366, 117] on button "IP Based" at bounding box center [278, 117] width 236 height 28
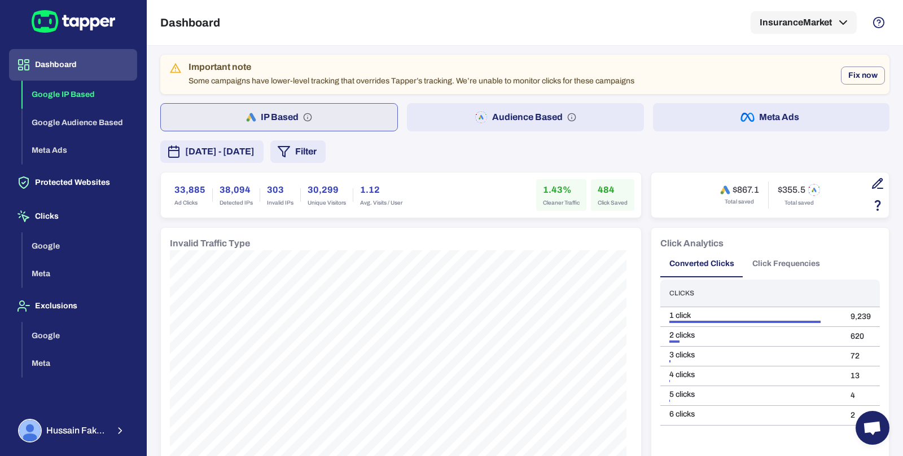
click at [446, 128] on button "Audience Based" at bounding box center [525, 117] width 236 height 28
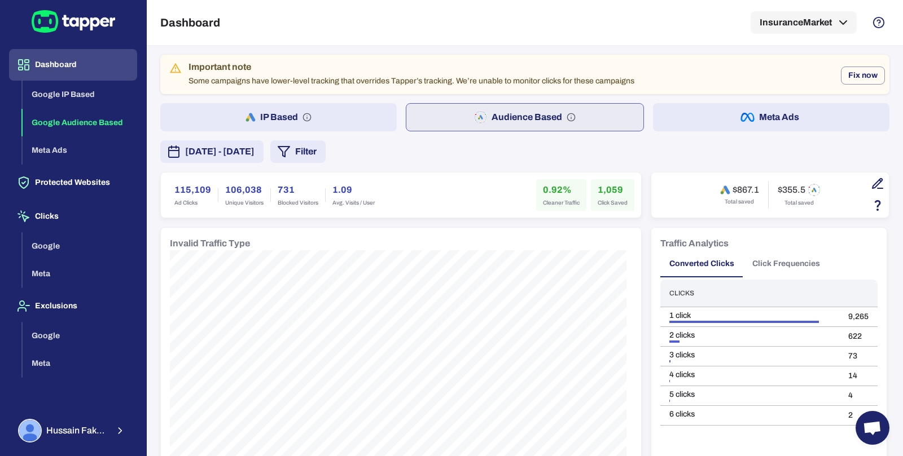
click at [254, 148] on span "[DATE] - [DATE]" at bounding box center [219, 152] width 69 height 14
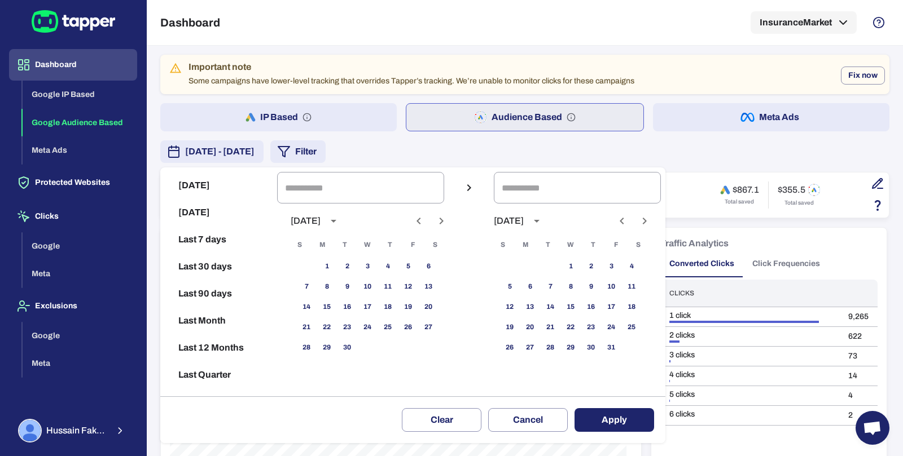
click at [425, 226] on icon "Previous month" at bounding box center [419, 221] width 14 height 14
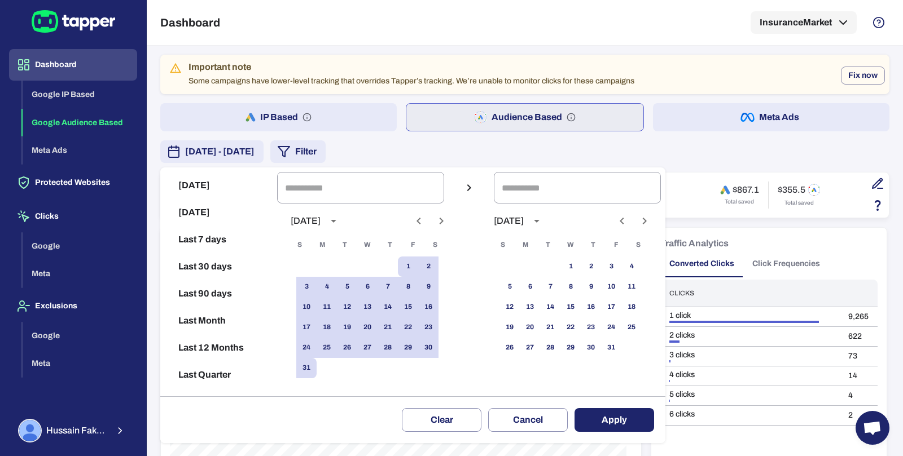
click at [425, 220] on icon "Previous month" at bounding box center [419, 221] width 14 height 14
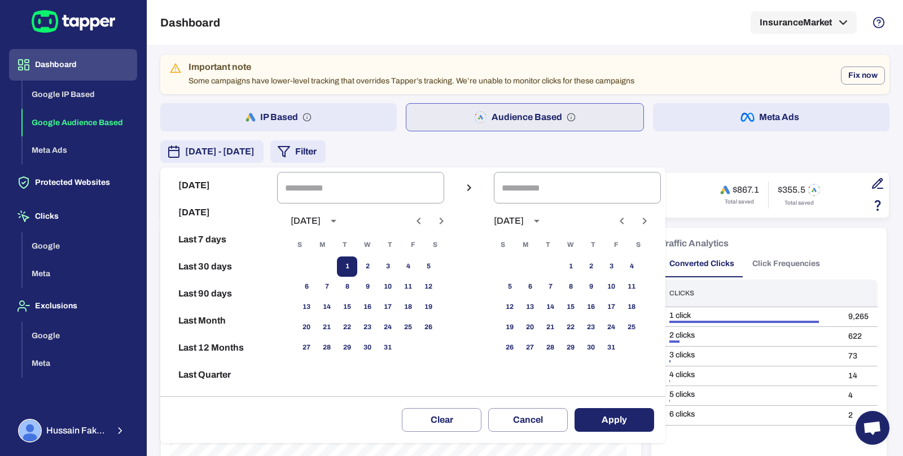
click at [357, 265] on button "1" at bounding box center [347, 267] width 20 height 20
type input "**********"
click at [398, 342] on button "31" at bounding box center [387, 348] width 20 height 20
type input "**********"
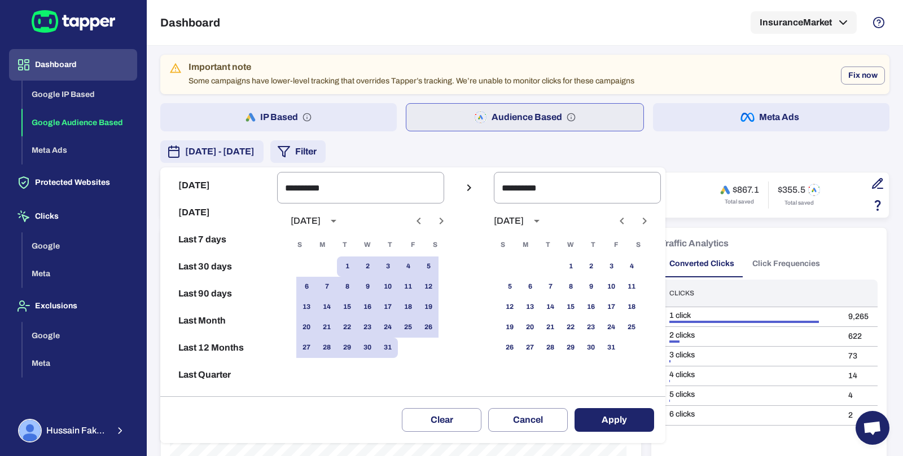
click at [632, 420] on button "Apply" at bounding box center [614, 420] width 80 height 24
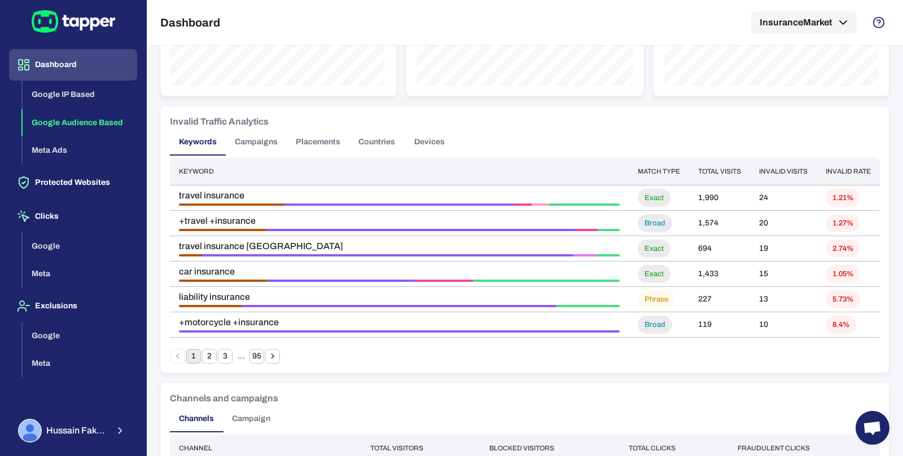
scroll to position [877, 0]
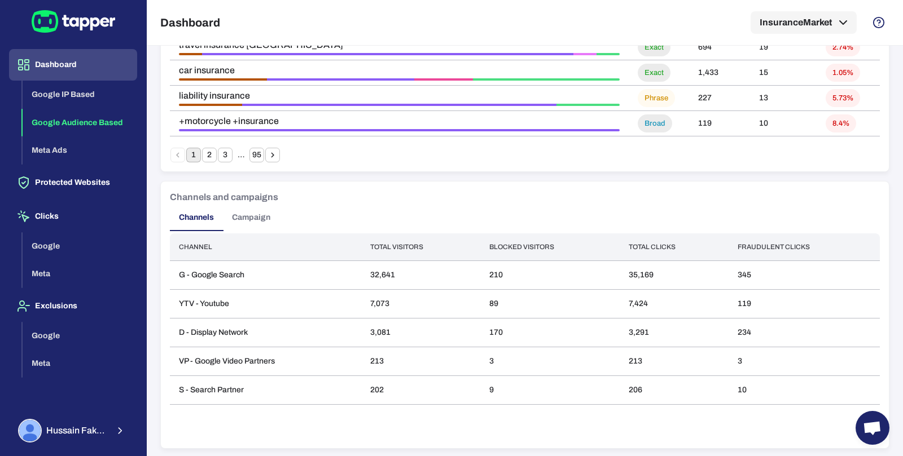
click at [271, 208] on button "Campaign" at bounding box center [251, 217] width 56 height 27
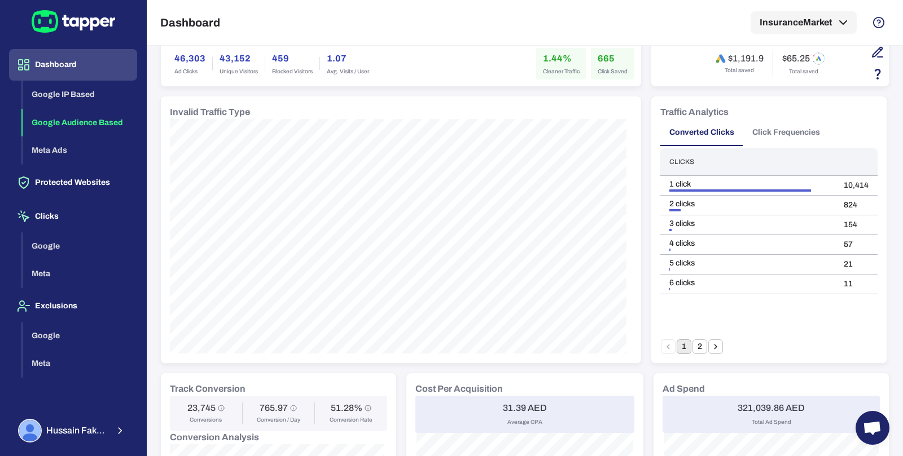
scroll to position [0, 0]
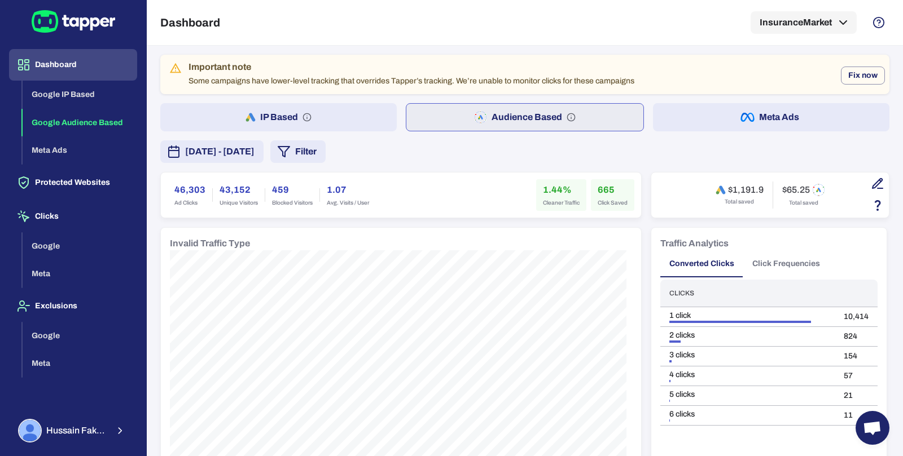
click at [331, 119] on button "IP Based" at bounding box center [278, 117] width 236 height 28
click at [438, 116] on button "Audience Based" at bounding box center [525, 117] width 236 height 28
click at [372, 121] on button "IP Based" at bounding box center [278, 117] width 236 height 28
click at [443, 116] on button "Audience Based" at bounding box center [525, 117] width 236 height 28
click at [379, 117] on button "IP Based" at bounding box center [278, 117] width 236 height 28
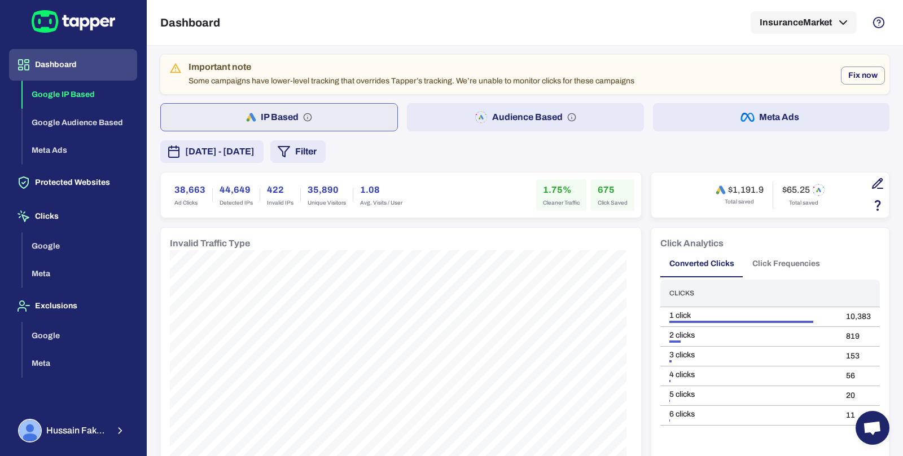
click at [441, 117] on button "Audience Based" at bounding box center [525, 117] width 236 height 28
